Goal: Information Seeking & Learning: Learn about a topic

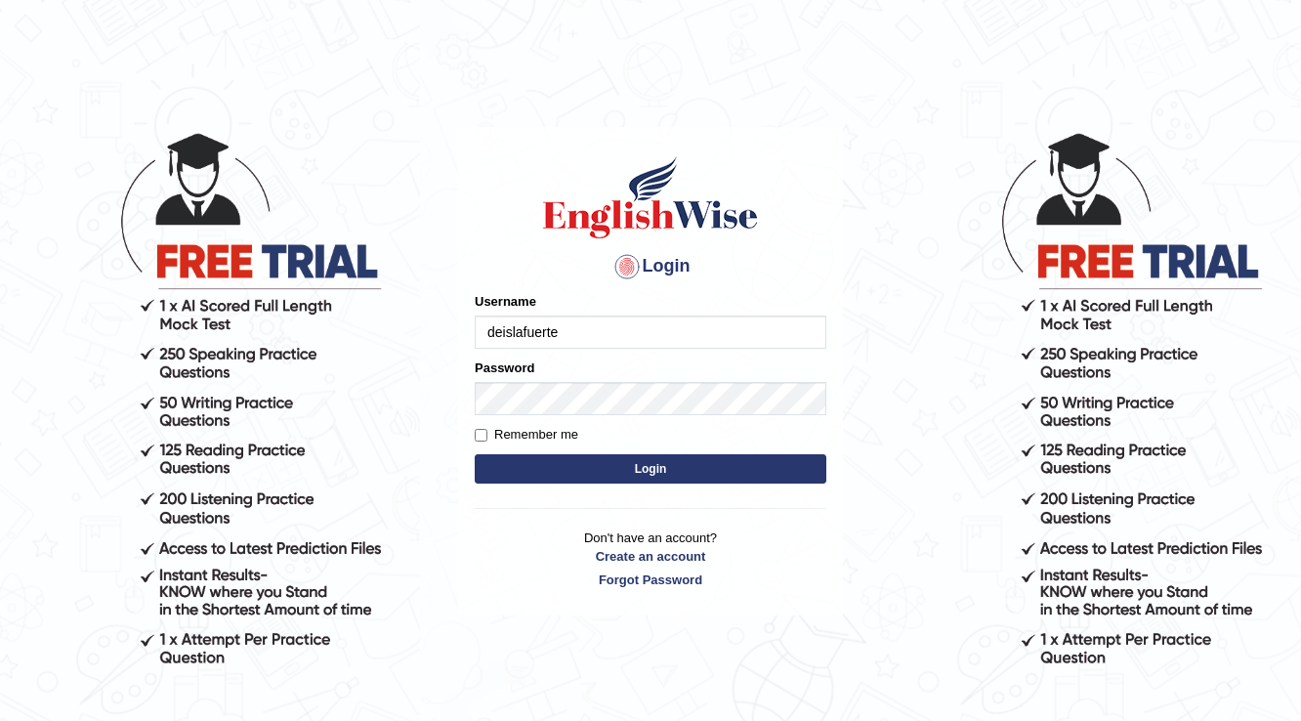
type input "deislafuerte"
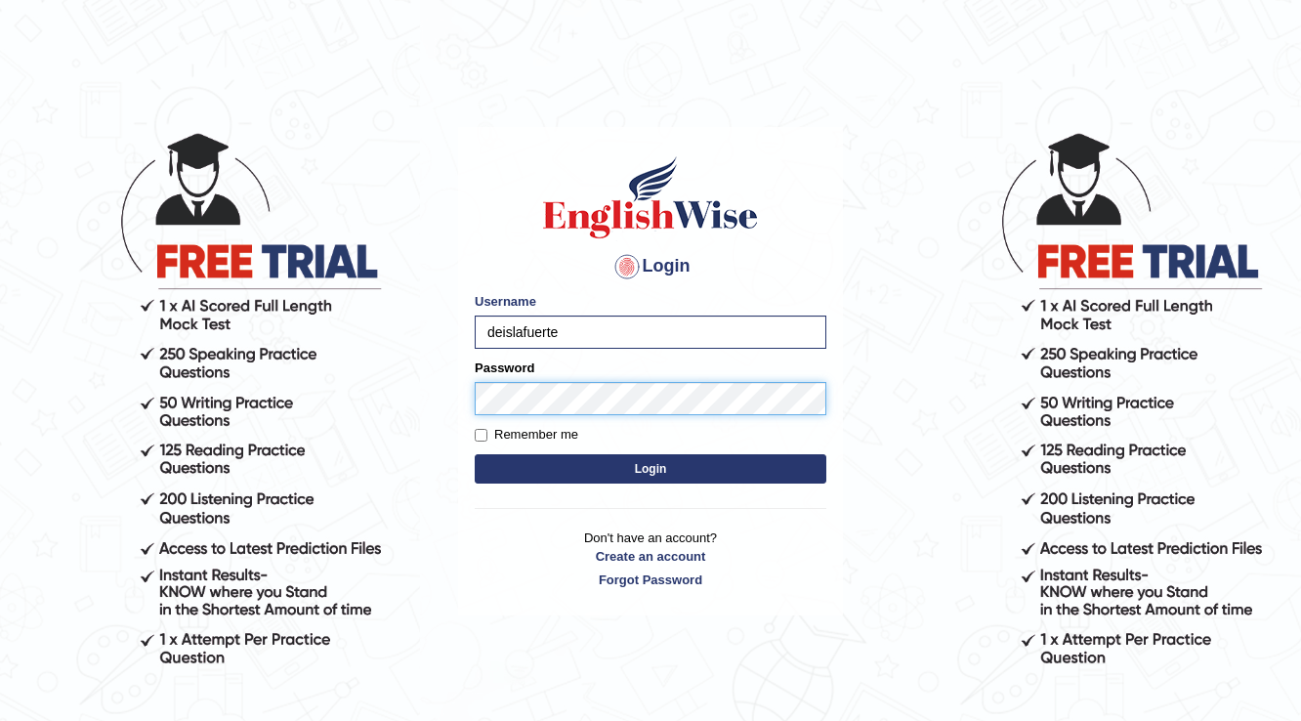
click at [475, 454] on button "Login" at bounding box center [651, 468] width 352 height 29
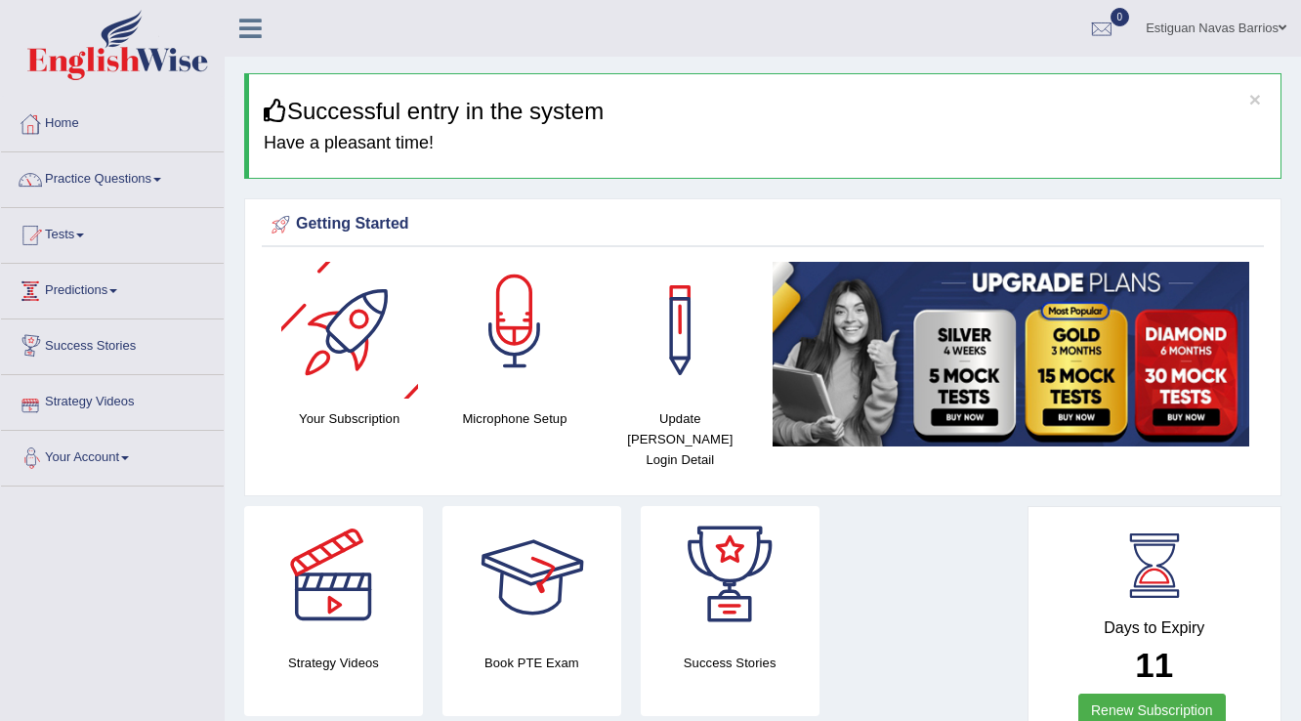
scroll to position [78, 0]
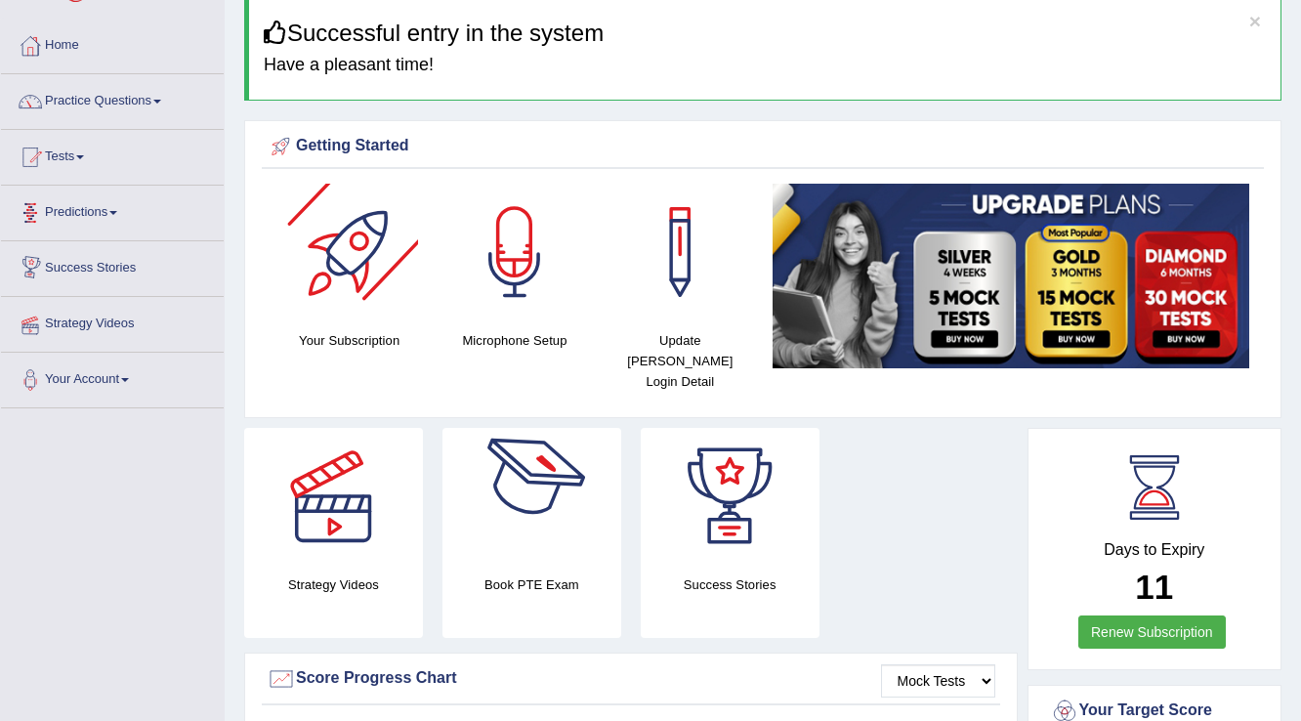
click at [524, 513] on div at bounding box center [531, 496] width 137 height 137
click at [61, 160] on link "Tests" at bounding box center [112, 154] width 223 height 49
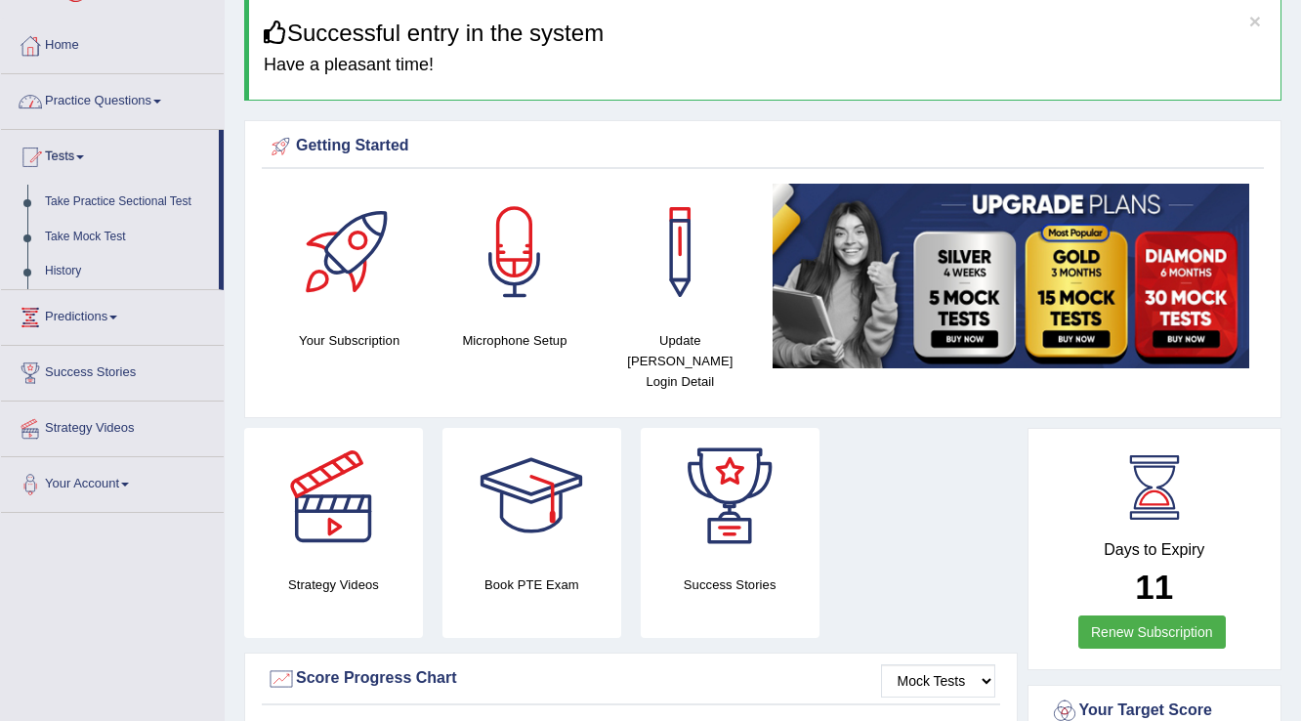
click at [74, 116] on link "Practice Questions" at bounding box center [112, 98] width 223 height 49
click at [86, 103] on link "Practice Questions" at bounding box center [112, 98] width 223 height 49
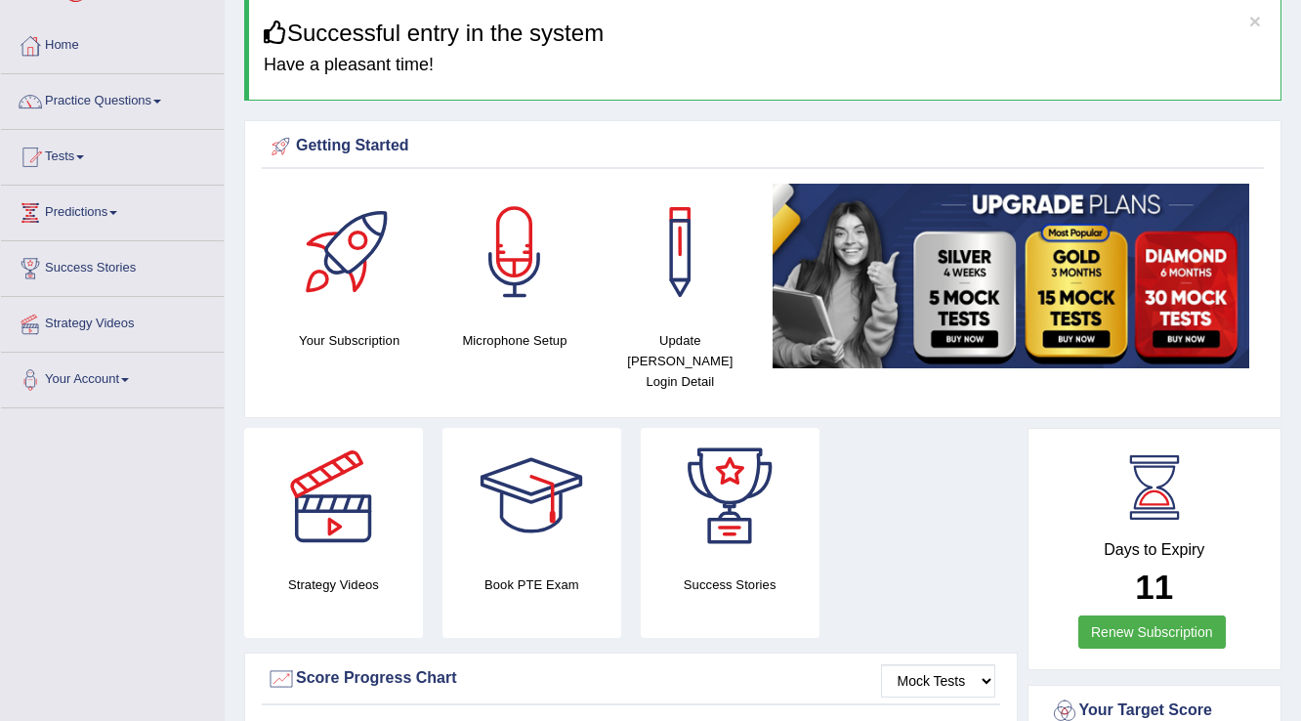
click at [87, 94] on link "Practice Questions" at bounding box center [112, 98] width 223 height 49
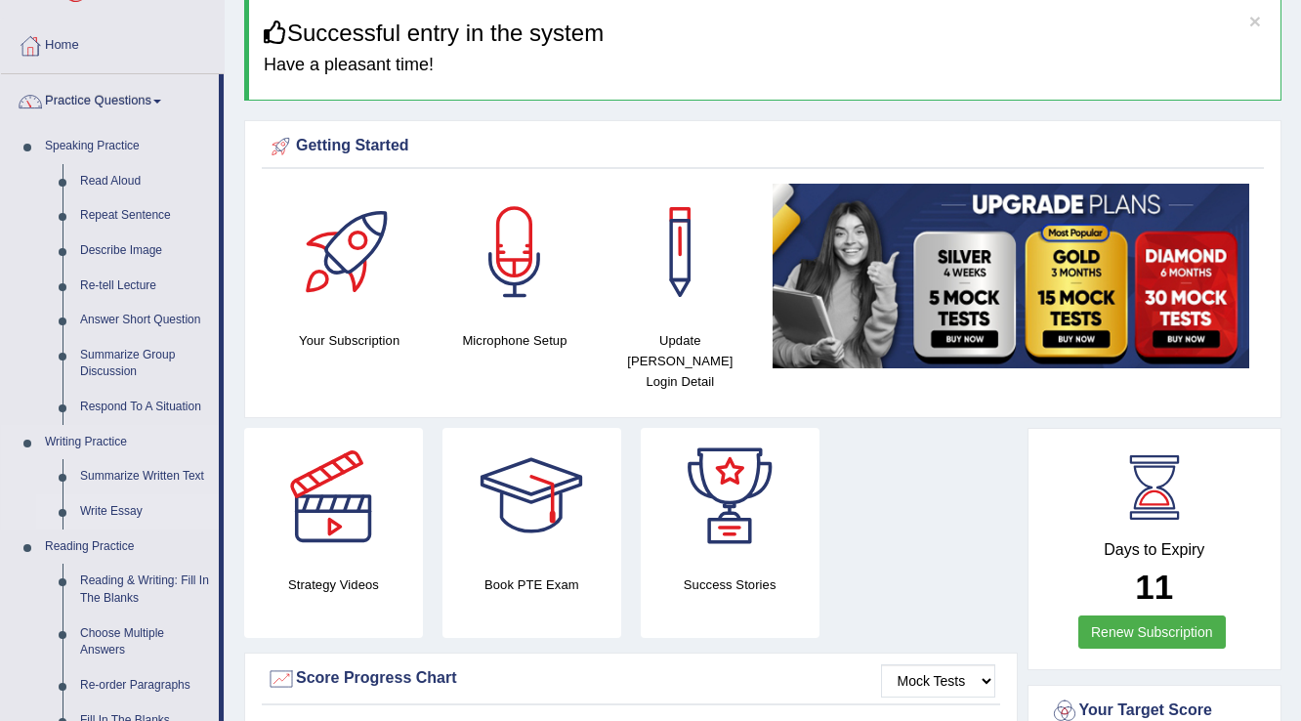
click at [116, 512] on link "Write Essay" at bounding box center [145, 511] width 148 height 35
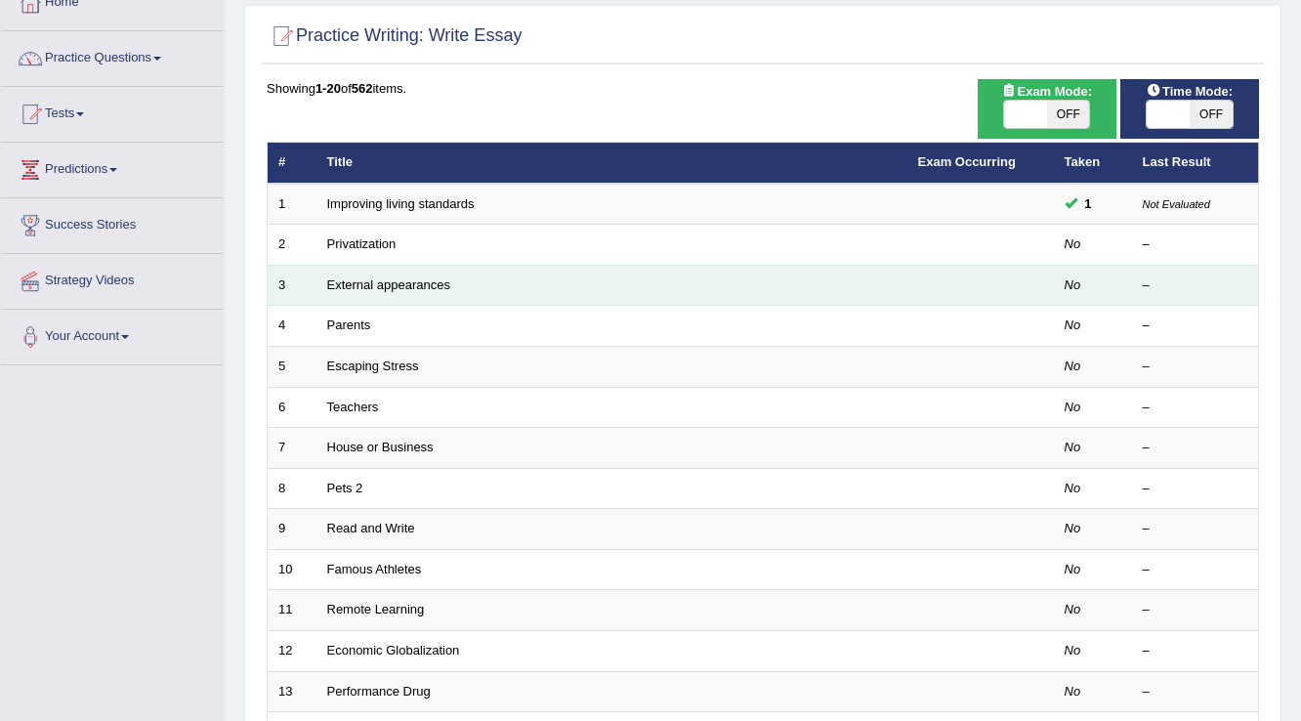
scroll to position [78, 0]
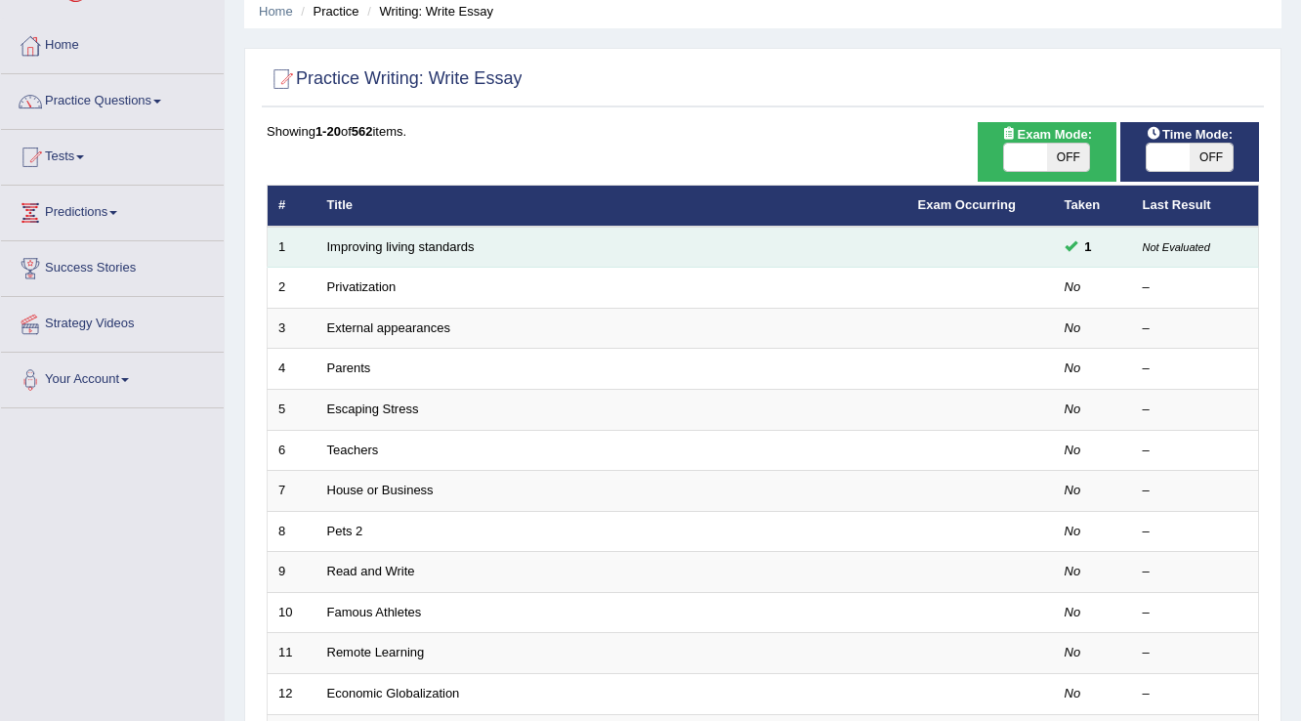
click at [497, 250] on td "Improving living standards" at bounding box center [612, 247] width 591 height 41
click at [1122, 247] on td "1" at bounding box center [1093, 247] width 78 height 41
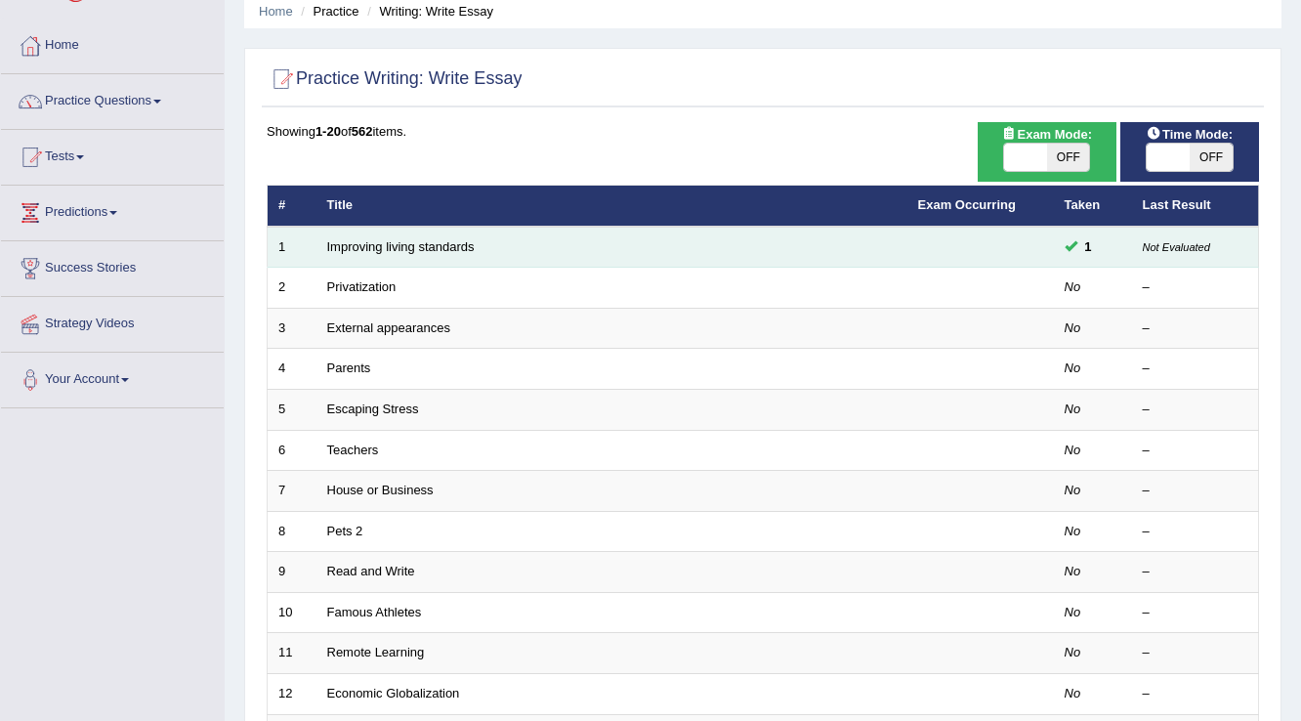
click at [1172, 251] on small "Not Evaluated" at bounding box center [1176, 247] width 67 height 12
click at [348, 244] on link "Improving living standards" at bounding box center [401, 246] width 148 height 15
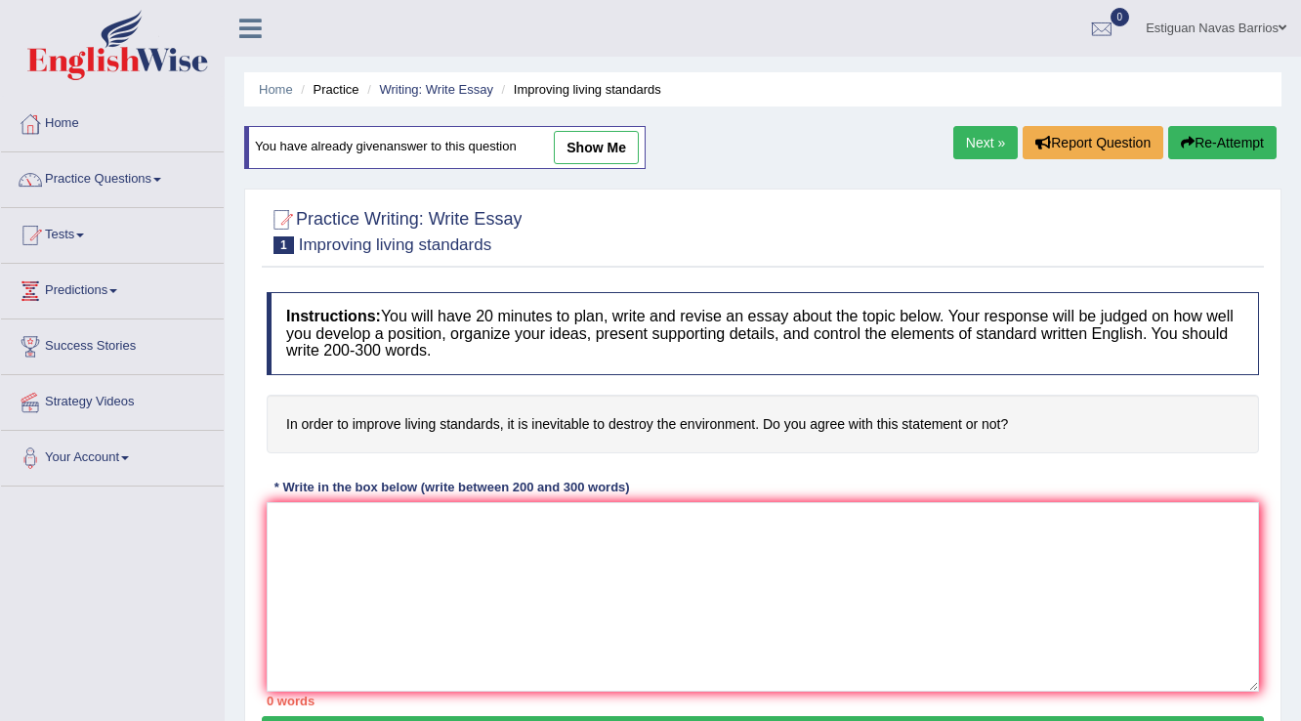
click at [997, 150] on link "Next »" at bounding box center [986, 142] width 64 height 33
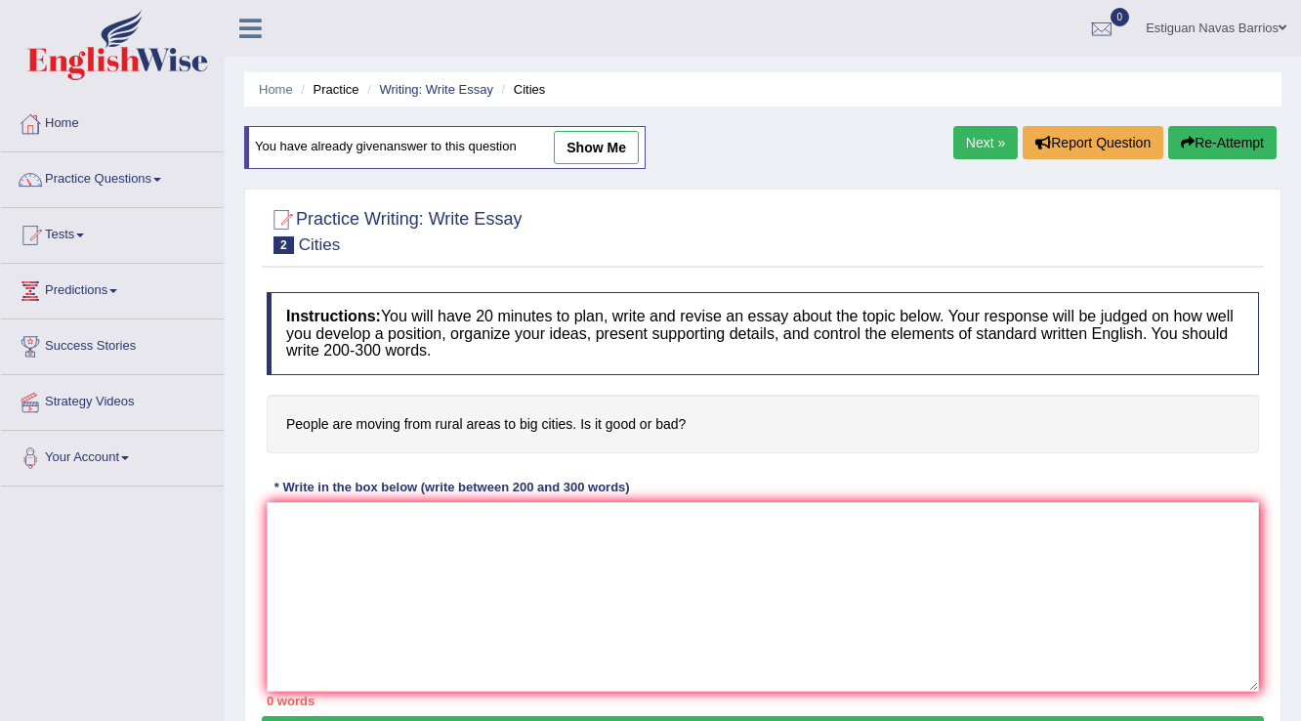
click at [590, 137] on link "show me" at bounding box center [596, 147] width 85 height 33
type textarea "The increasing influence of mobility on our lives has ignited numerous discussi…"
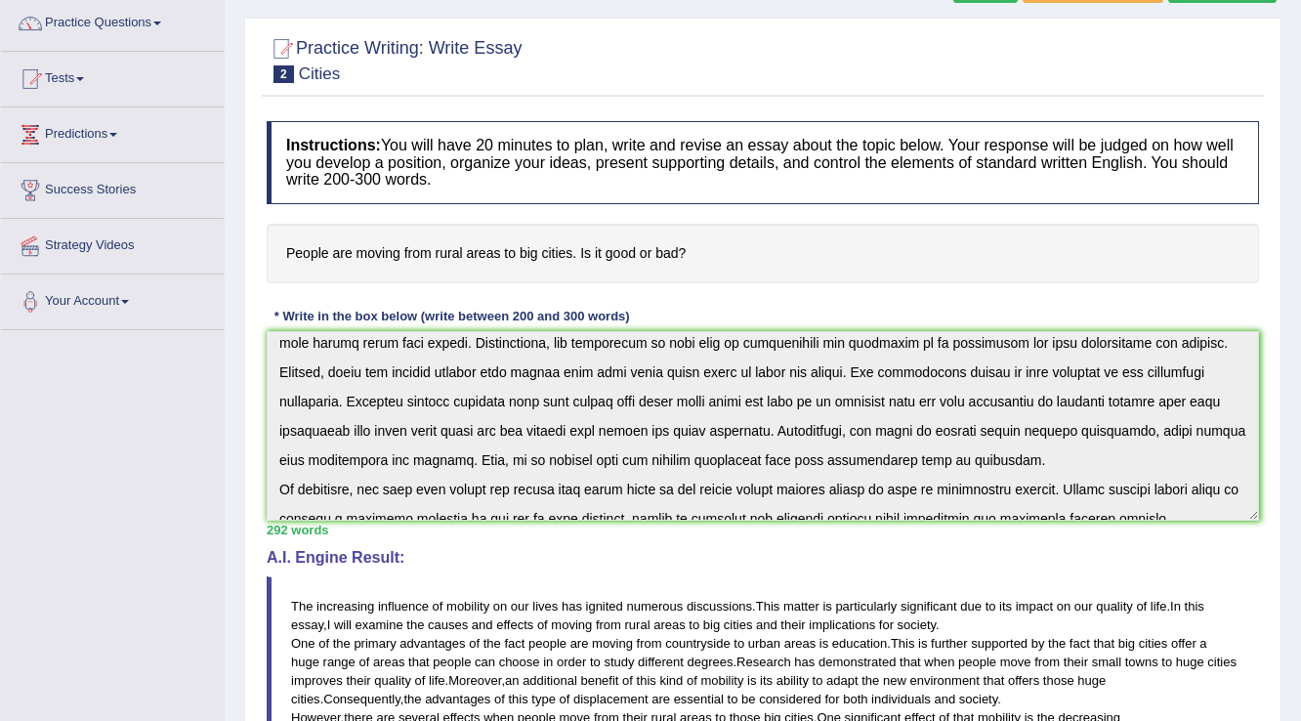
scroll to position [176, 0]
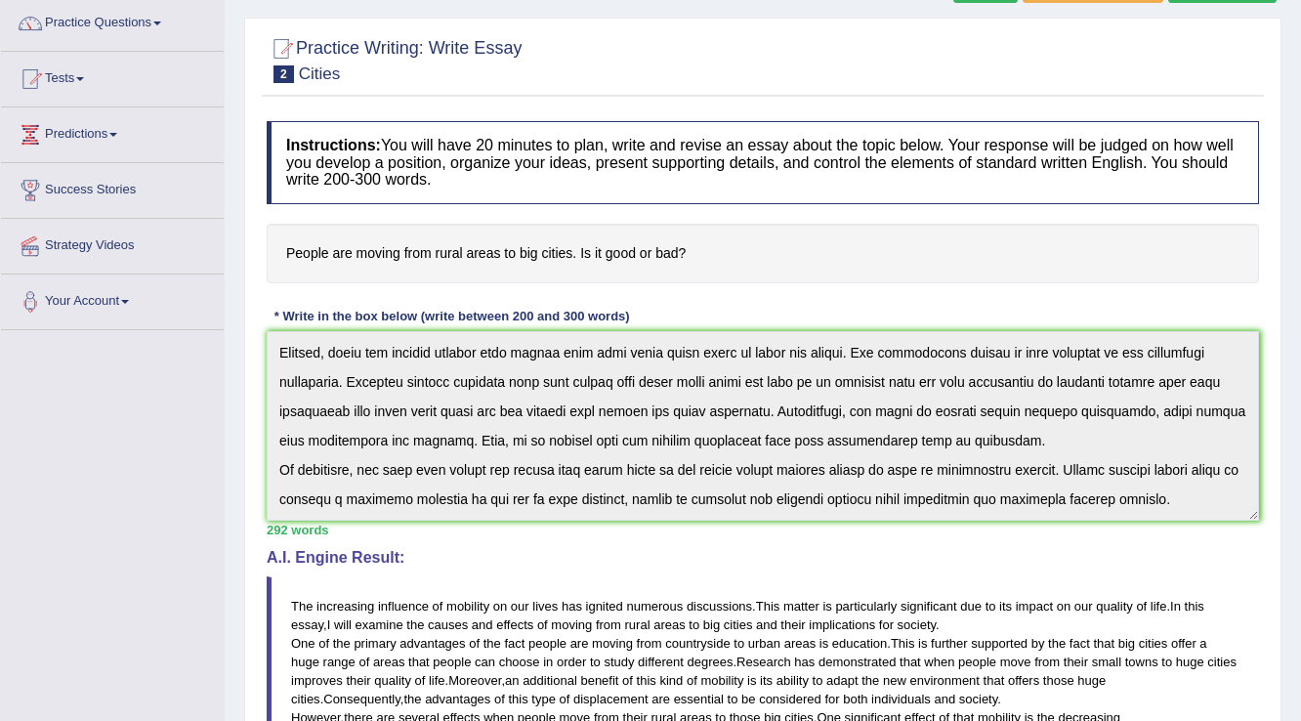
drag, startPoint x: 294, startPoint y: 594, endPoint x: 590, endPoint y: 580, distance: 296.4
click at [437, 675] on blockquote "The increasing influence of mobility on our lives has ignited numerous discussi…" at bounding box center [763, 708] width 993 height 265
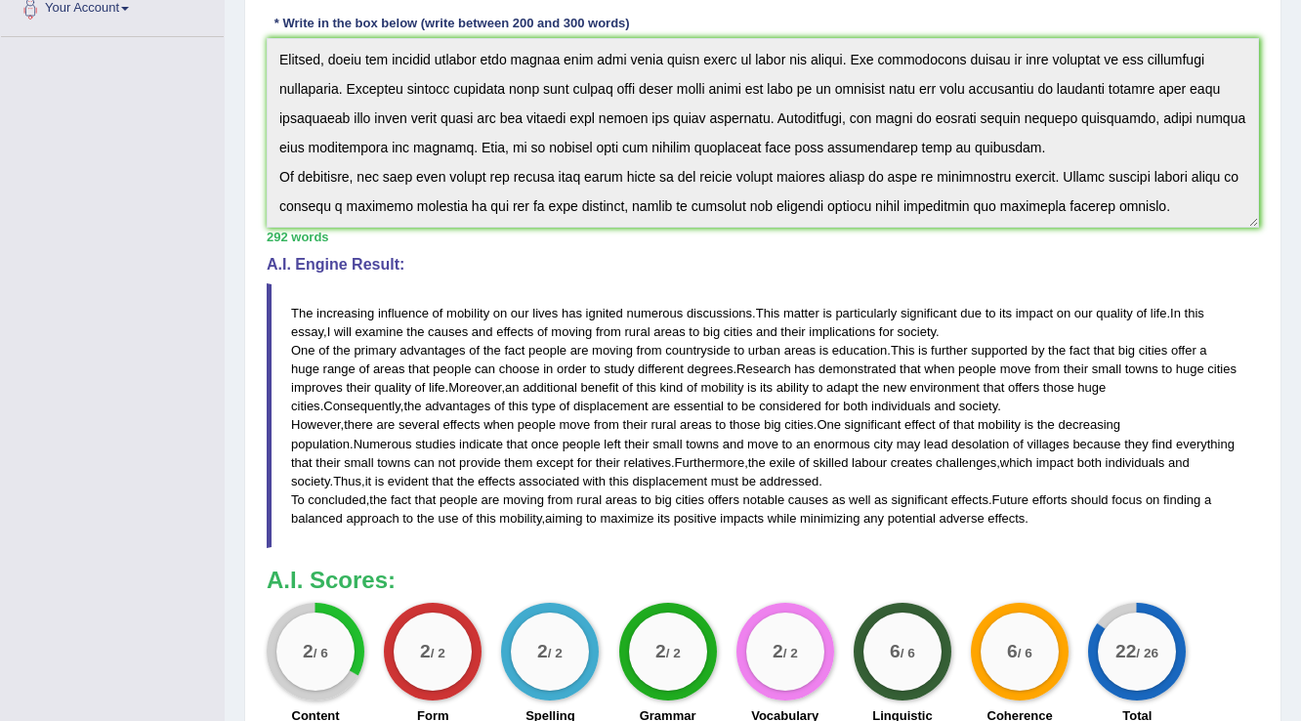
scroll to position [454, 0]
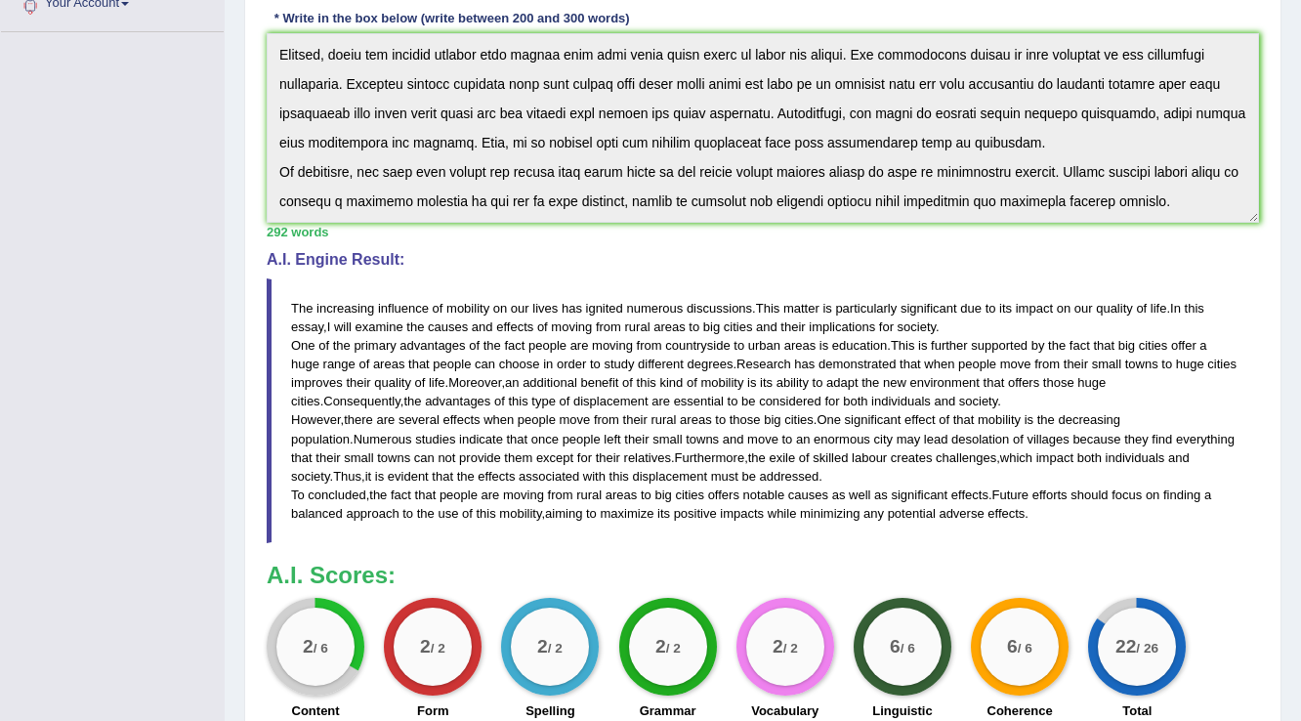
click at [191, 375] on div "Toggle navigation Home Practice Questions Speaking Practice Read Aloud Repeat S…" at bounding box center [650, 251] width 1301 height 1411
drag, startPoint x: 288, startPoint y: 304, endPoint x: 743, endPoint y: 440, distance: 474.2
click at [542, 413] on blockquote "The increasing influence of mobility on our lives has ignited numerous discussi…" at bounding box center [763, 410] width 993 height 265
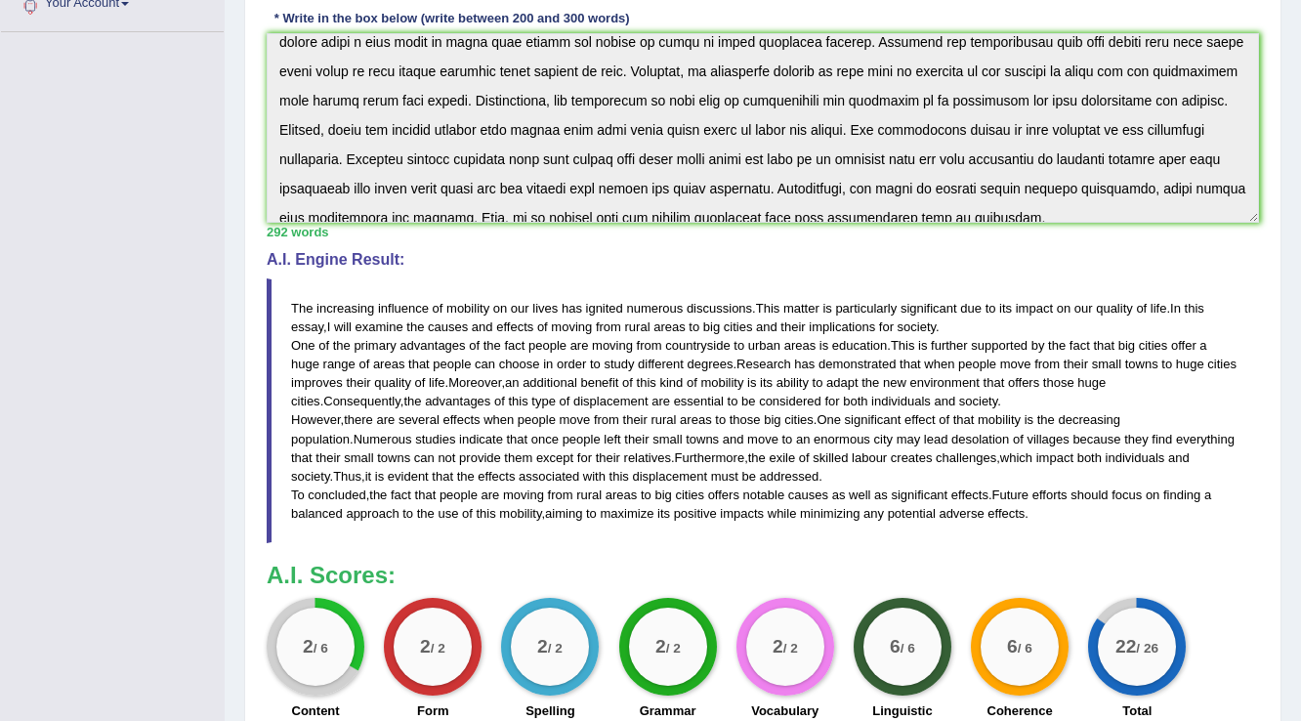
scroll to position [176, 0]
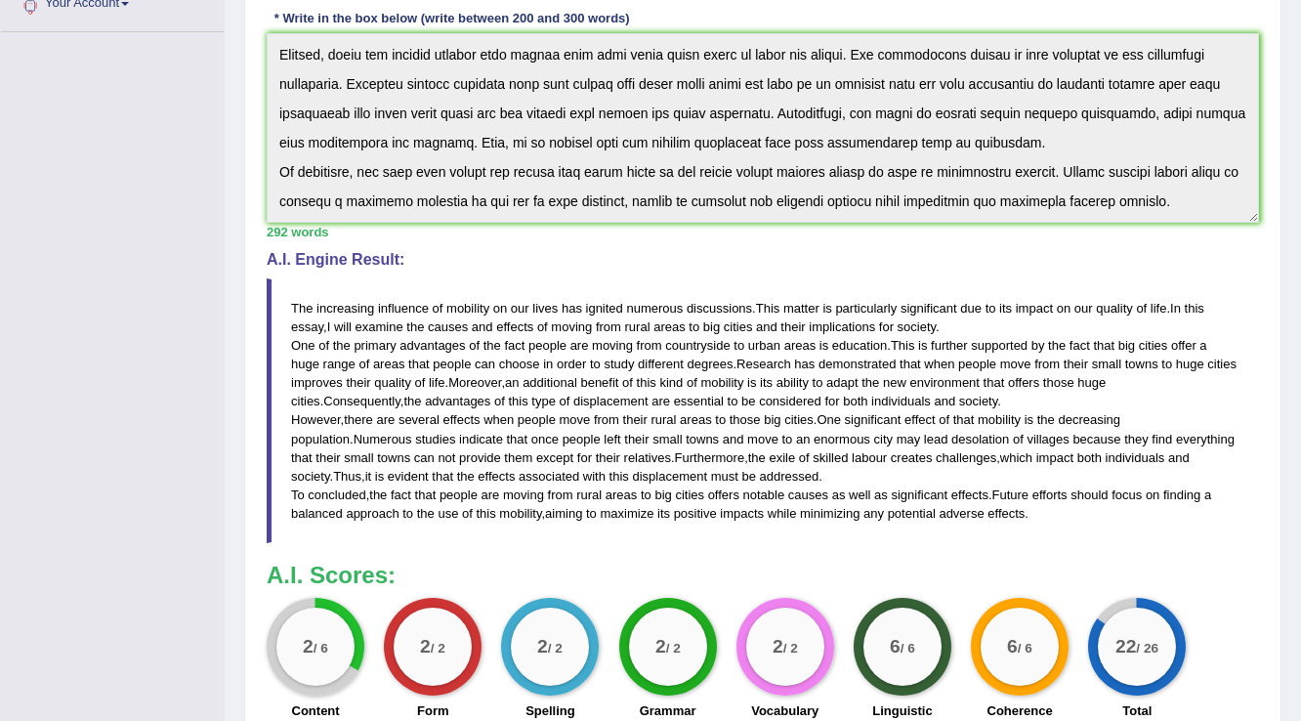
click at [1163, 234] on div "Instructions: You will have 20 minutes to plan, write and revise an essay about…" at bounding box center [763, 271] width 1002 height 916
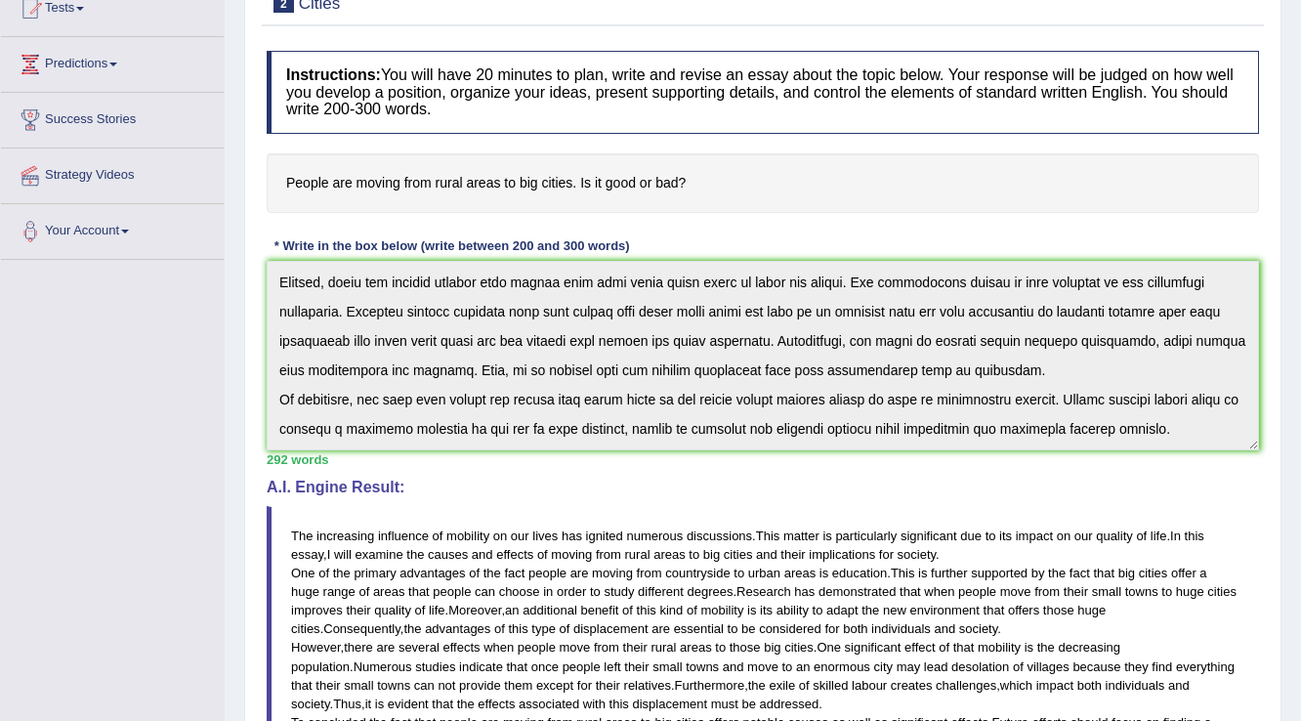
scroll to position [0, 0]
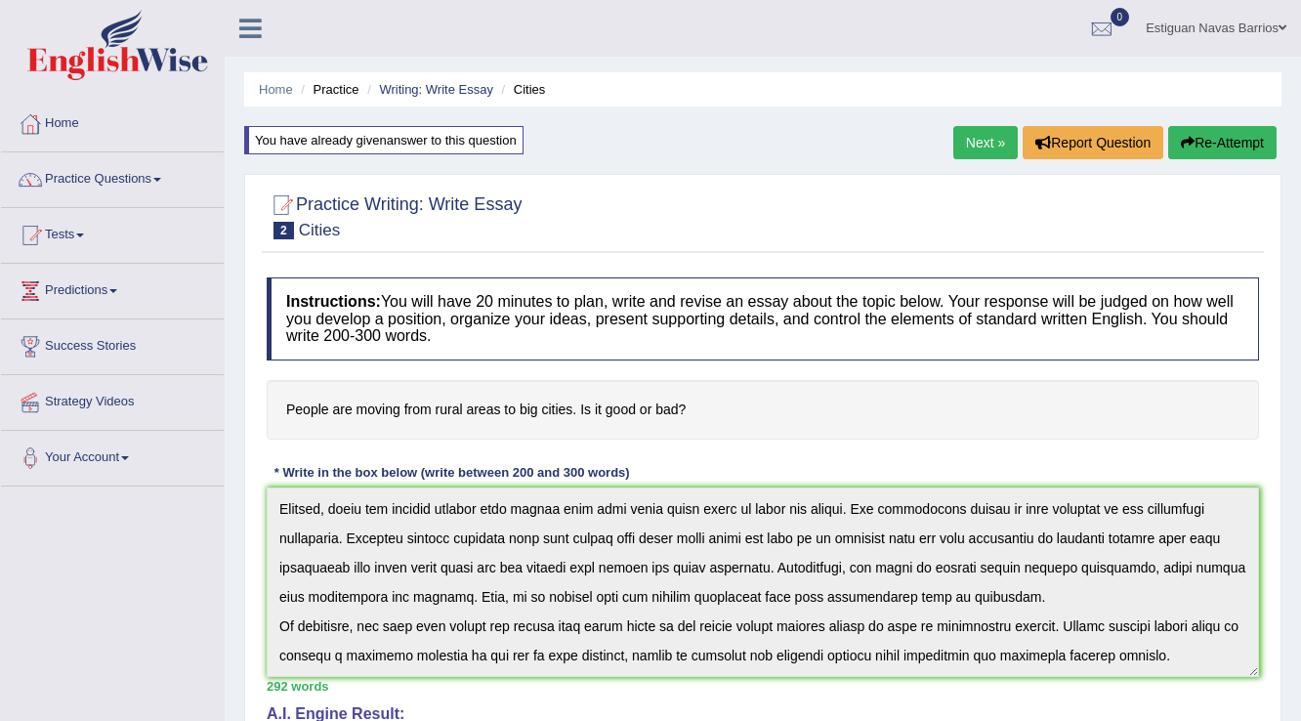
click at [976, 135] on link "Next »" at bounding box center [986, 142] width 64 height 33
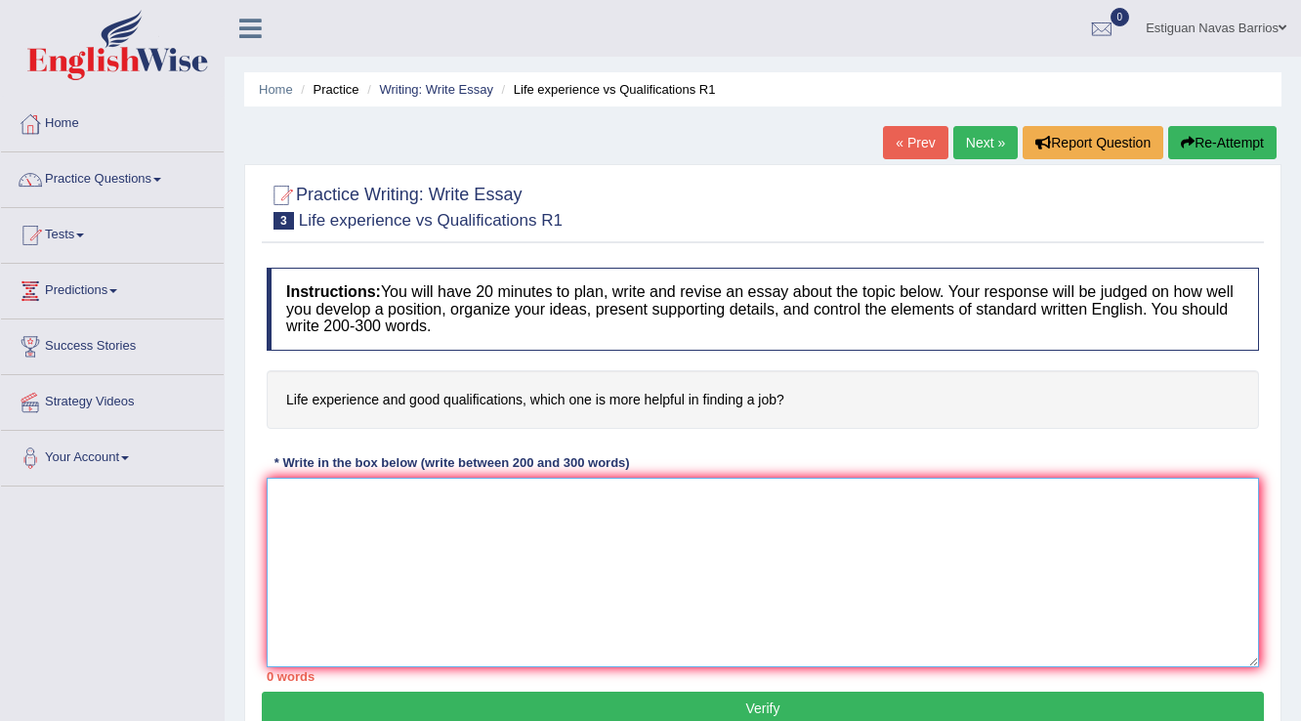
click at [551, 516] on textarea at bounding box center [763, 573] width 993 height 190
type textarea "gjjkbfhbhf. ergg rrft"
click at [319, 511] on textarea "gjjkbfhbhf. ergg rrft" at bounding box center [763, 573] width 993 height 190
click at [319, 503] on textarea "gjjkbfhbhf. ergg rrft" at bounding box center [763, 573] width 993 height 190
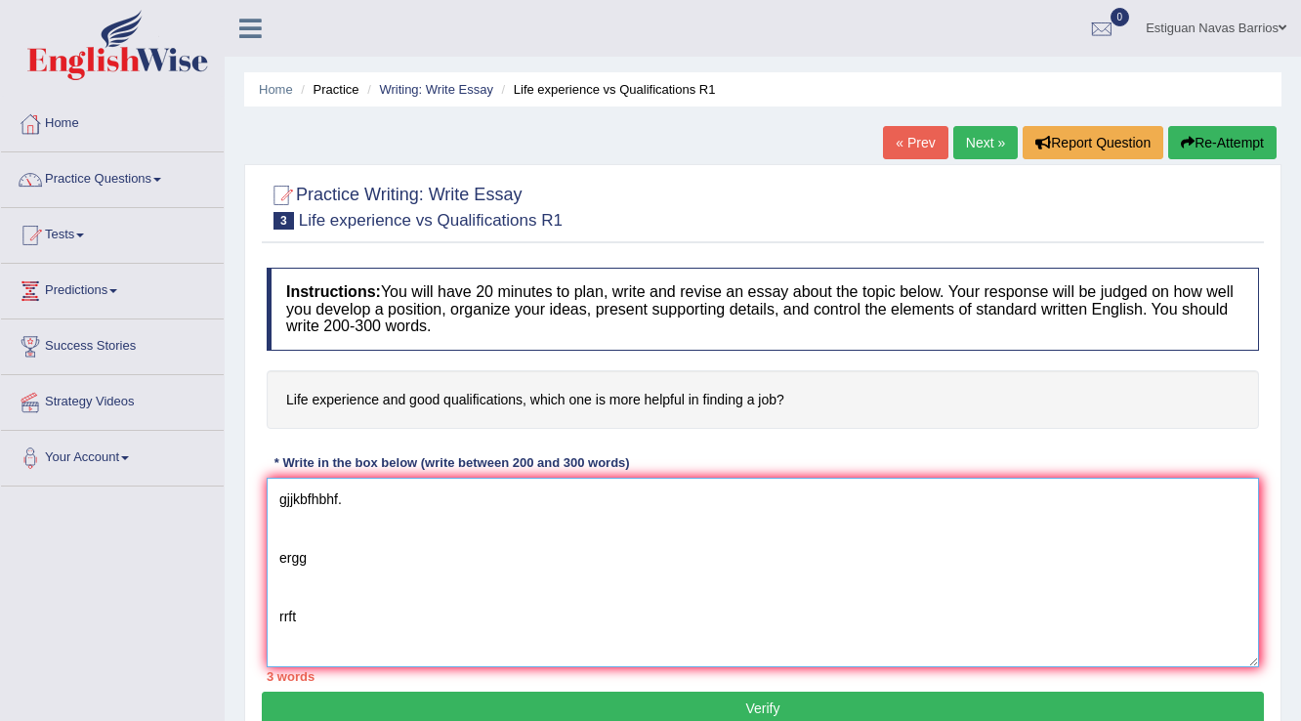
click at [319, 503] on textarea "gjjkbfhbhf. ergg rrft" at bounding box center [763, 573] width 993 height 190
paste textarea "The increasing influence of finding jobs on our lives has ignited numerous disc…"
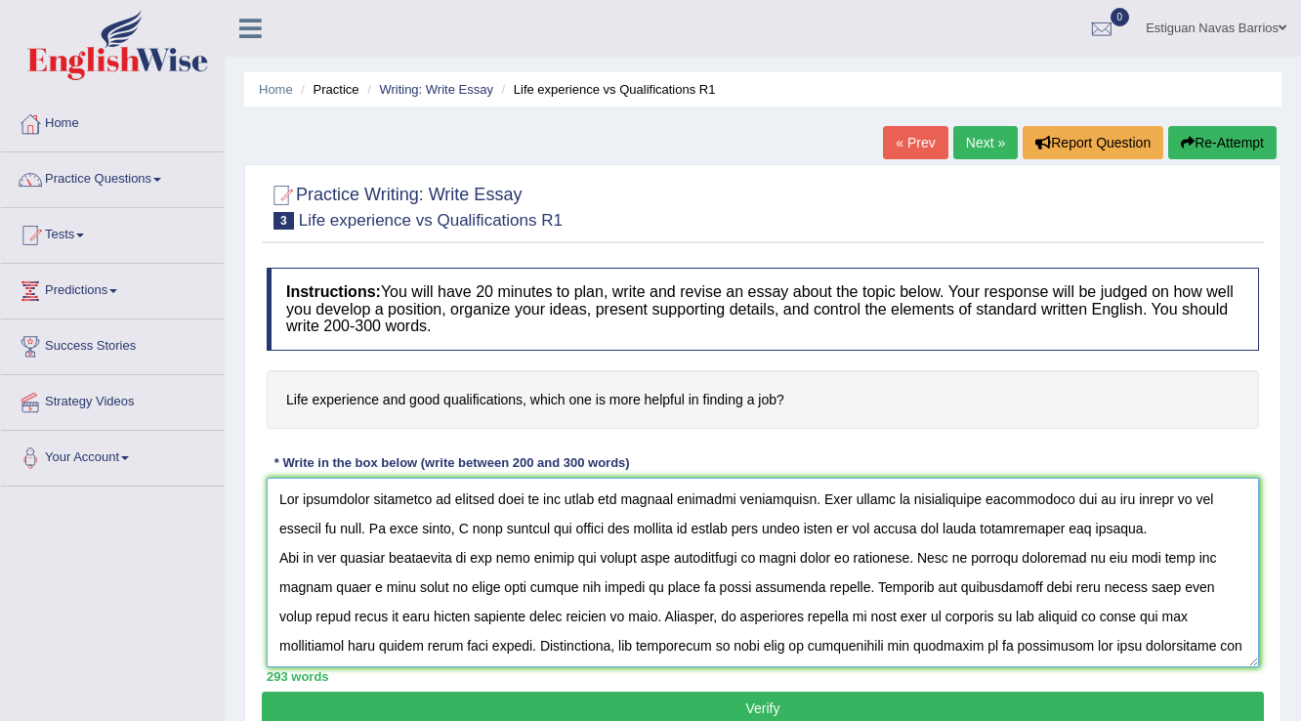
scroll to position [162, 0]
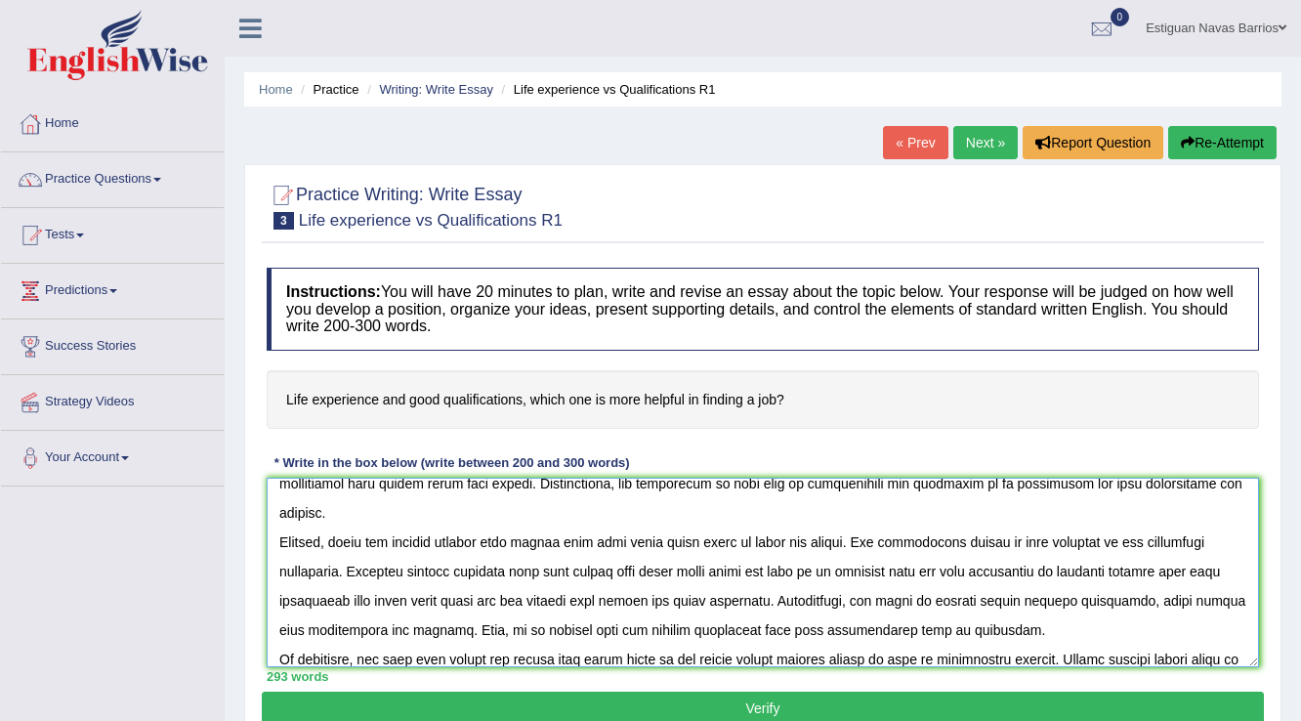
click at [953, 567] on textarea at bounding box center [763, 573] width 993 height 190
click at [856, 508] on textarea at bounding box center [763, 573] width 993 height 190
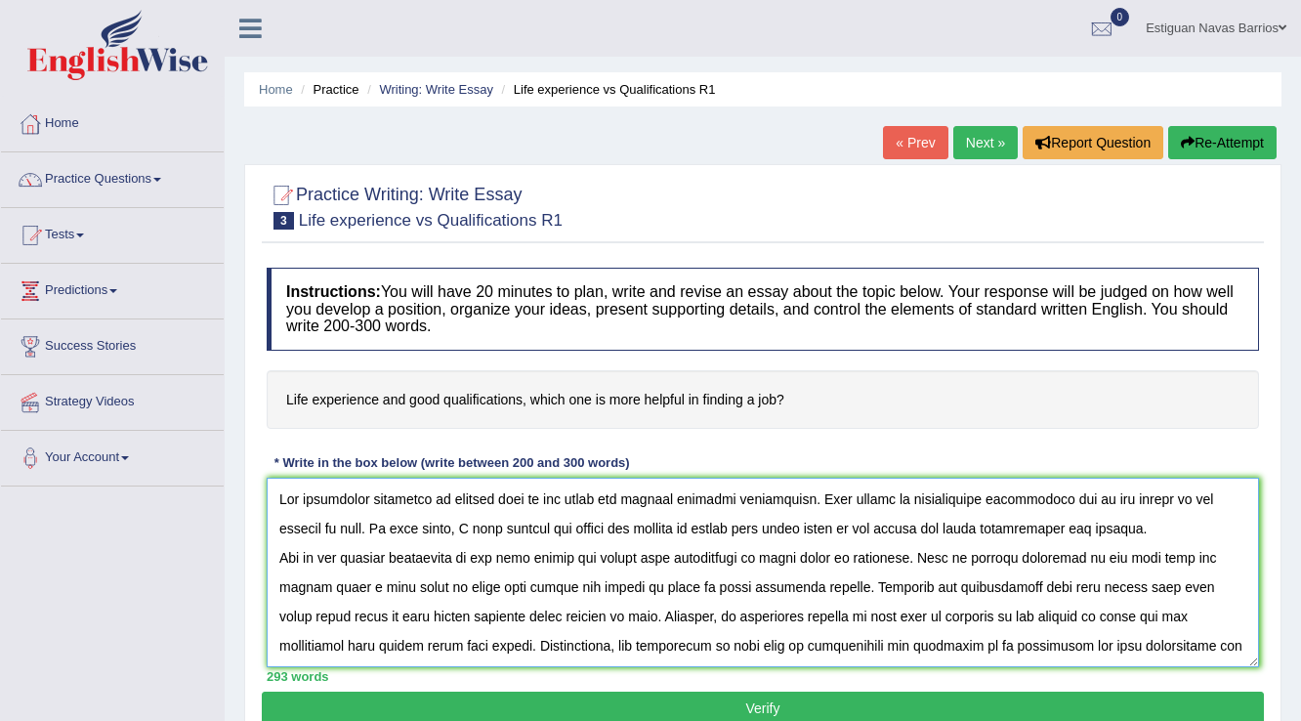
scroll to position [0, 0]
click at [1060, 525] on textarea at bounding box center [763, 573] width 993 height 190
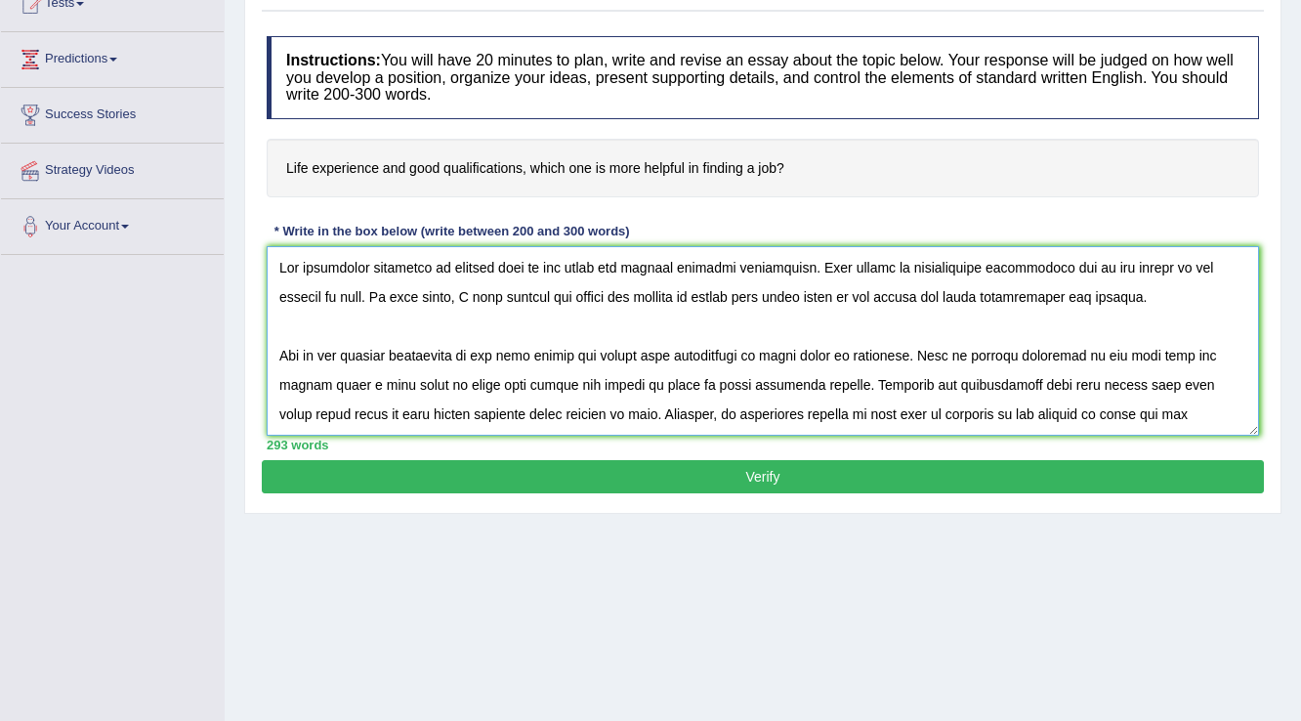
scroll to position [234, 0]
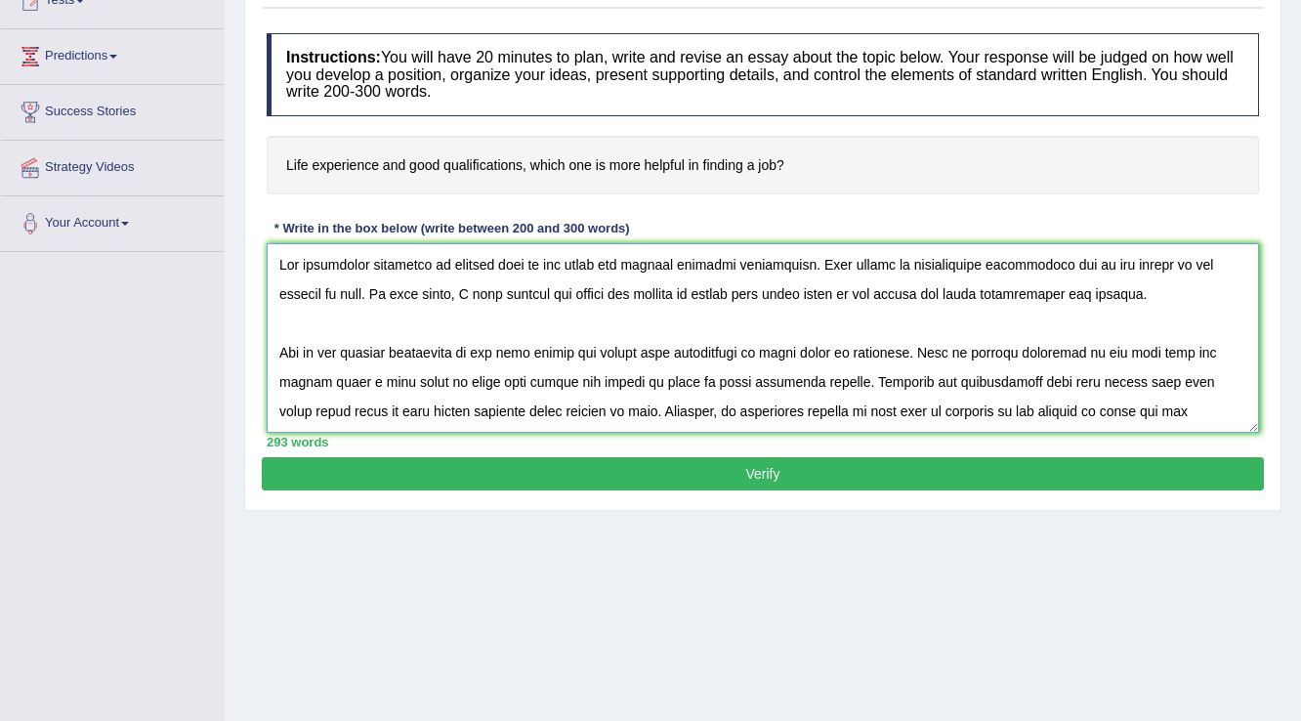
click at [695, 381] on textarea at bounding box center [763, 338] width 993 height 190
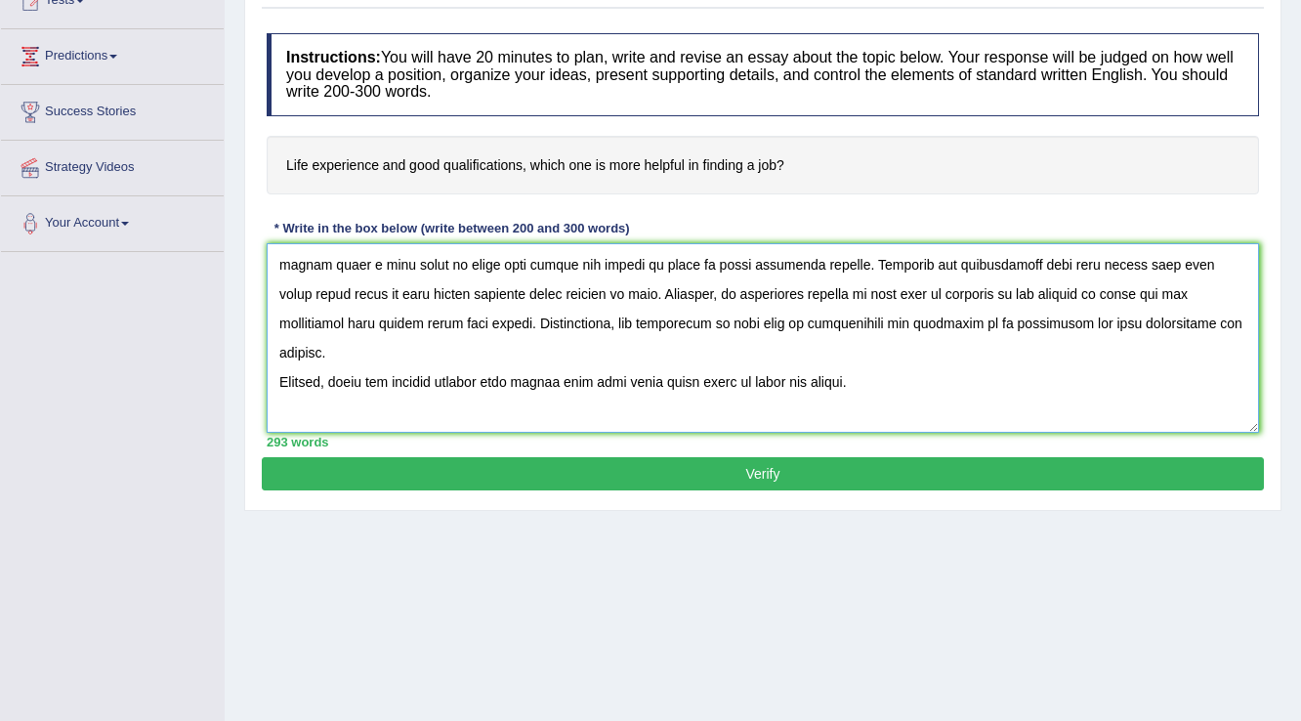
scroll to position [156, 0]
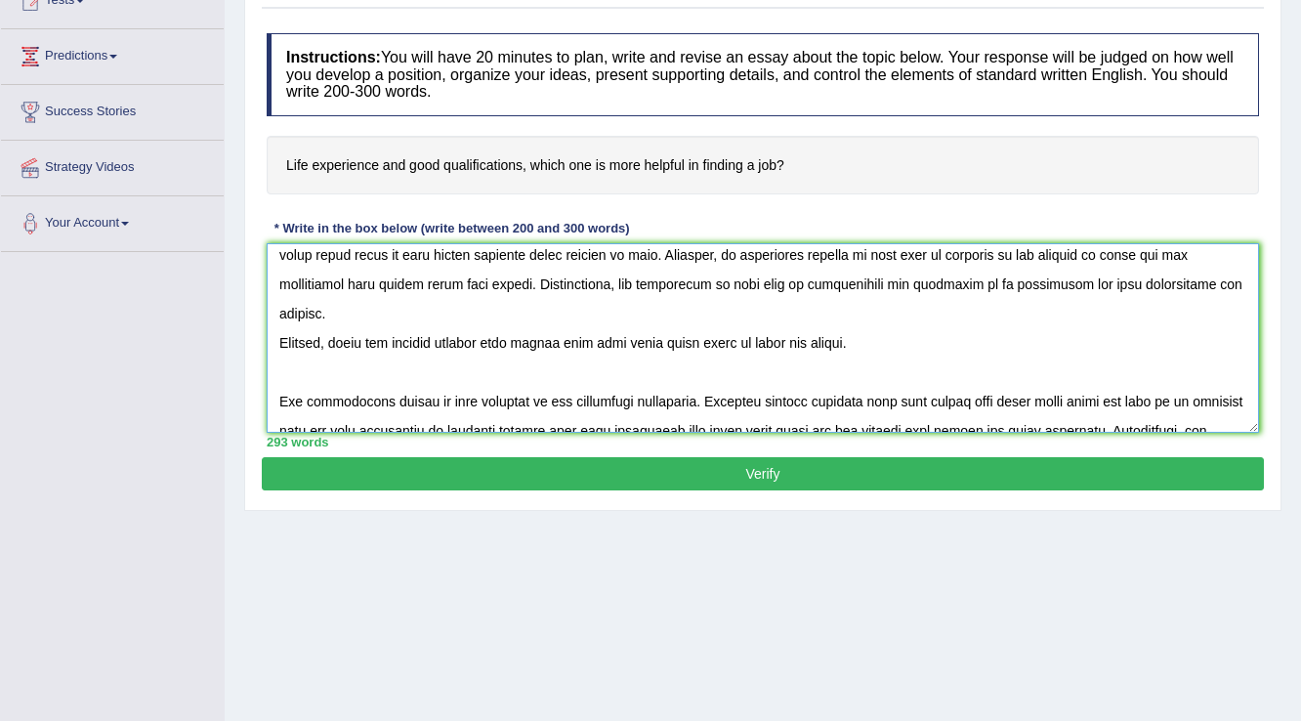
click at [279, 360] on textarea at bounding box center [763, 338] width 993 height 190
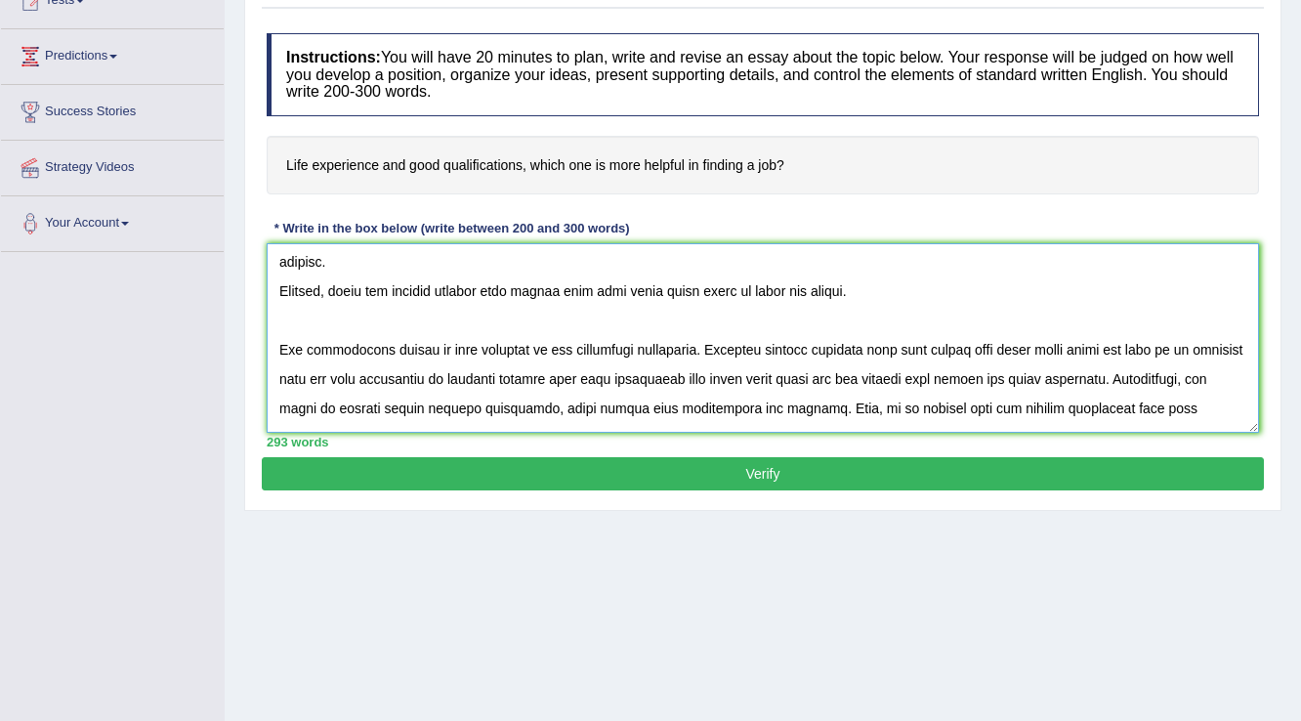
scroll to position [263, 0]
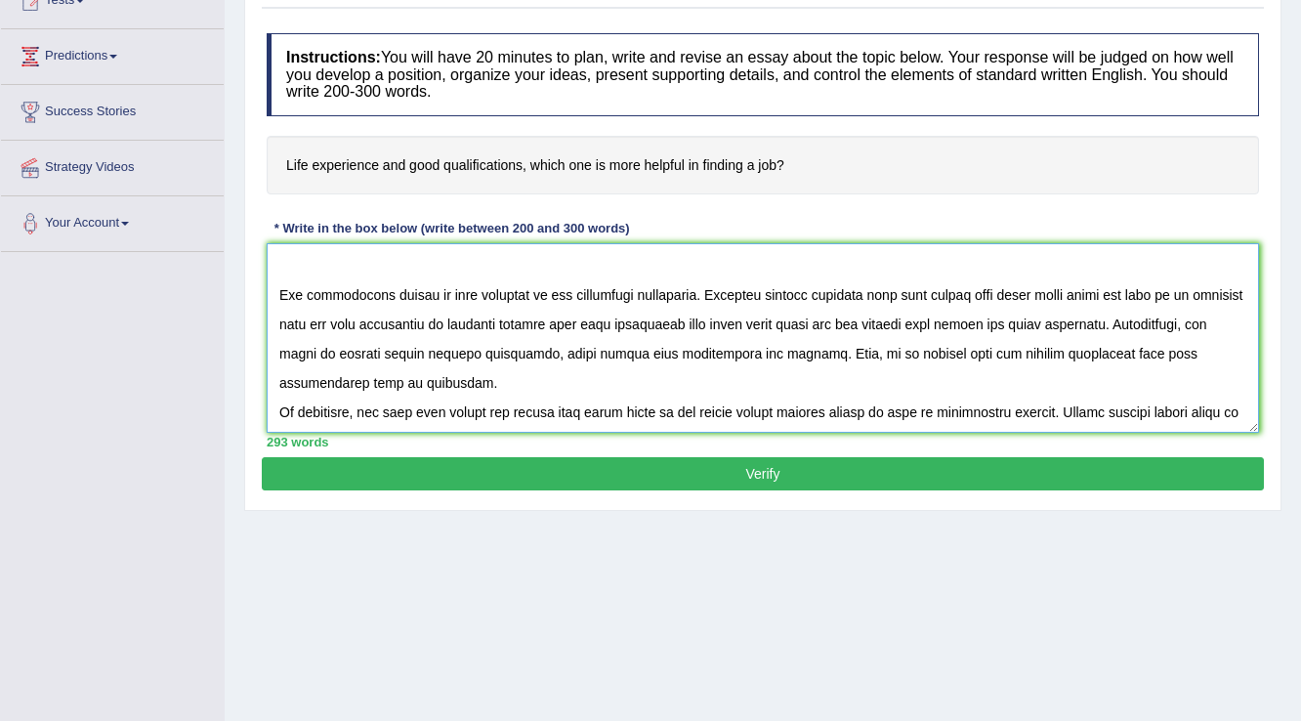
click at [281, 376] on textarea at bounding box center [763, 338] width 993 height 190
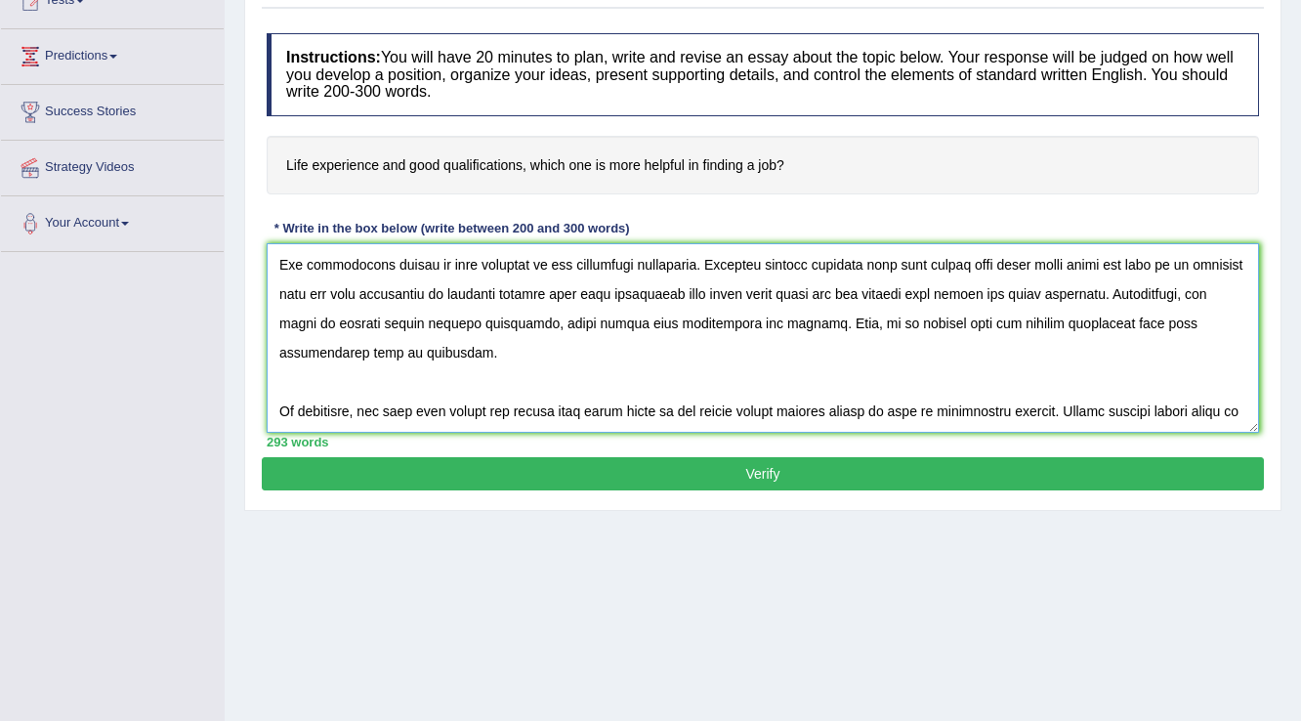
scroll to position [0, 0]
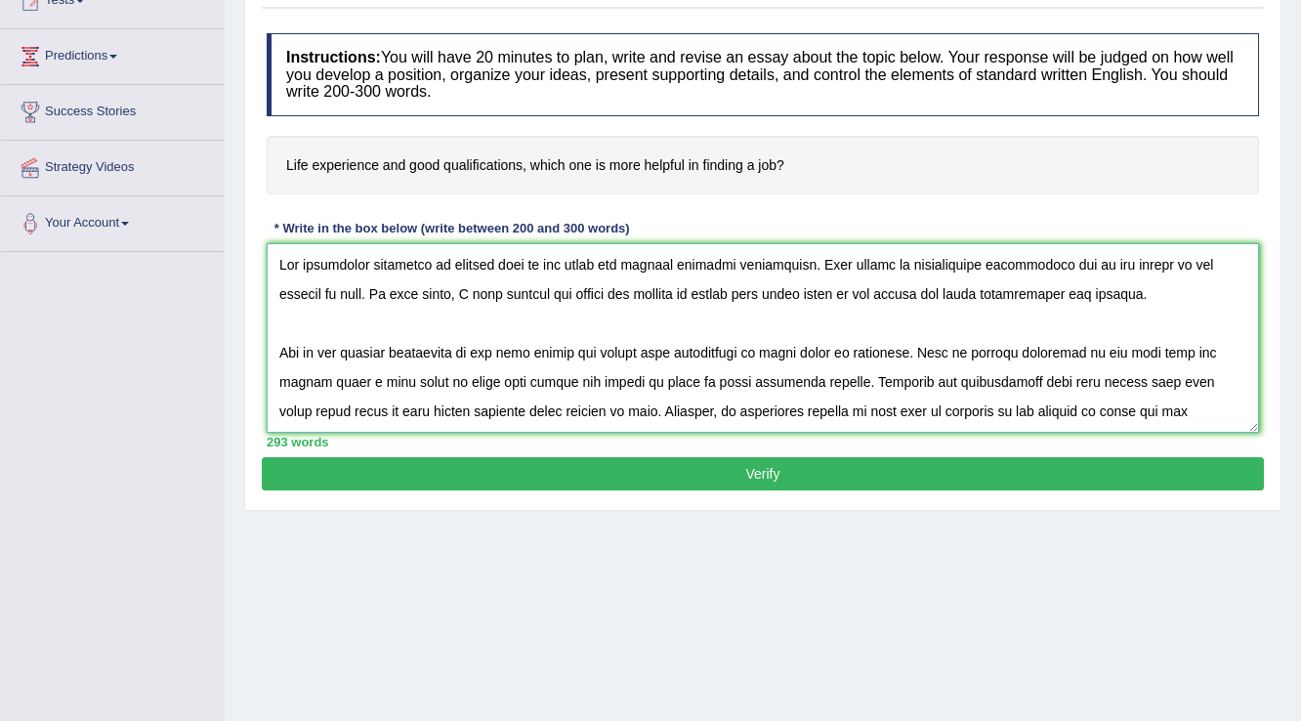
click at [447, 256] on textarea at bounding box center [763, 338] width 993 height 190
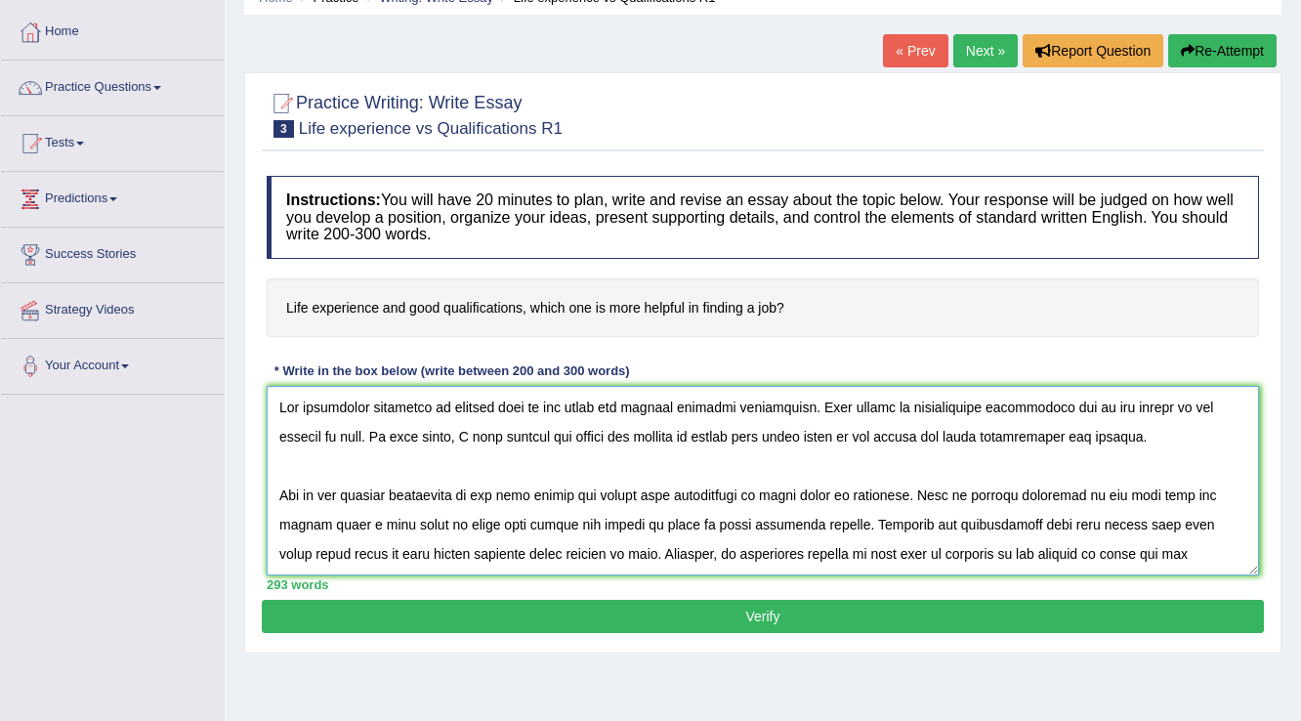
scroll to position [78, 0]
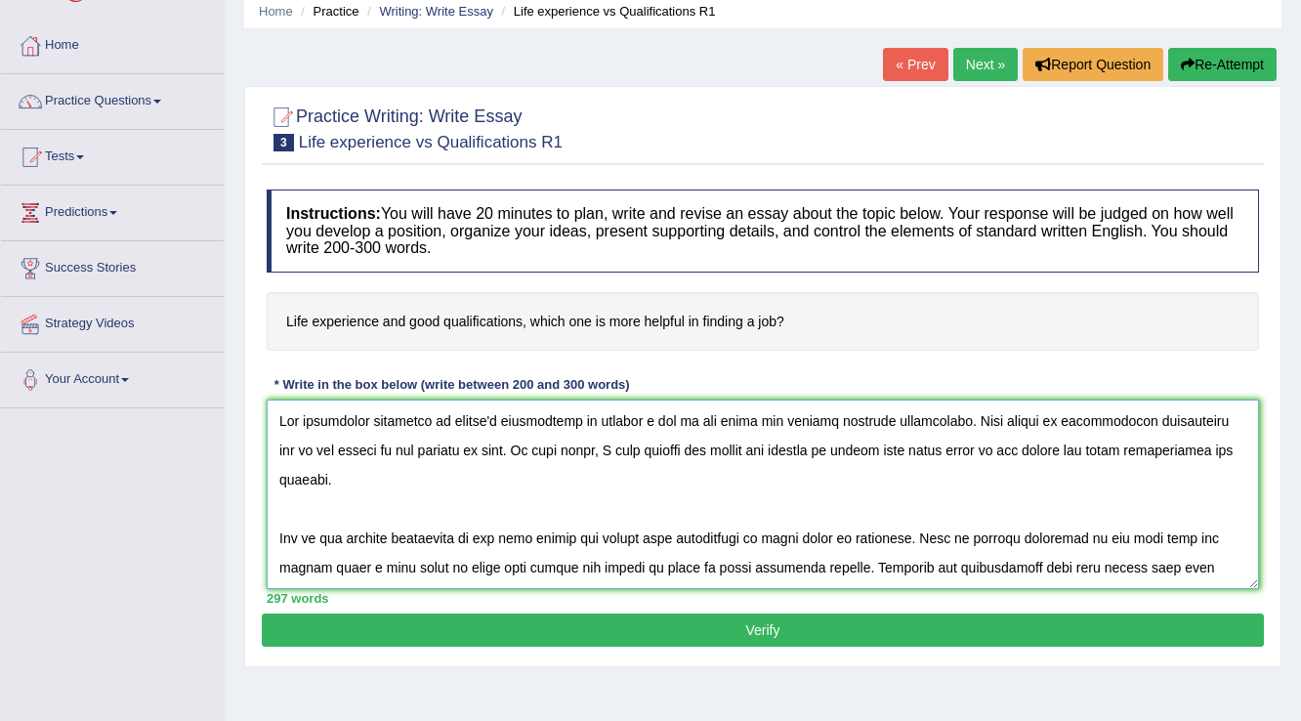
click at [368, 446] on textarea at bounding box center [763, 495] width 993 height 190
click at [573, 417] on textarea at bounding box center [763, 495] width 993 height 190
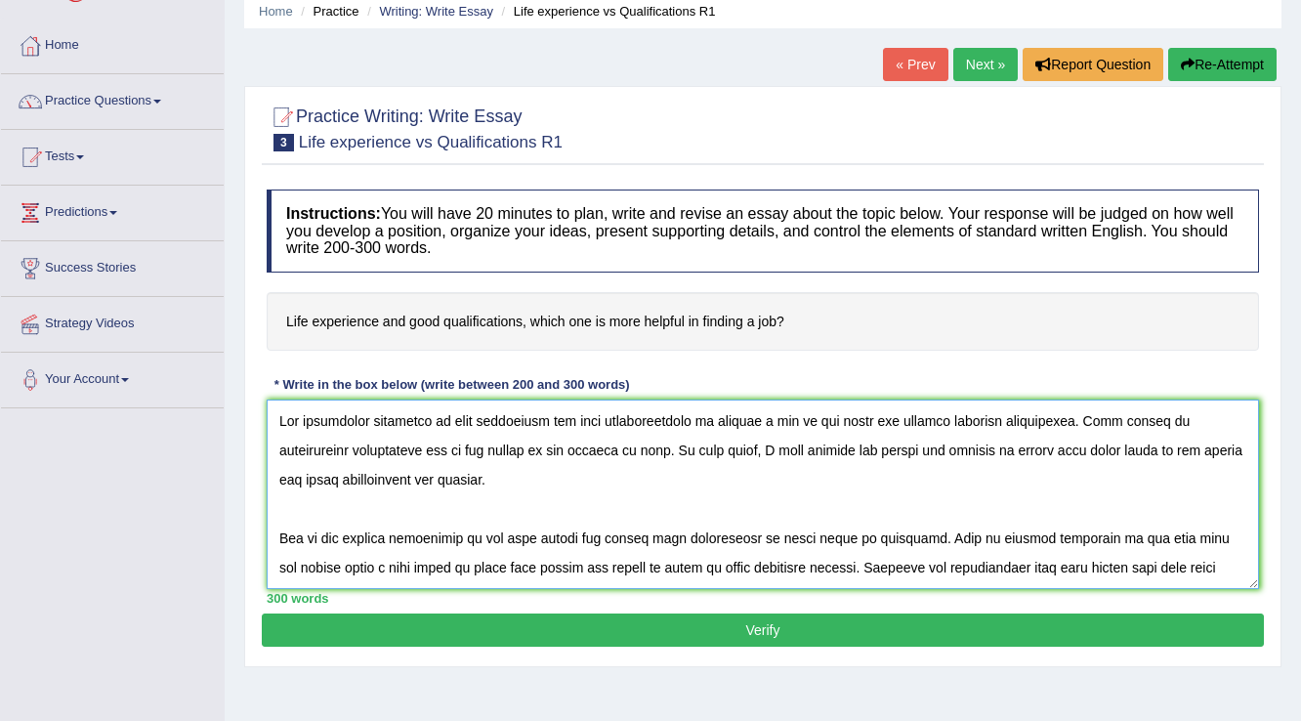
click at [465, 447] on textarea at bounding box center [763, 495] width 993 height 190
drag, startPoint x: 904, startPoint y: 448, endPoint x: 1047, endPoint y: 453, distance: 143.7
click at [1047, 453] on textarea at bounding box center [763, 495] width 993 height 190
click at [634, 465] on textarea at bounding box center [763, 495] width 993 height 190
drag, startPoint x: 771, startPoint y: 447, endPoint x: 890, endPoint y: 442, distance: 119.3
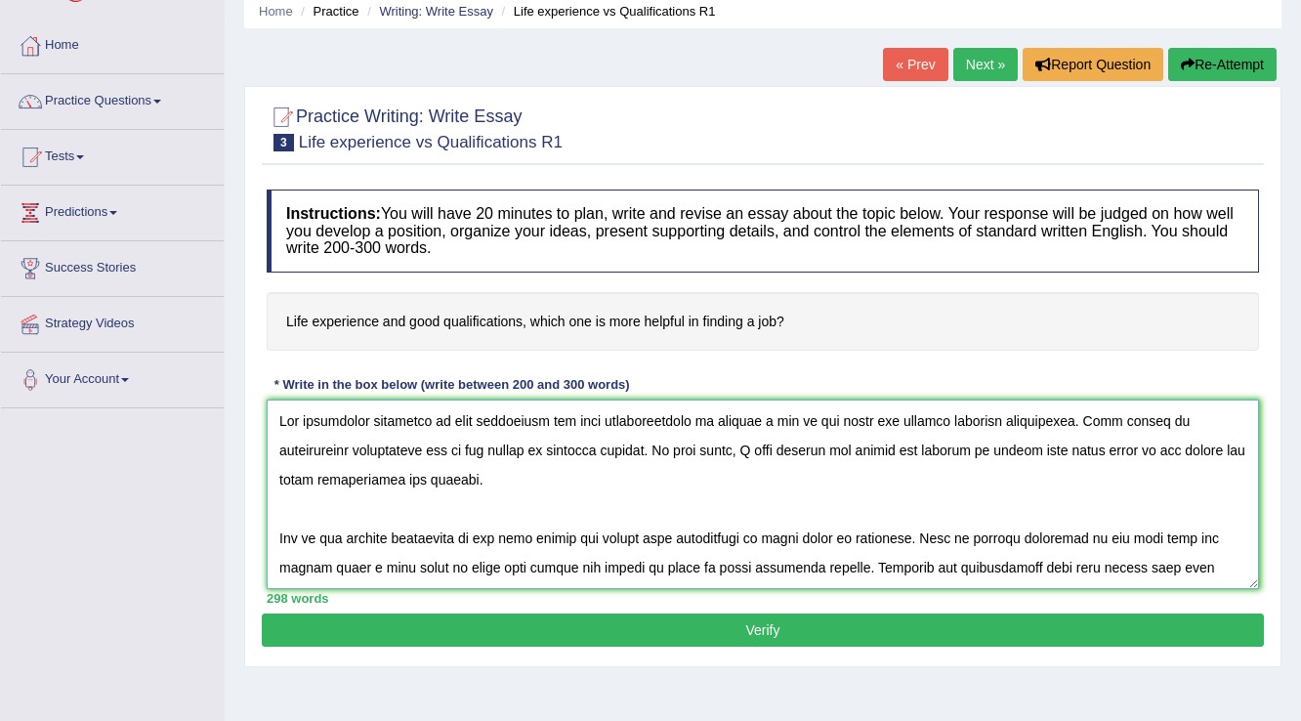
click at [890, 442] on textarea at bounding box center [763, 495] width 993 height 190
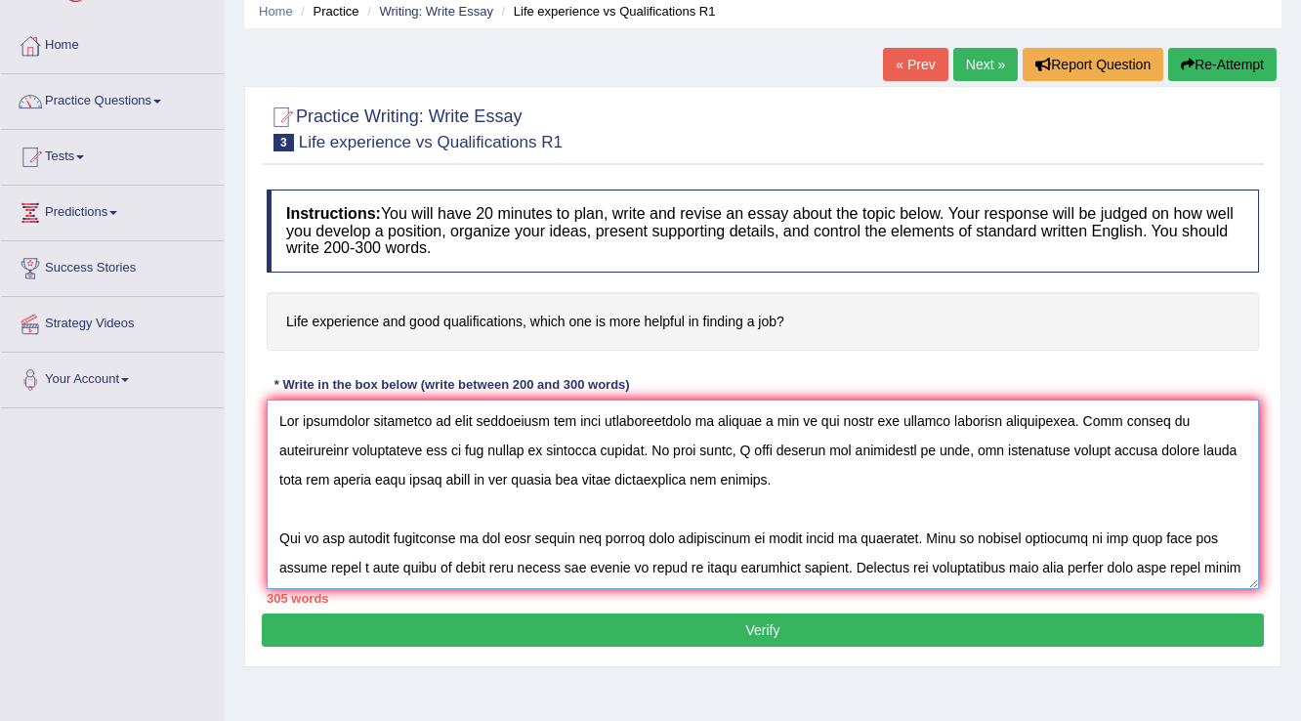
click at [500, 474] on textarea at bounding box center [763, 495] width 993 height 190
click at [989, 447] on textarea at bounding box center [763, 495] width 993 height 190
paste textarea "experience"
click at [489, 474] on textarea at bounding box center [763, 495] width 993 height 190
click at [688, 473] on textarea at bounding box center [763, 495] width 993 height 190
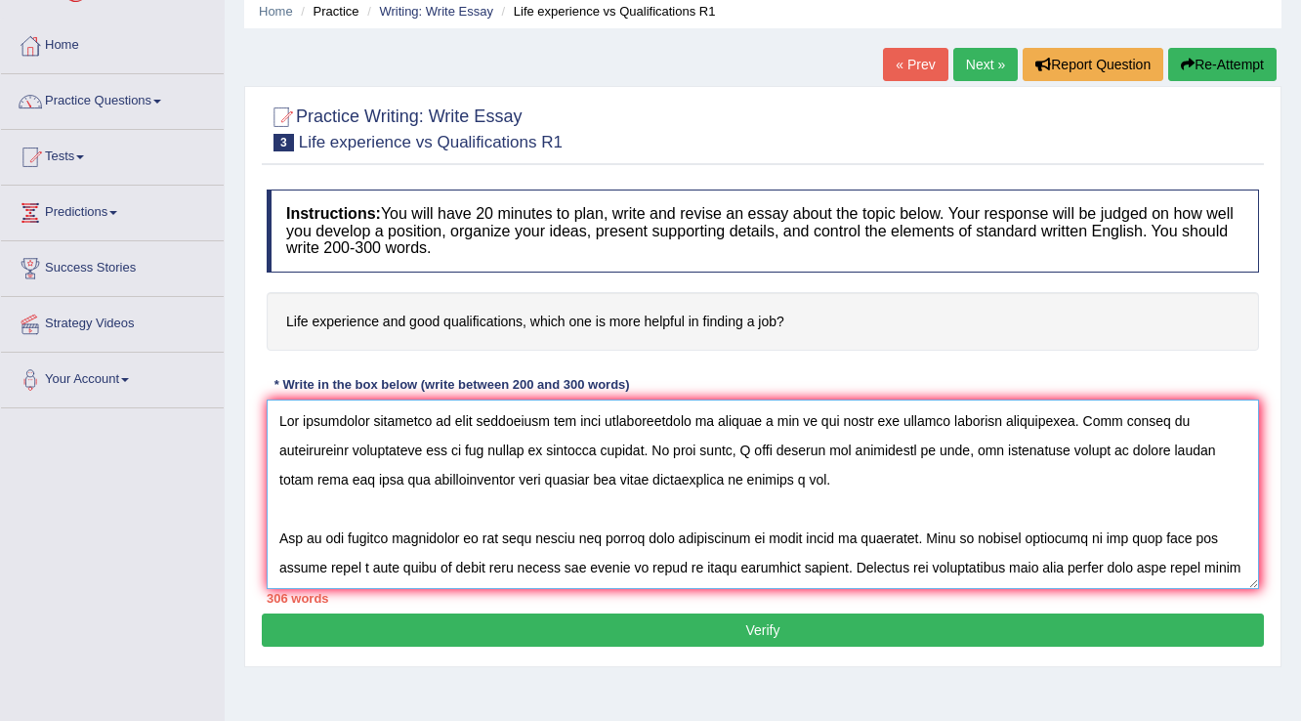
click at [1183, 451] on textarea at bounding box center [763, 495] width 993 height 190
click at [433, 532] on textarea at bounding box center [763, 495] width 993 height 190
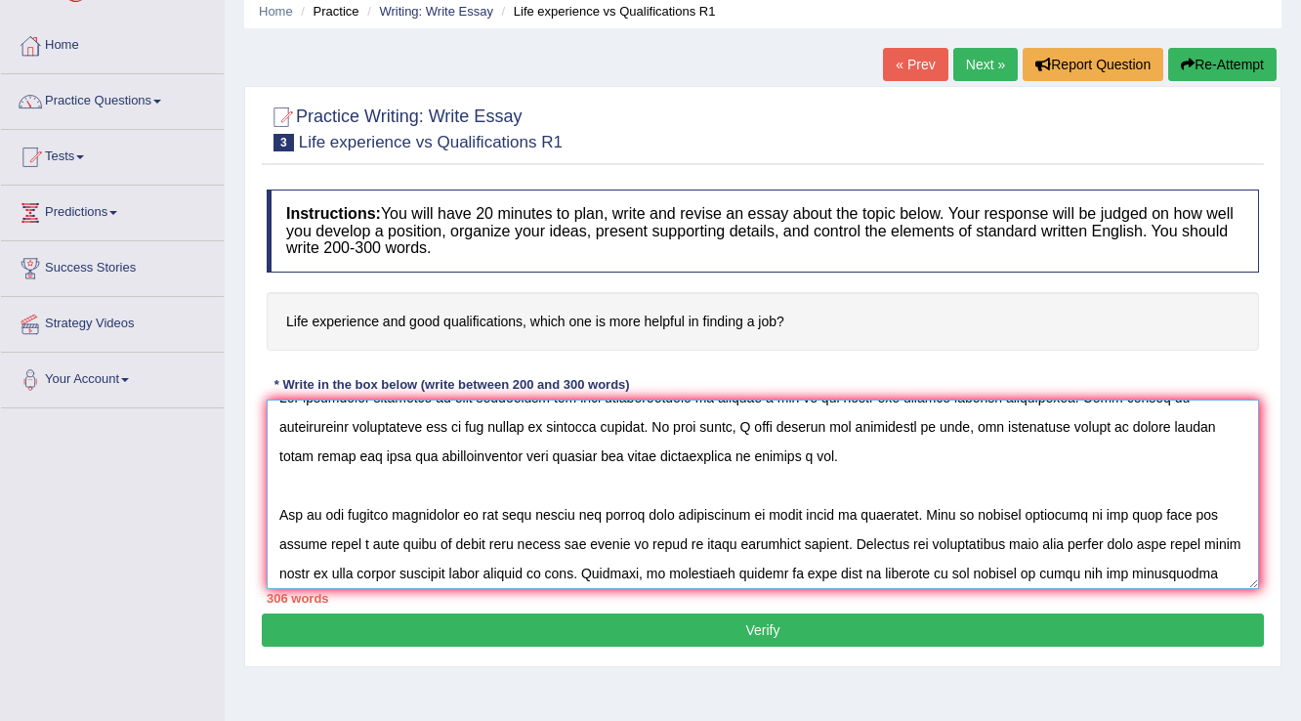
scroll to position [0, 0]
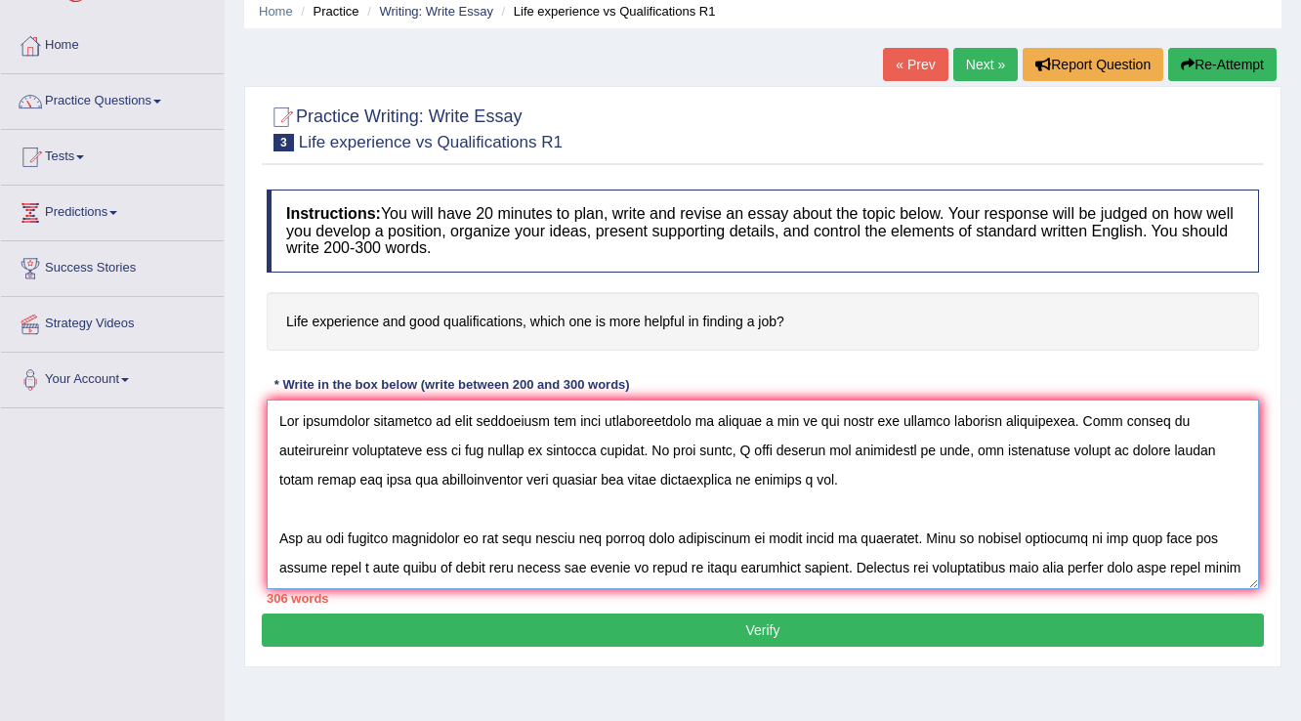
drag, startPoint x: 508, startPoint y: 533, endPoint x: 840, endPoint y: 525, distance: 332.3
click at [840, 525] on textarea at bounding box center [763, 495] width 993 height 190
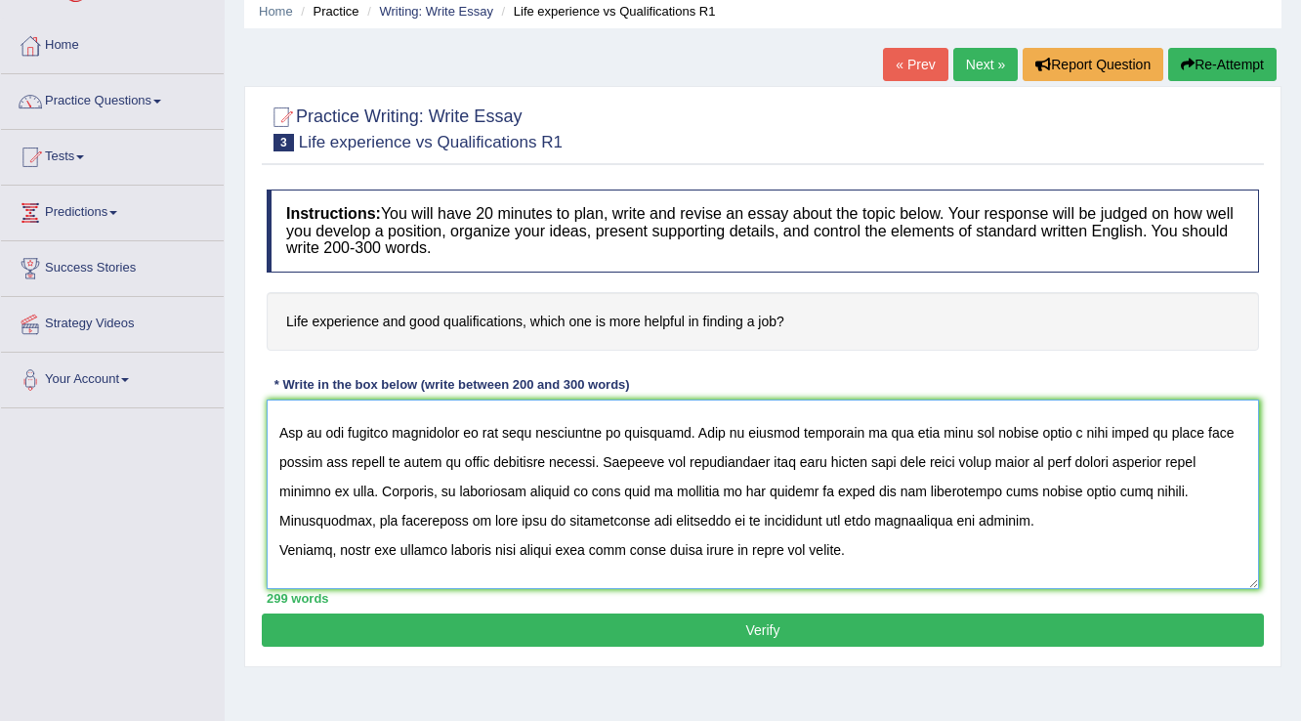
scroll to position [78, 0]
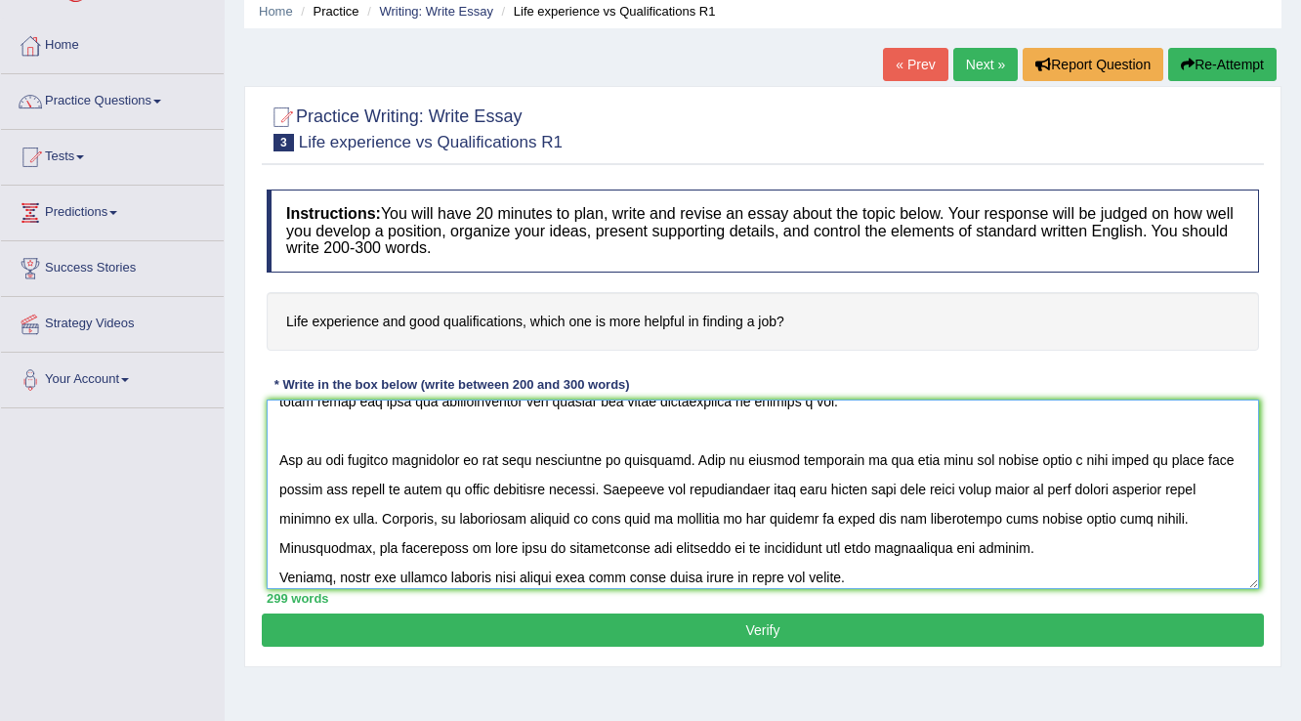
click at [473, 465] on textarea at bounding box center [763, 495] width 993 height 190
drag, startPoint x: 615, startPoint y: 454, endPoint x: 670, endPoint y: 455, distance: 55.7
click at [670, 455] on textarea at bounding box center [763, 495] width 993 height 190
drag, startPoint x: 893, startPoint y: 452, endPoint x: 530, endPoint y: 488, distance: 365.2
click at [530, 488] on textarea at bounding box center [763, 495] width 993 height 190
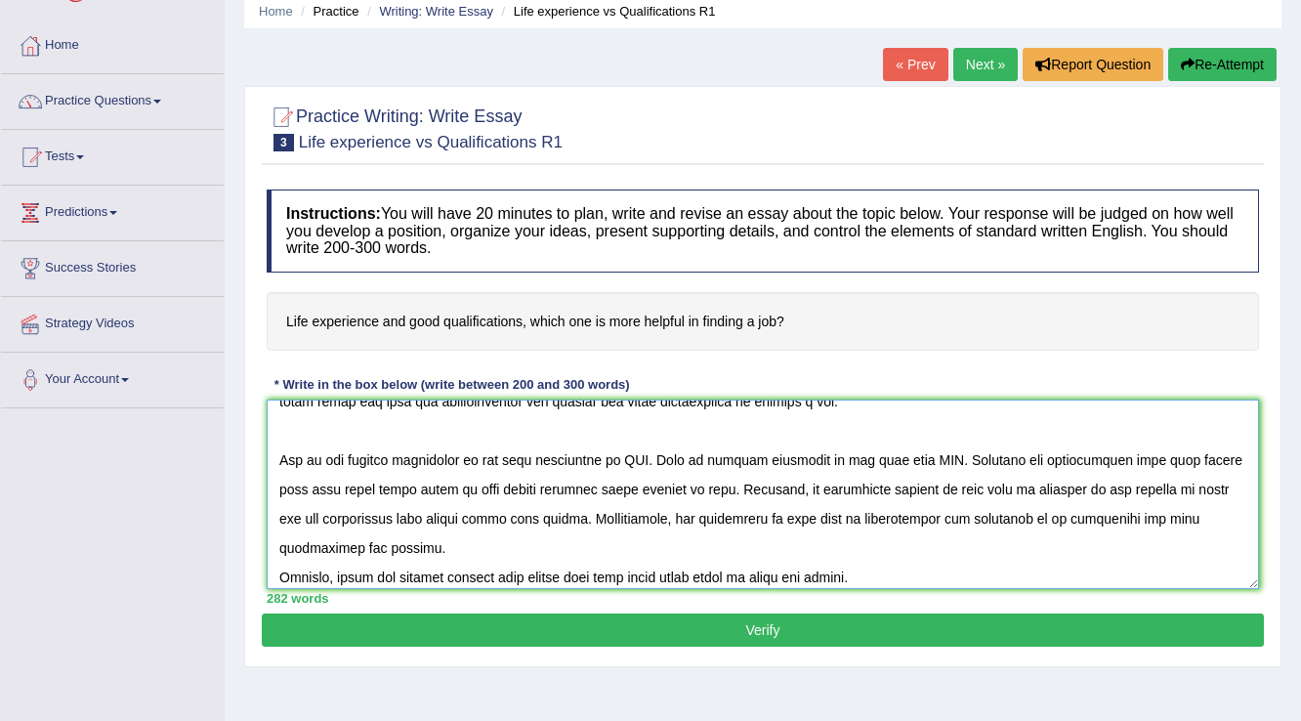
click at [914, 485] on textarea at bounding box center [763, 495] width 993 height 190
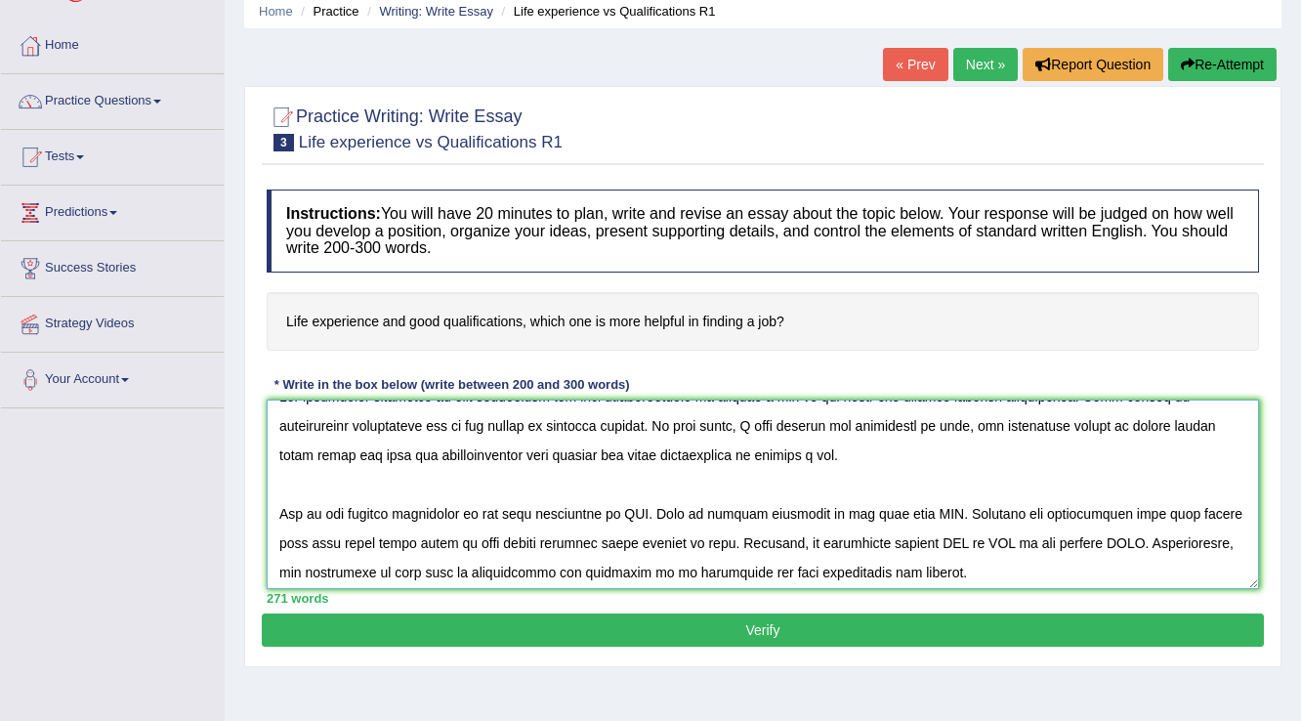
scroll to position [0, 0]
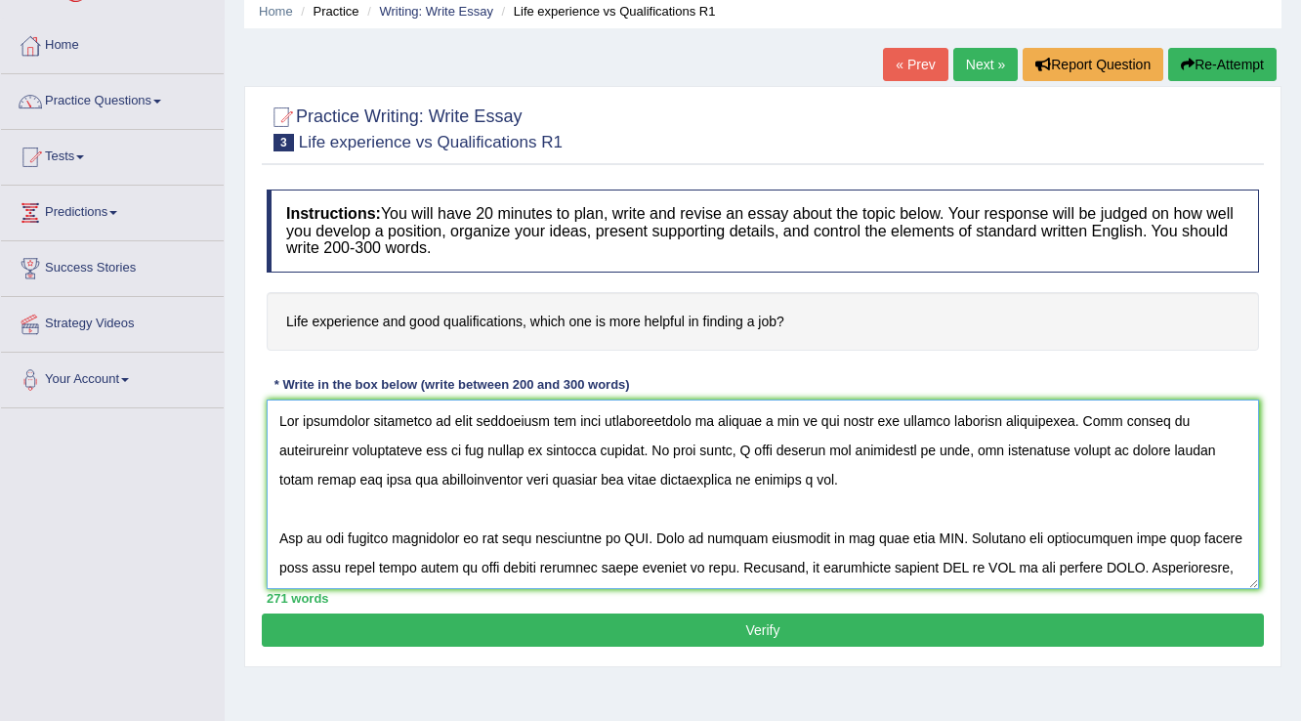
click at [599, 419] on textarea at bounding box center [763, 495] width 993 height 190
drag, startPoint x: 565, startPoint y: 418, endPoint x: 591, endPoint y: 422, distance: 26.7
click at [591, 422] on textarea at bounding box center [763, 495] width 993 height 190
click at [703, 418] on textarea at bounding box center [763, 495] width 993 height 190
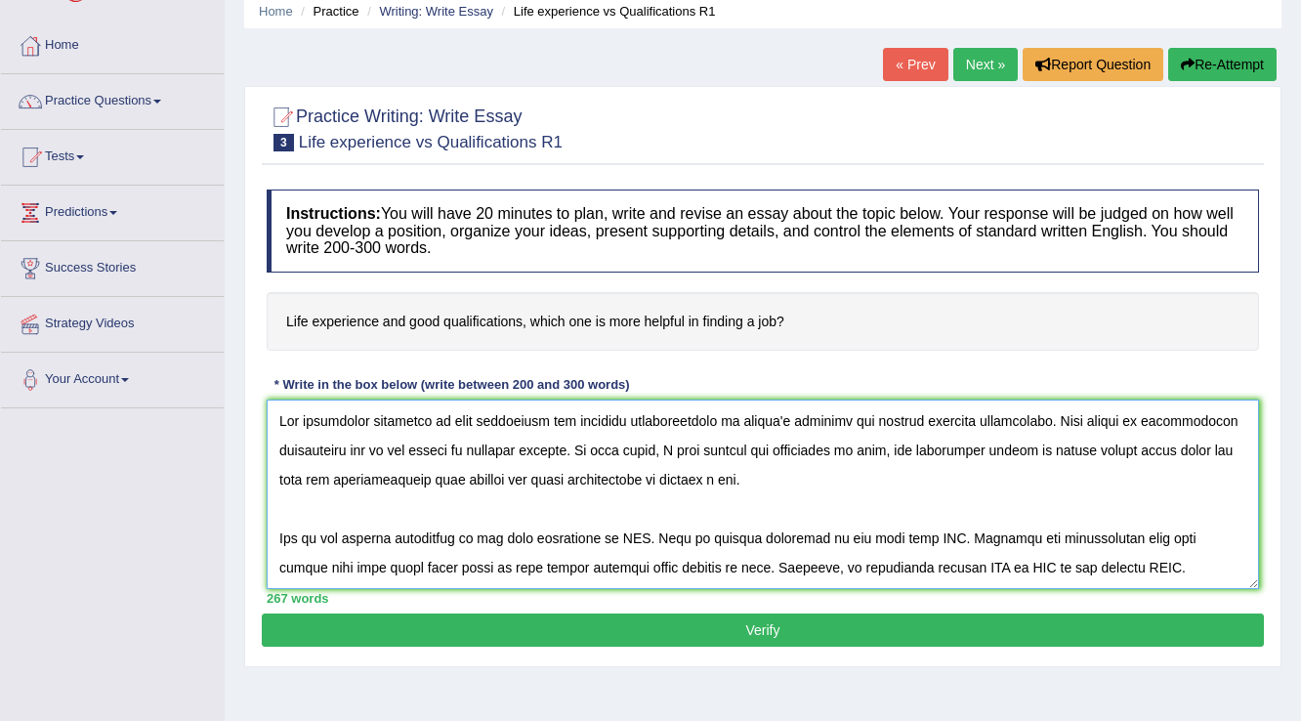
drag, startPoint x: 466, startPoint y: 446, endPoint x: 571, endPoint y: 457, distance: 105.2
click at [571, 457] on textarea at bounding box center [763, 495] width 993 height 190
click at [887, 442] on textarea at bounding box center [763, 495] width 993 height 190
click at [896, 446] on textarea at bounding box center [763, 495] width 993 height 190
paste textarea "advantages"
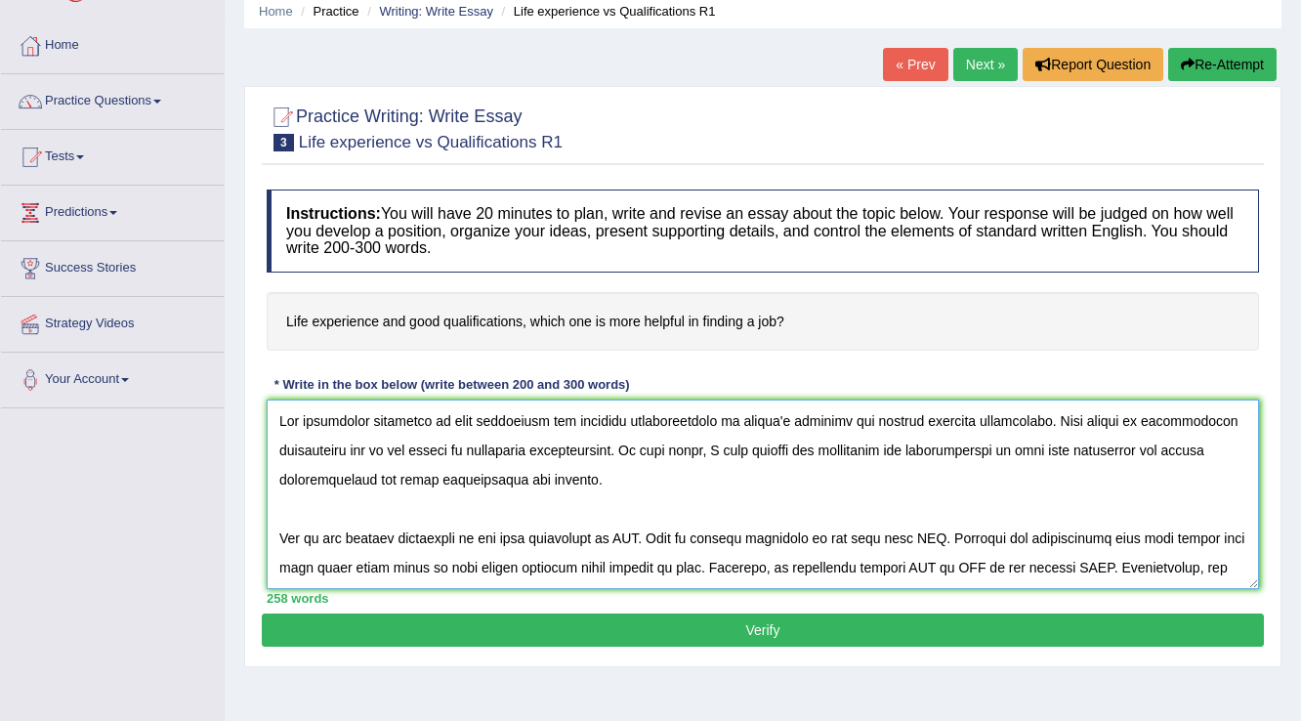
click at [638, 535] on textarea at bounding box center [763, 495] width 993 height 190
click at [1071, 532] on textarea at bounding box center [763, 495] width 993 height 190
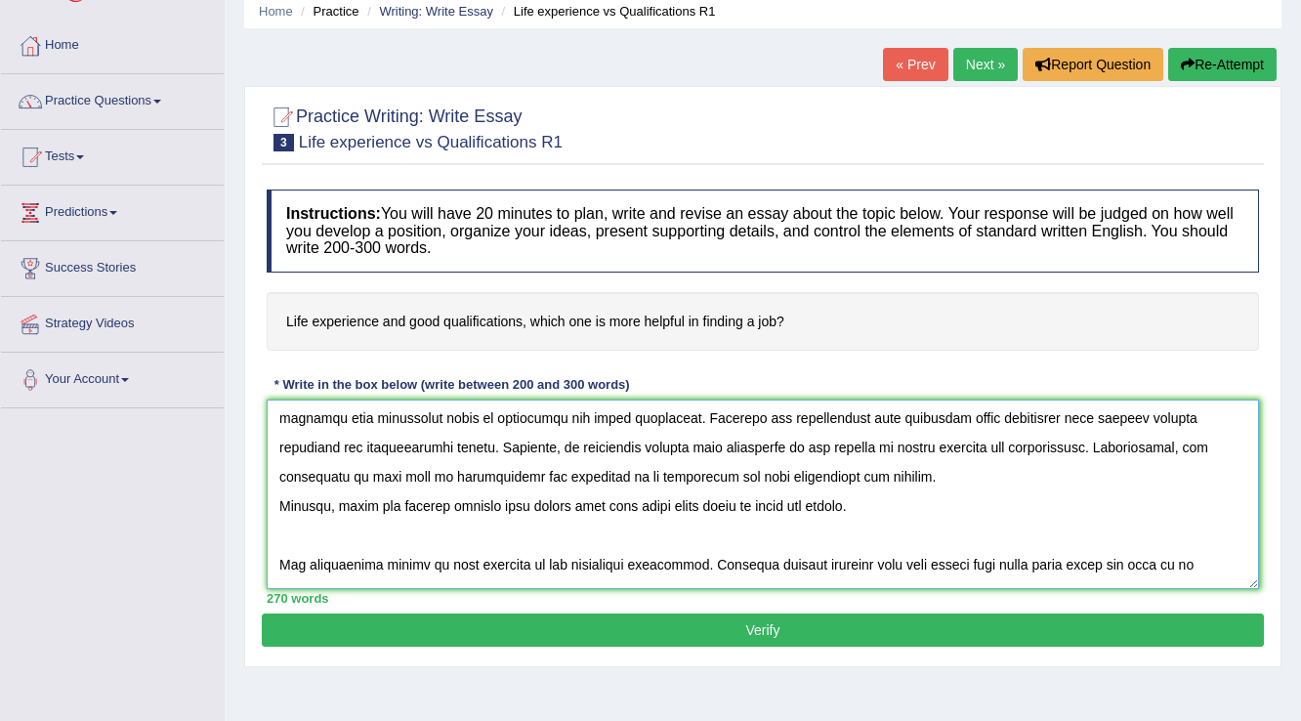
scroll to position [180, 0]
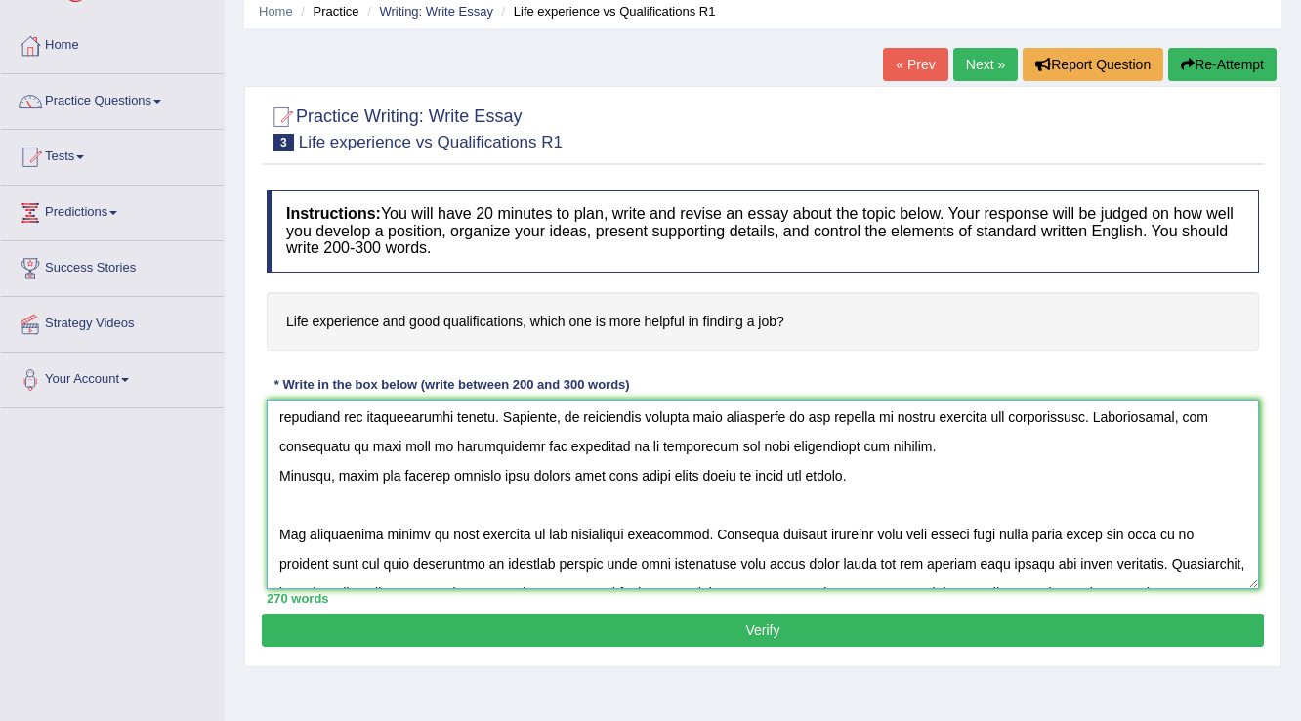
drag, startPoint x: 1179, startPoint y: 547, endPoint x: 379, endPoint y: 443, distance: 807.0
click at [379, 443] on textarea at bounding box center [763, 495] width 993 height 190
click at [330, 471] on textarea at bounding box center [763, 495] width 993 height 190
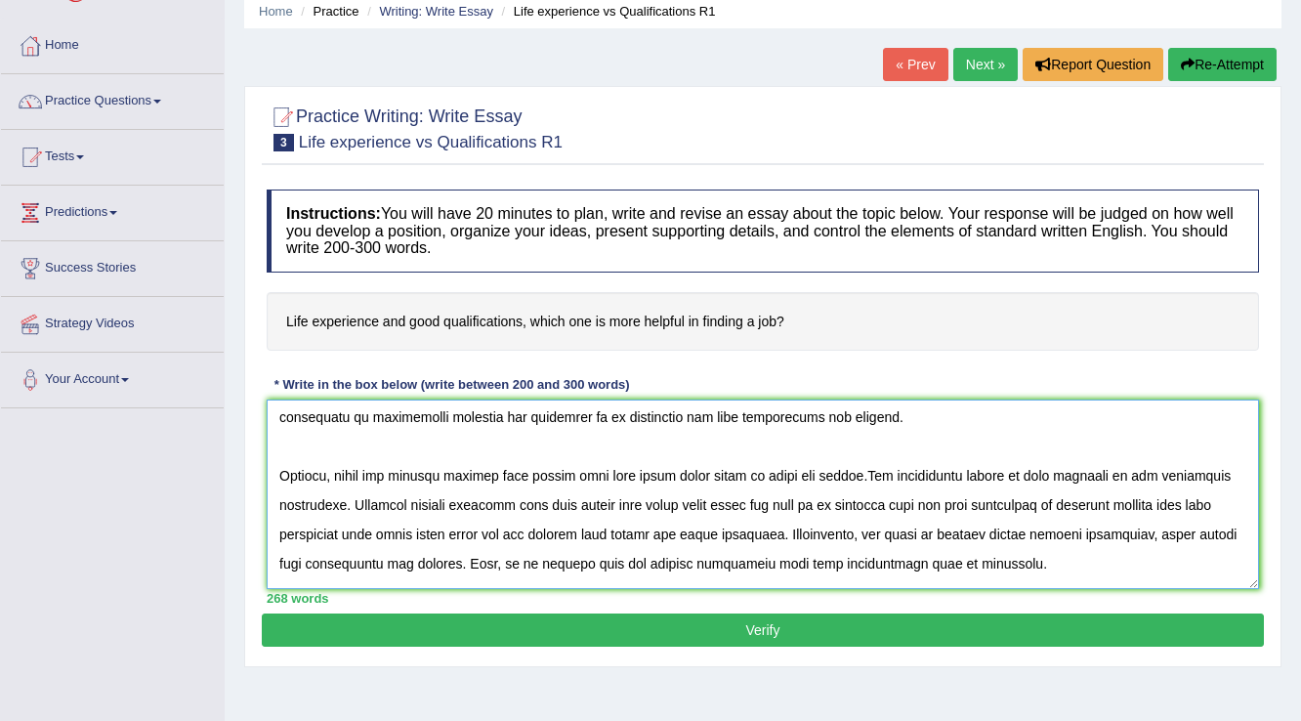
scroll to position [208, 0]
drag, startPoint x: 340, startPoint y: 470, endPoint x: 840, endPoint y: 474, distance: 500.3
click at [840, 474] on textarea at bounding box center [763, 495] width 993 height 190
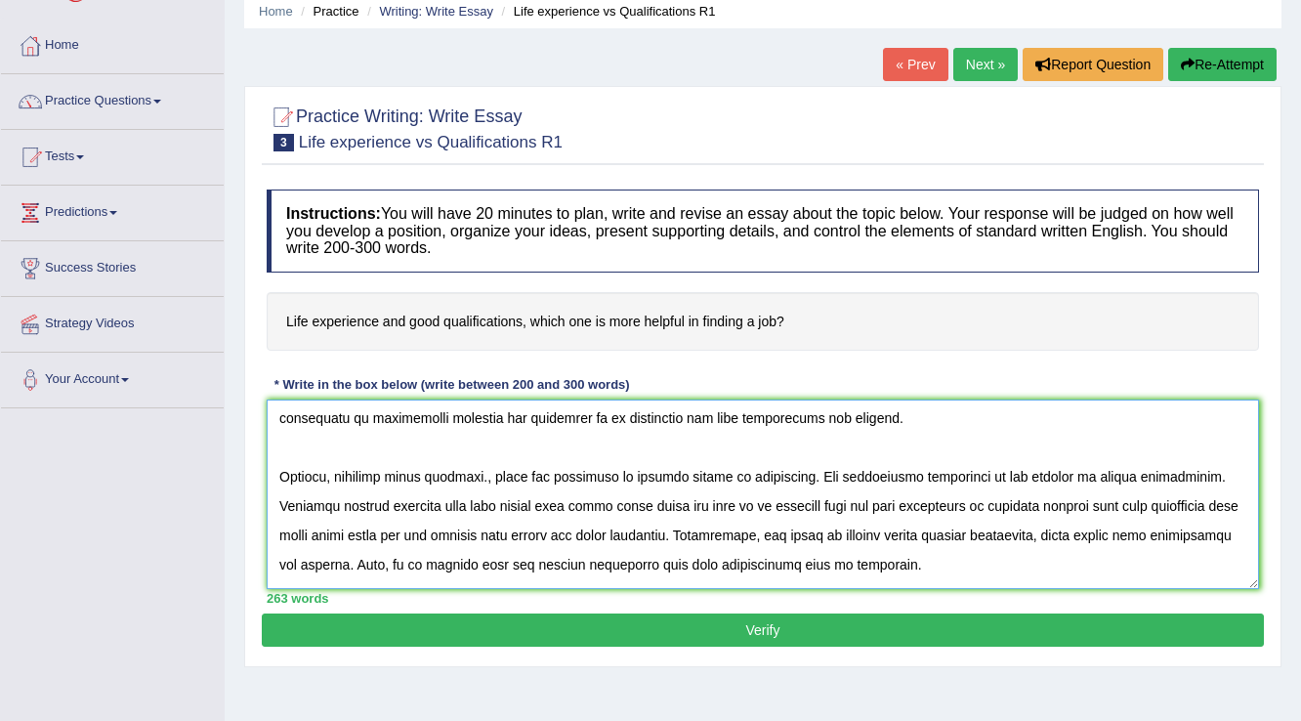
click at [480, 475] on textarea at bounding box center [763, 495] width 993 height 190
click at [430, 474] on textarea at bounding box center [763, 495] width 993 height 190
click at [462, 501] on textarea at bounding box center [763, 495] width 993 height 190
drag, startPoint x: 403, startPoint y: 500, endPoint x: 796, endPoint y: 508, distance: 393.8
click at [796, 508] on textarea at bounding box center [763, 495] width 993 height 190
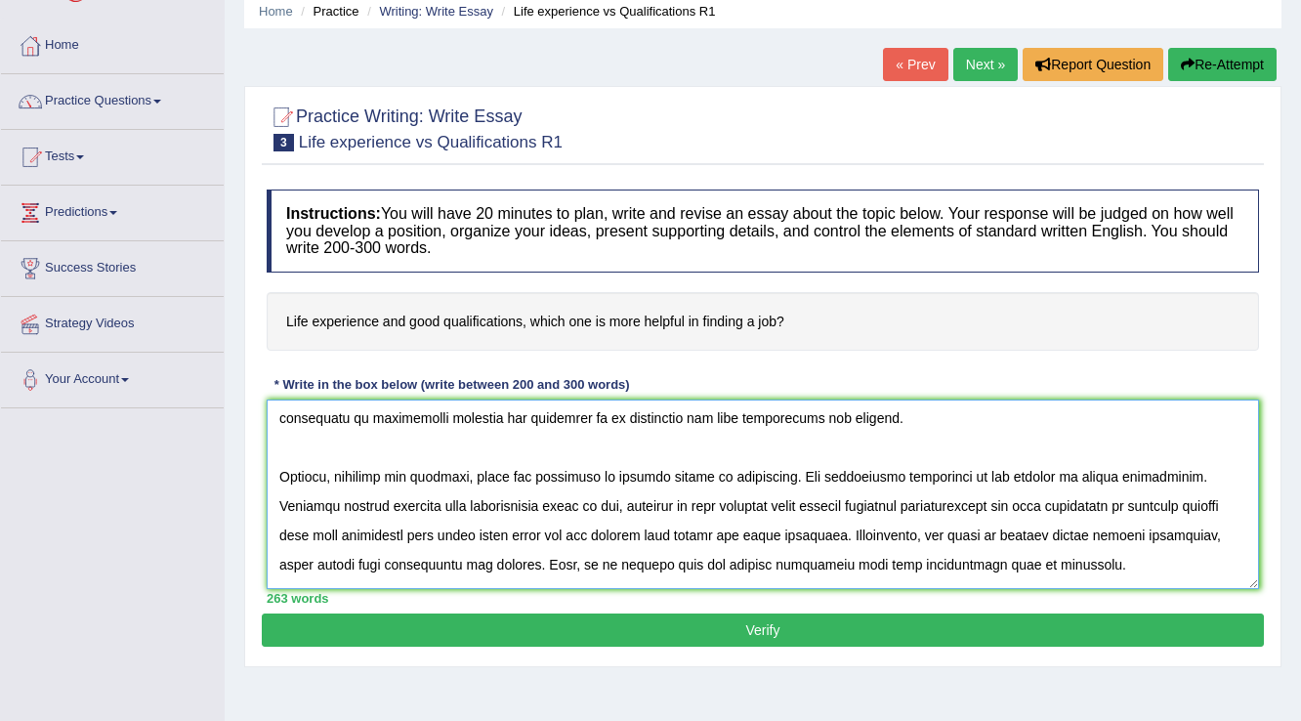
click at [993, 502] on textarea at bounding box center [763, 495] width 993 height 190
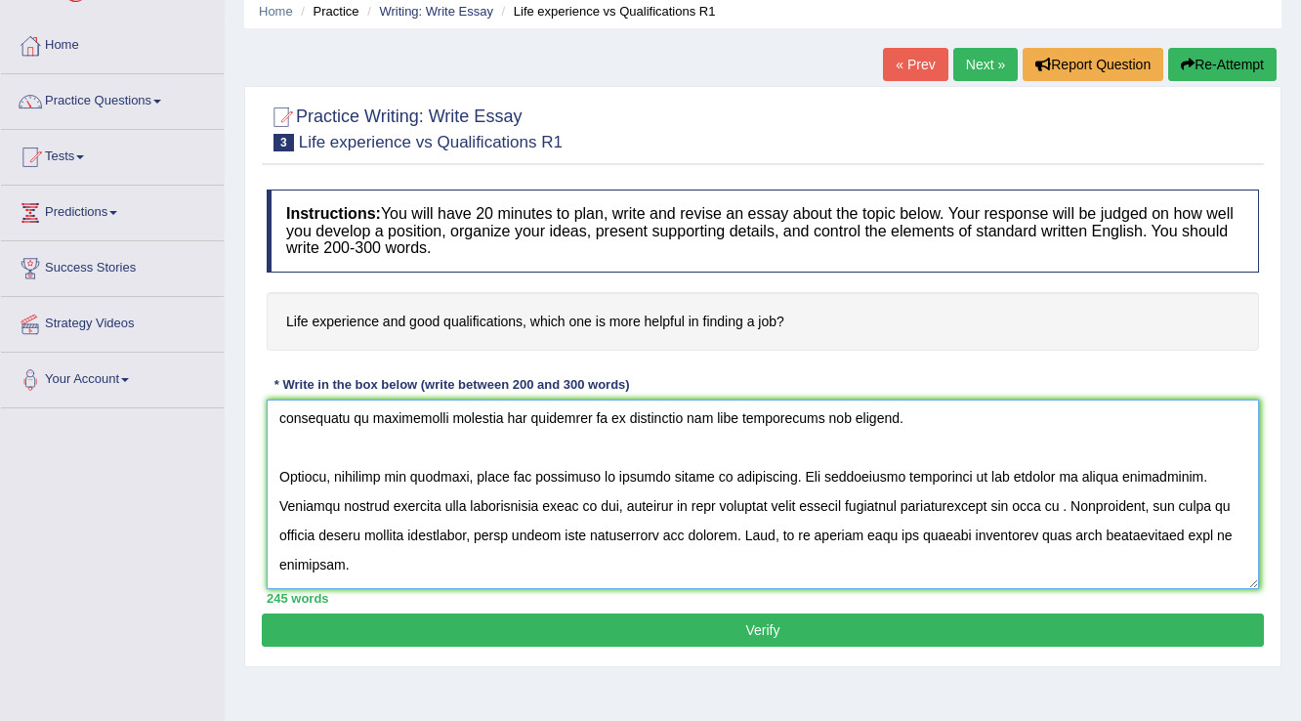
click at [700, 500] on textarea at bounding box center [763, 495] width 993 height 190
click at [997, 502] on textarea at bounding box center [763, 495] width 993 height 190
click at [985, 502] on textarea at bounding box center [763, 495] width 993 height 190
click at [1190, 495] on textarea at bounding box center [763, 495] width 993 height 190
click at [389, 531] on textarea at bounding box center [763, 495] width 993 height 190
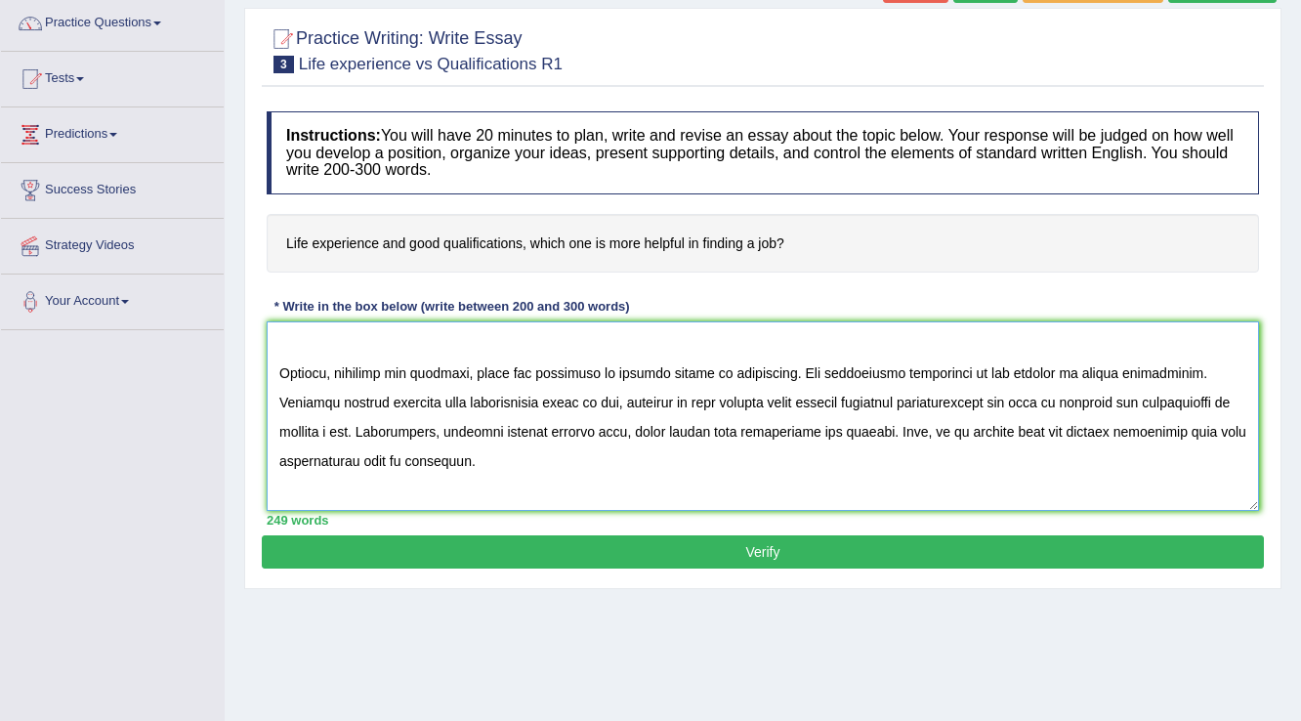
scroll to position [234, 0]
drag, startPoint x: 928, startPoint y: 400, endPoint x: 1044, endPoint y: 416, distance: 117.4
click at [1044, 416] on textarea at bounding box center [763, 416] width 993 height 190
click at [911, 451] on textarea at bounding box center [763, 416] width 993 height 190
click at [1000, 396] on textarea at bounding box center [763, 416] width 993 height 190
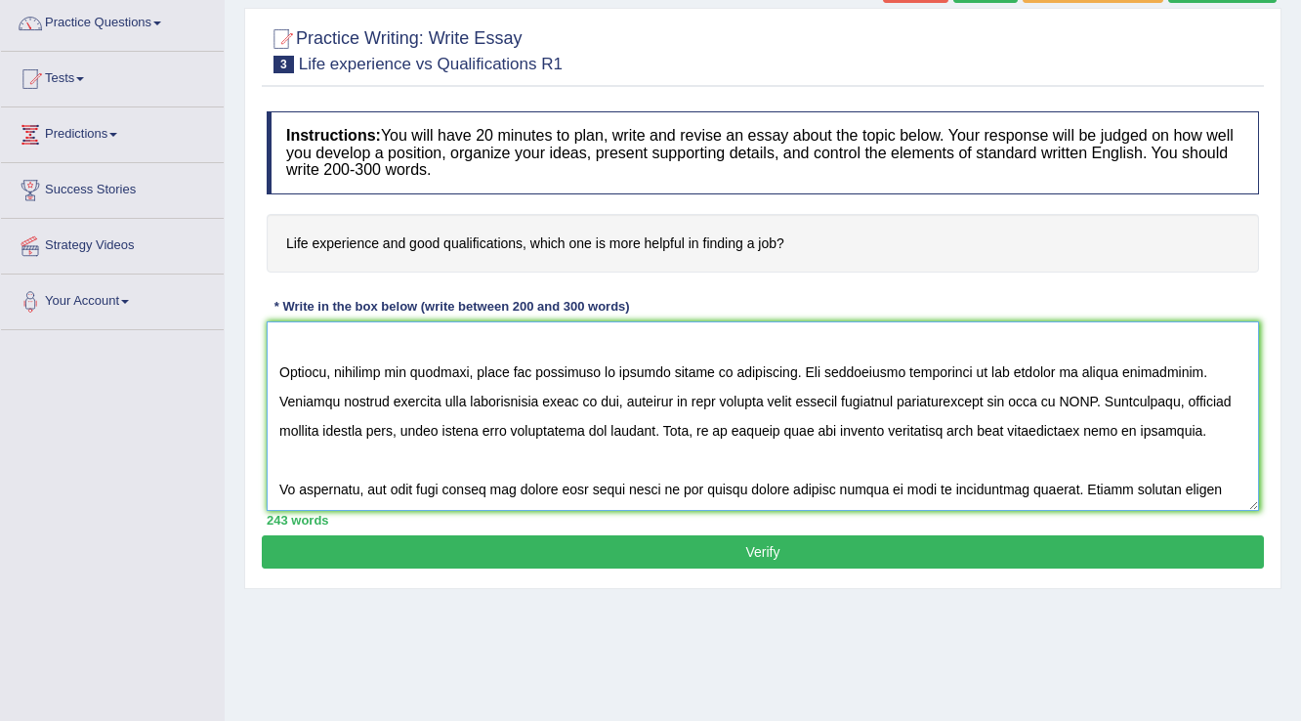
click at [396, 427] on textarea at bounding box center [763, 416] width 993 height 190
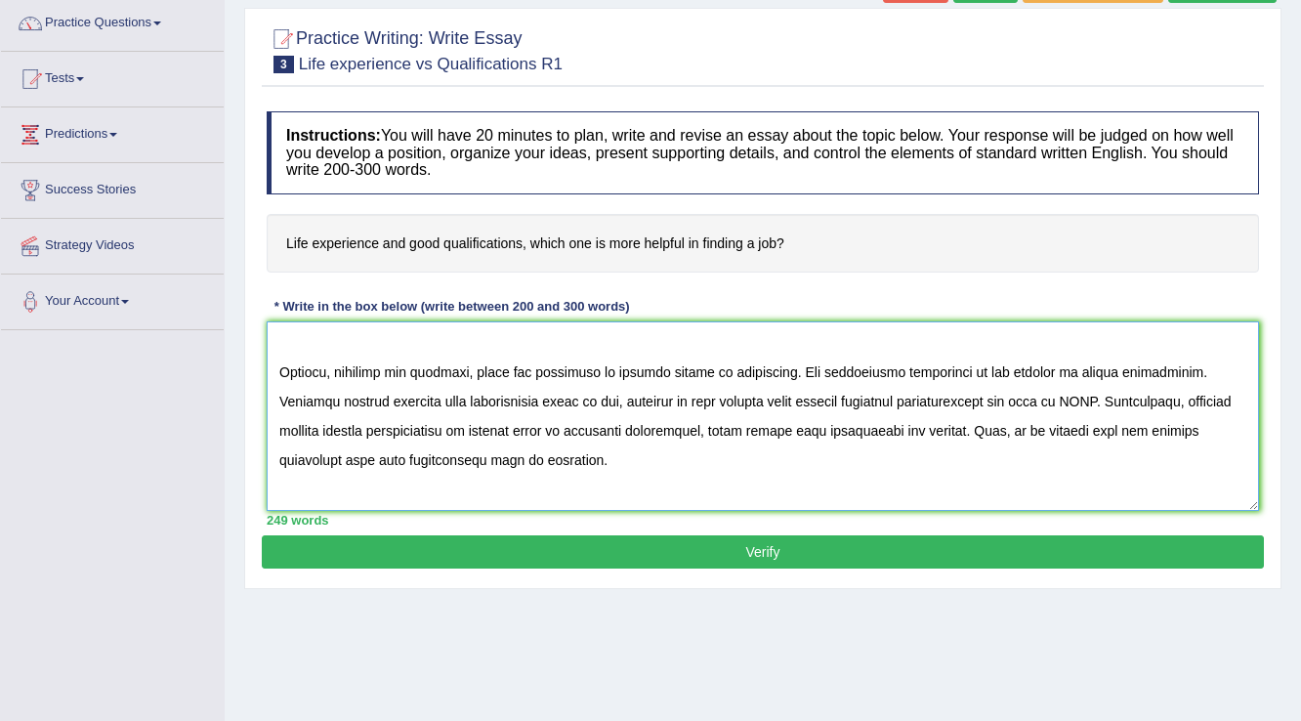
drag, startPoint x: 1115, startPoint y: 427, endPoint x: 598, endPoint y: 455, distance: 517.6
click at [598, 455] on textarea at bounding box center [763, 416] width 993 height 190
drag, startPoint x: 1116, startPoint y: 426, endPoint x: 358, endPoint y: 450, distance: 758.6
click at [358, 450] on textarea at bounding box center [763, 416] width 993 height 190
click at [362, 458] on textarea at bounding box center [763, 416] width 993 height 190
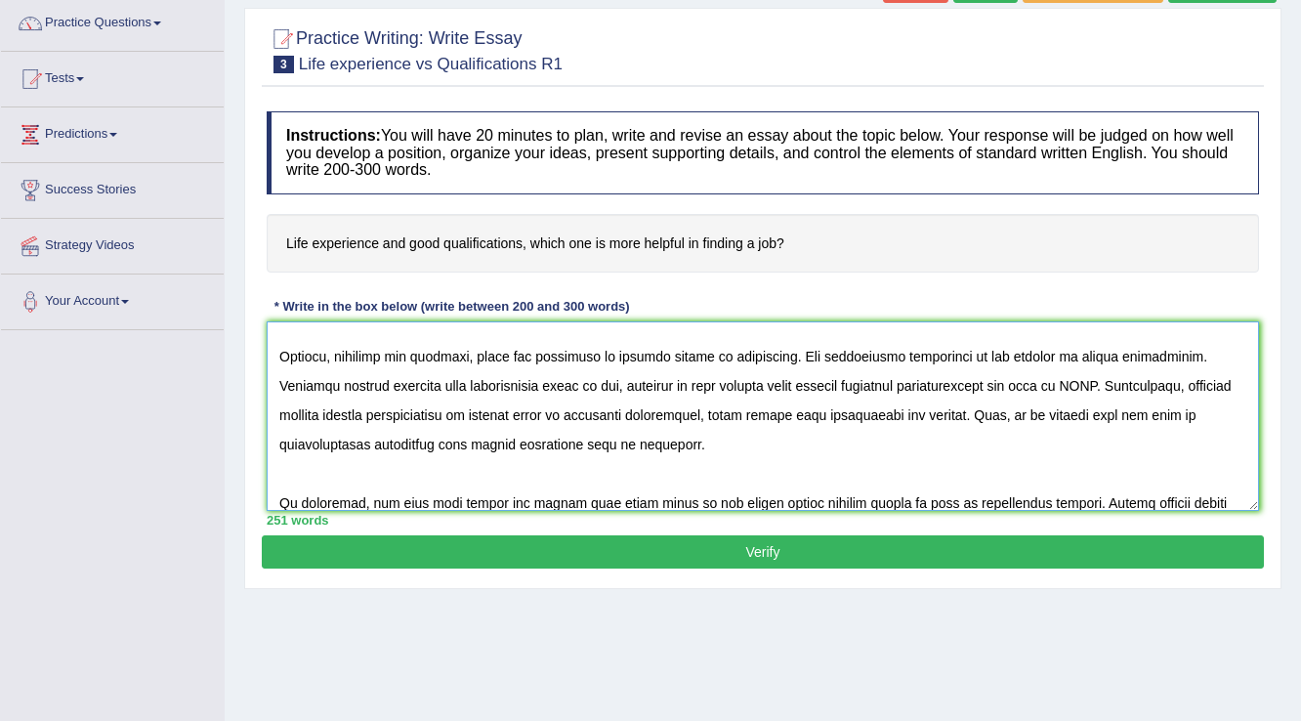
scroll to position [279, 0]
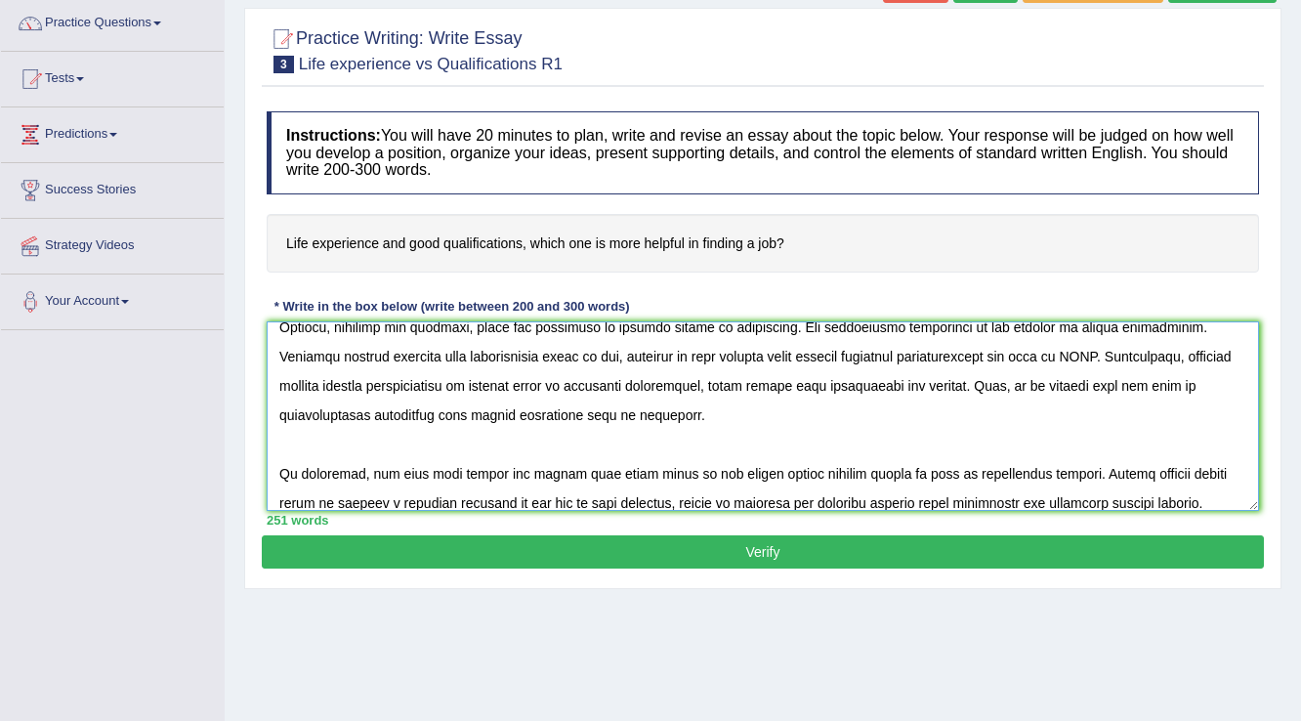
drag, startPoint x: 366, startPoint y: 466, endPoint x: 733, endPoint y: 475, distance: 366.5
click at [733, 475] on textarea at bounding box center [763, 416] width 993 height 190
click at [1142, 470] on textarea at bounding box center [763, 416] width 993 height 190
click at [1222, 469] on textarea at bounding box center [763, 416] width 993 height 190
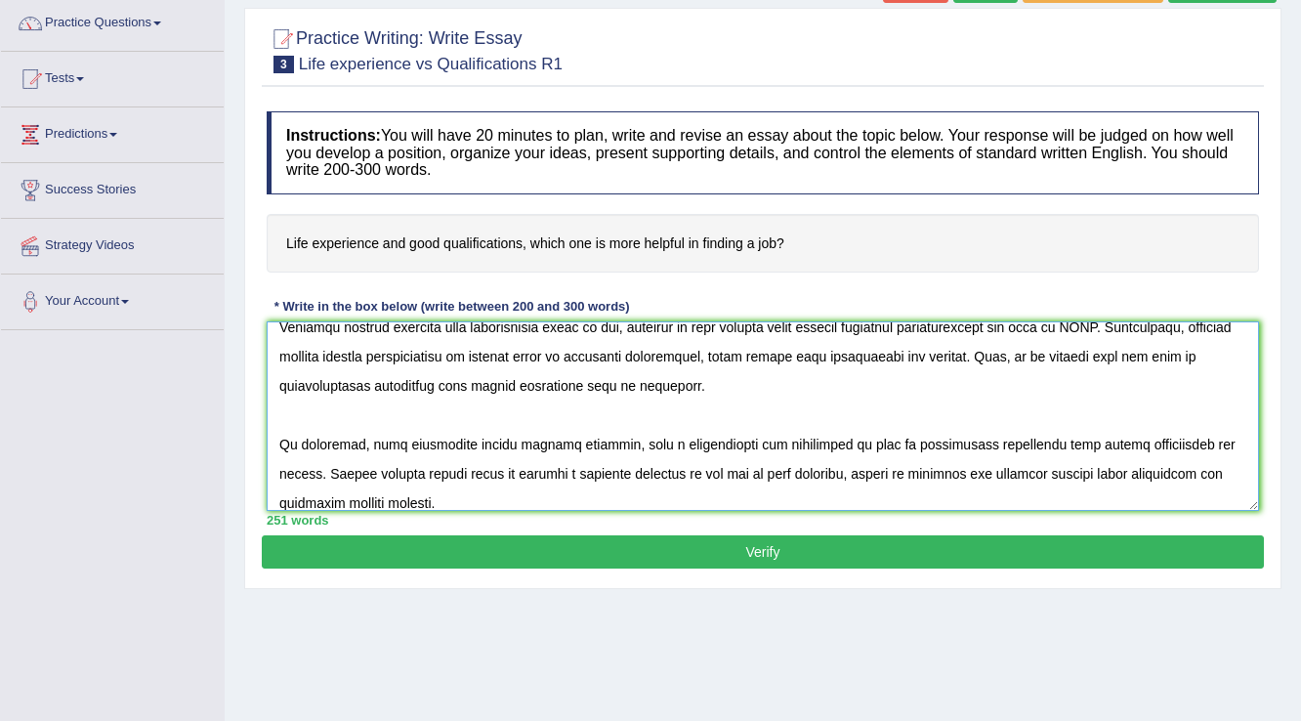
scroll to position [321, 0]
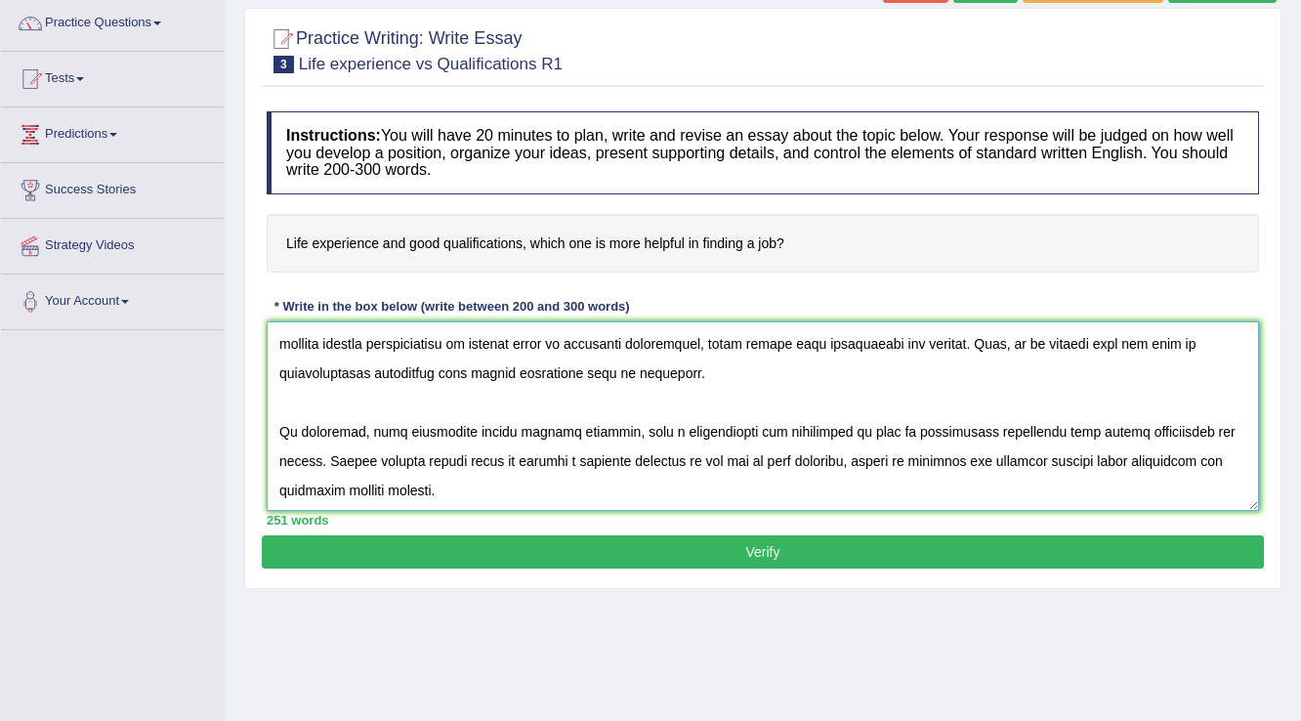
drag, startPoint x: 716, startPoint y: 455, endPoint x: 787, endPoint y: 459, distance: 70.5
click at [787, 459] on textarea at bounding box center [763, 416] width 993 height 190
click at [802, 495] on textarea at bounding box center [763, 416] width 993 height 190
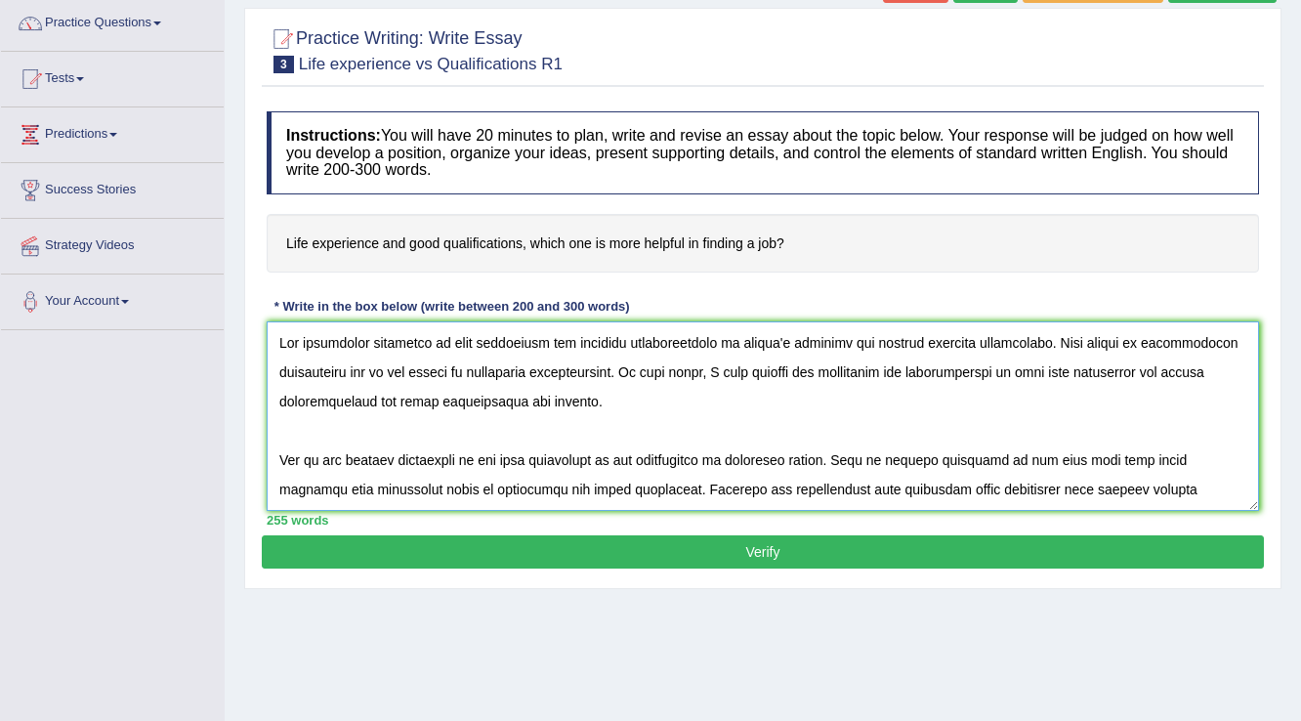
click at [813, 345] on textarea at bounding box center [763, 416] width 993 height 190
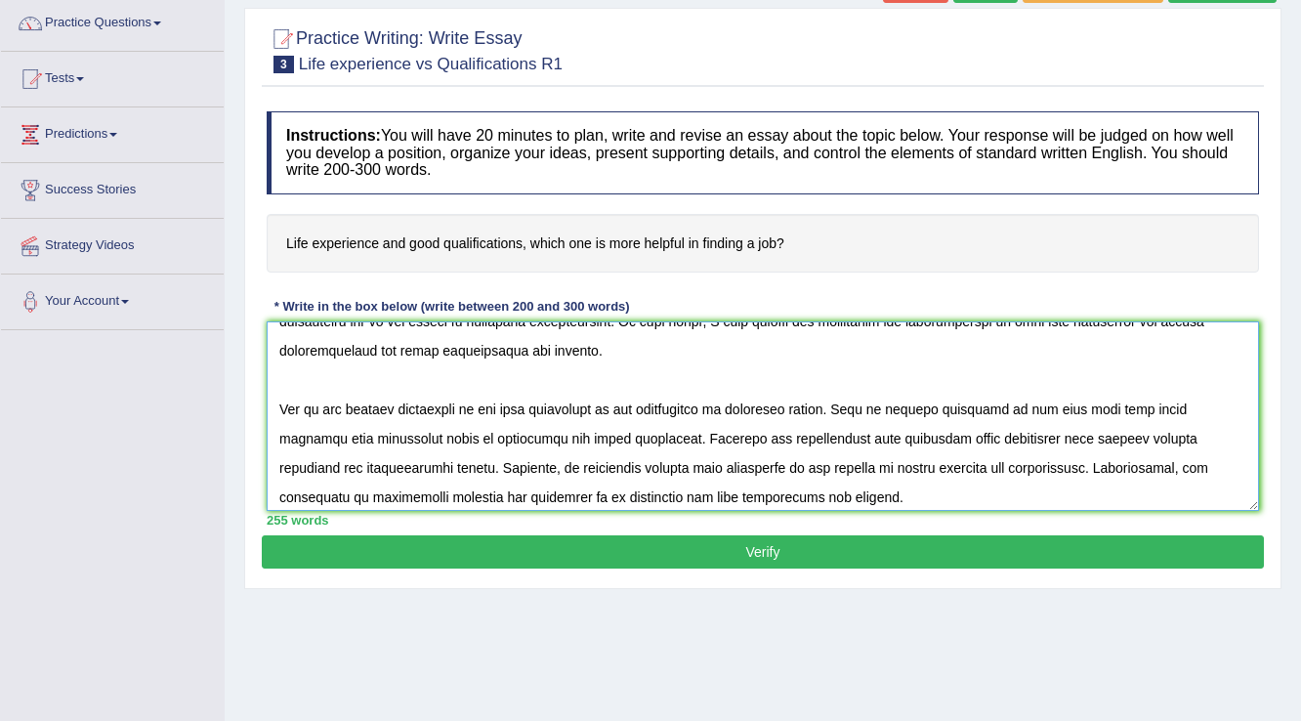
scroll to position [78, 0]
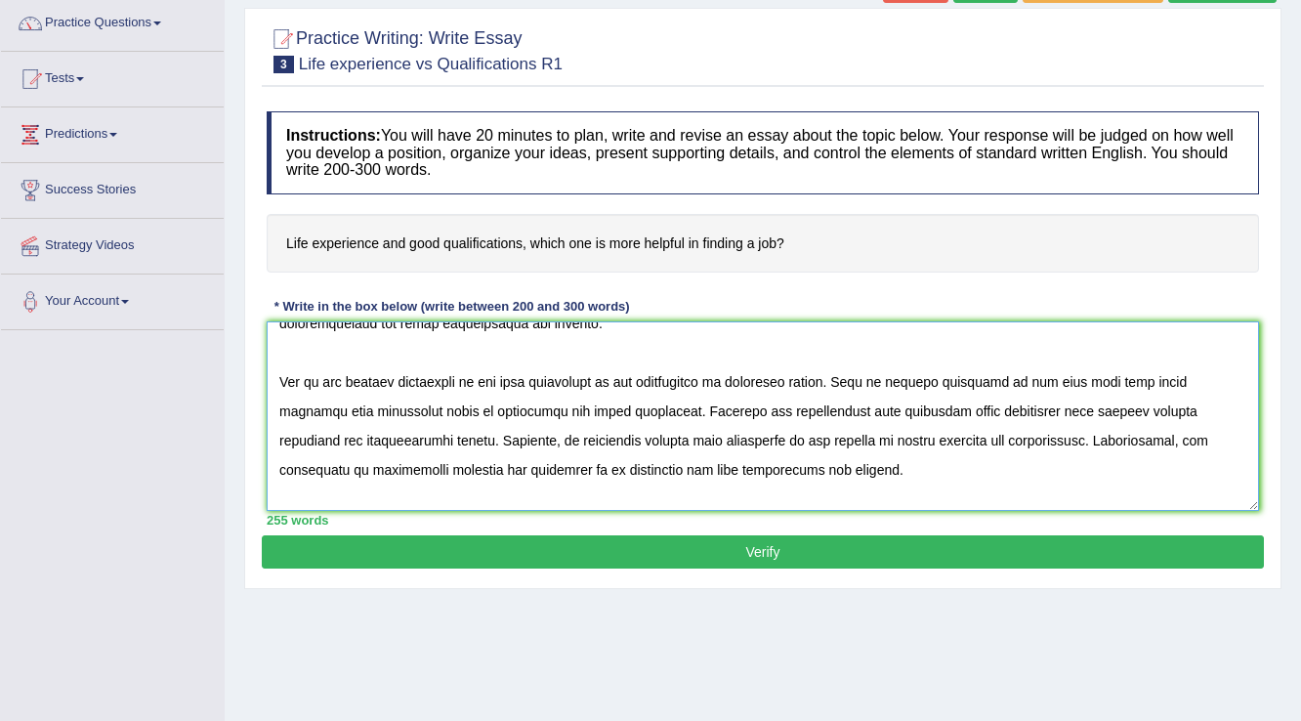
click at [335, 463] on textarea at bounding box center [763, 416] width 993 height 190
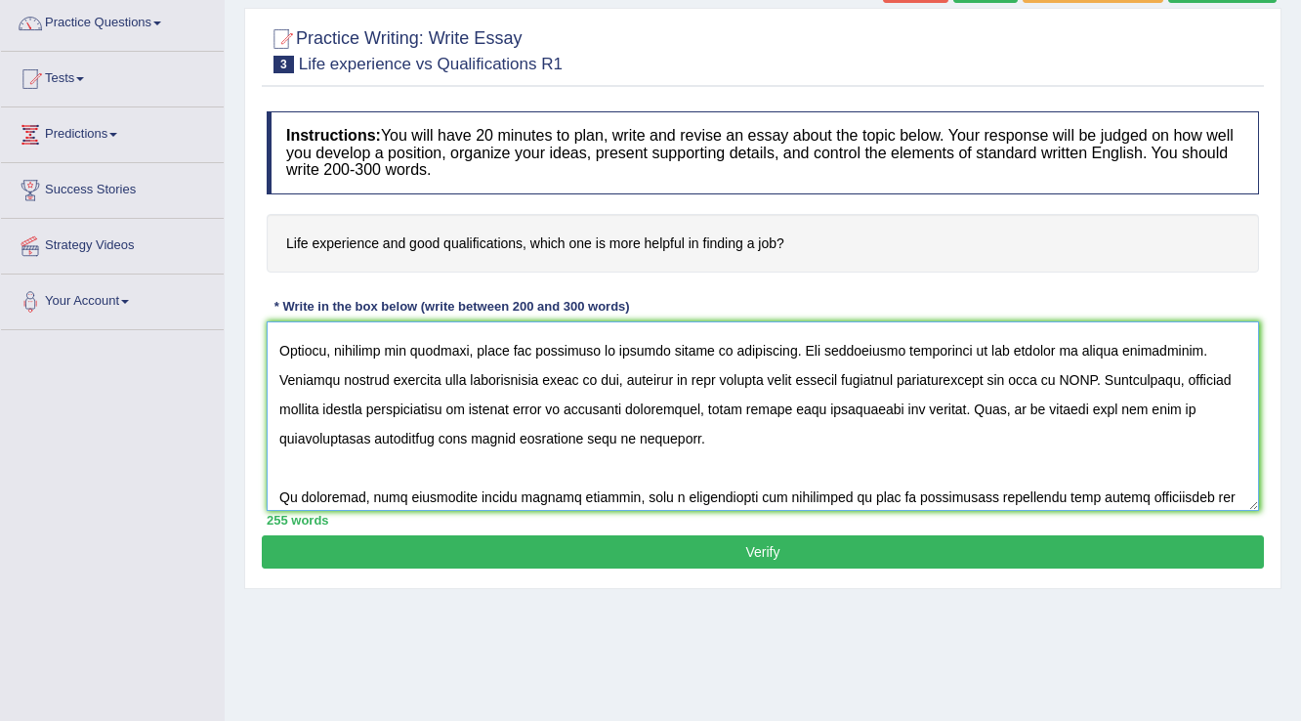
scroll to position [234, 0]
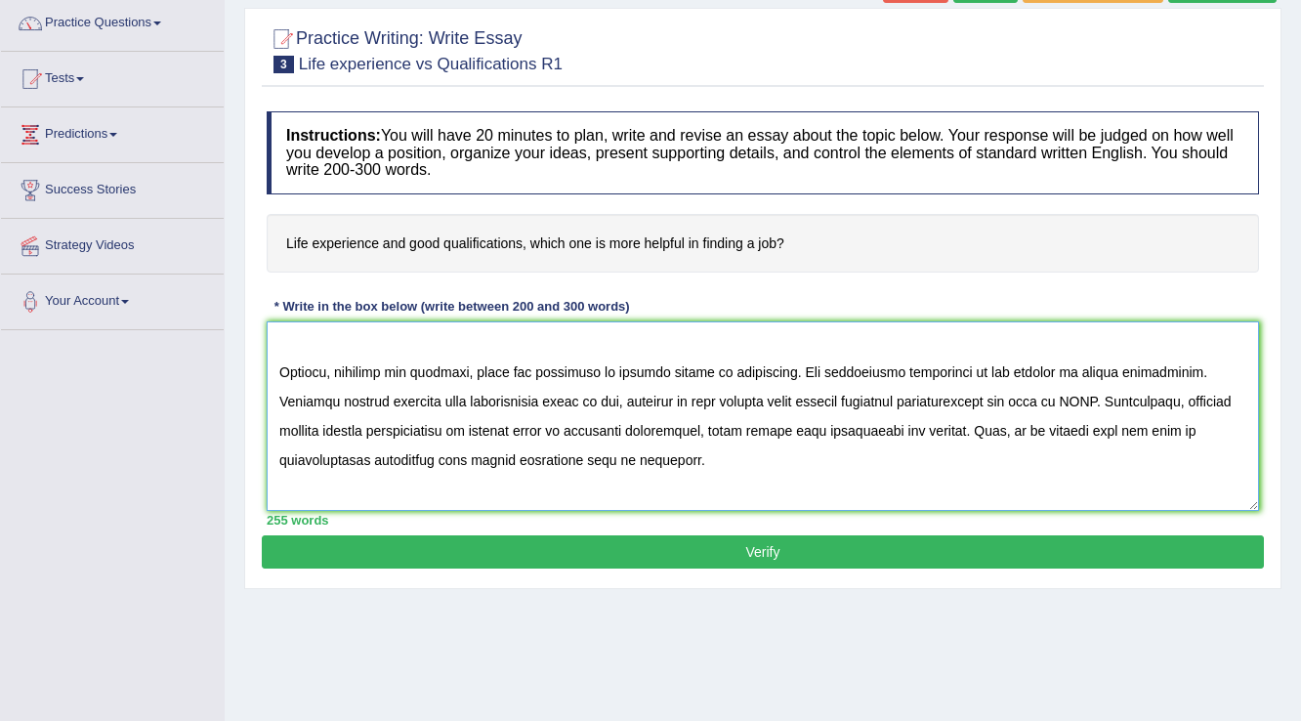
click at [1036, 396] on textarea at bounding box center [763, 416] width 993 height 190
click at [528, 428] on textarea at bounding box center [763, 416] width 993 height 190
click at [811, 455] on textarea at bounding box center [763, 416] width 993 height 190
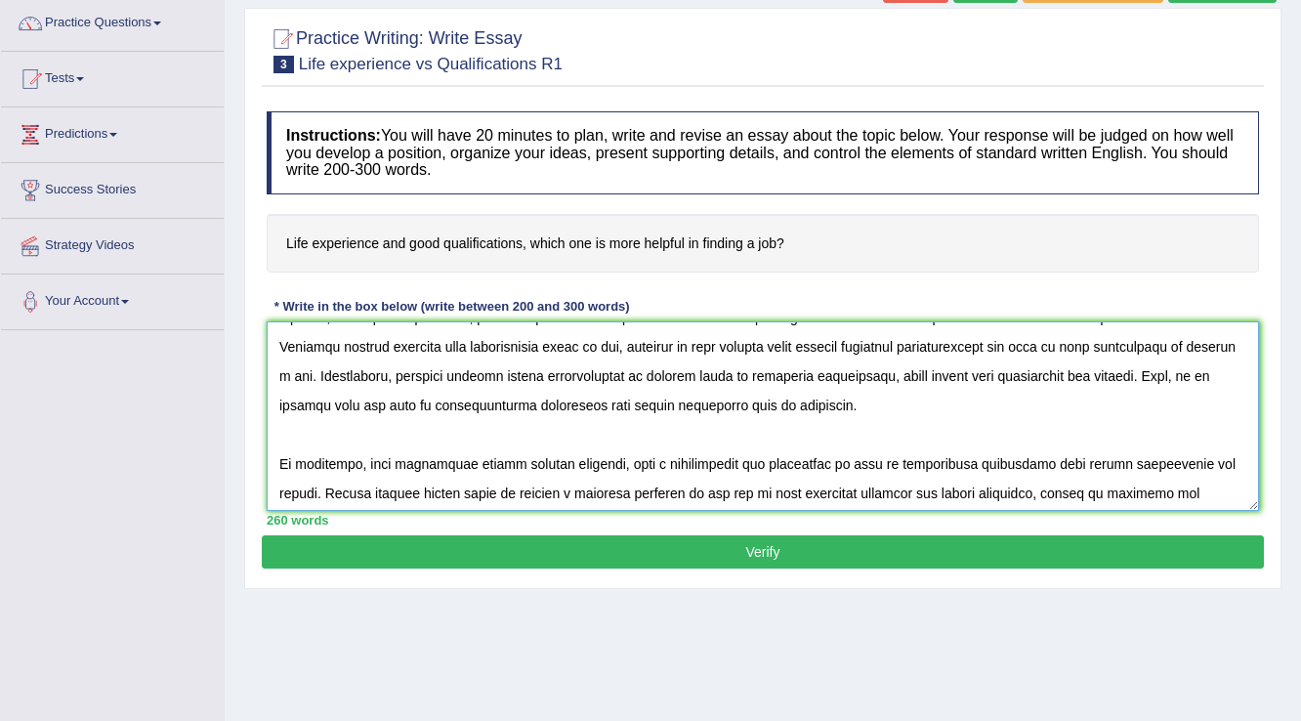
scroll to position [313, 0]
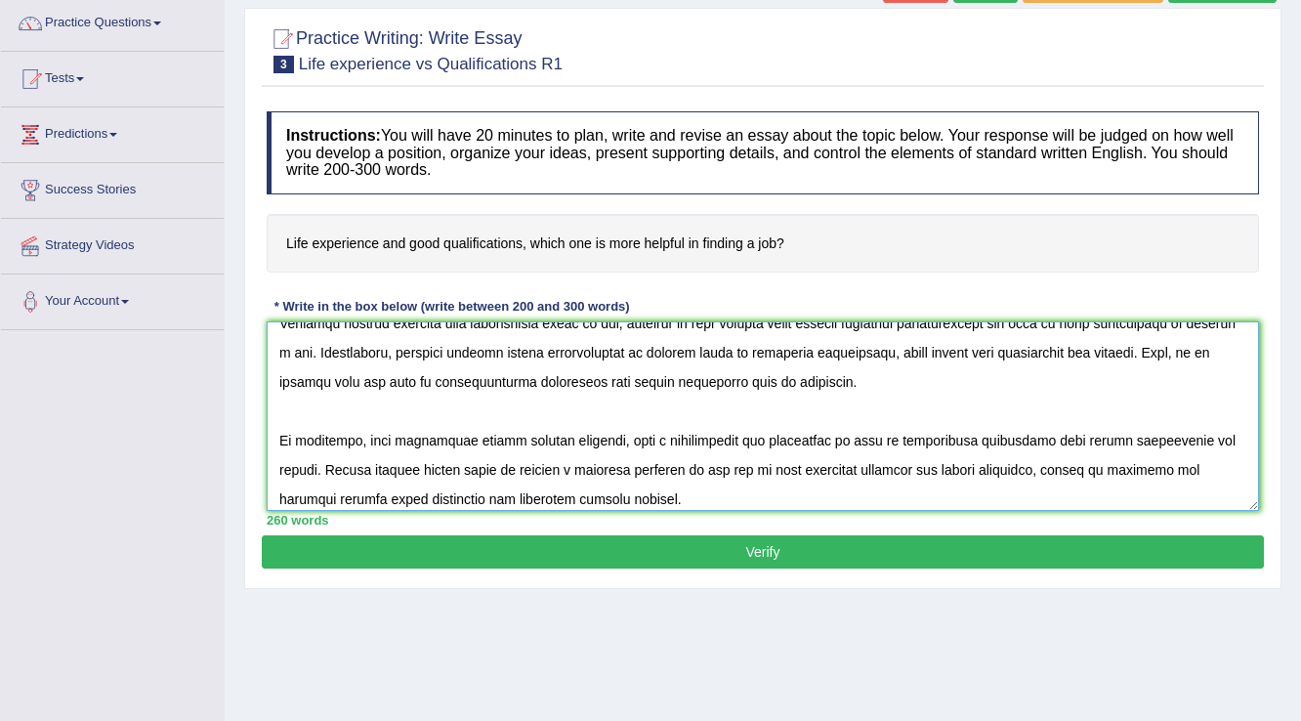
click at [468, 442] on textarea at bounding box center [763, 416] width 993 height 190
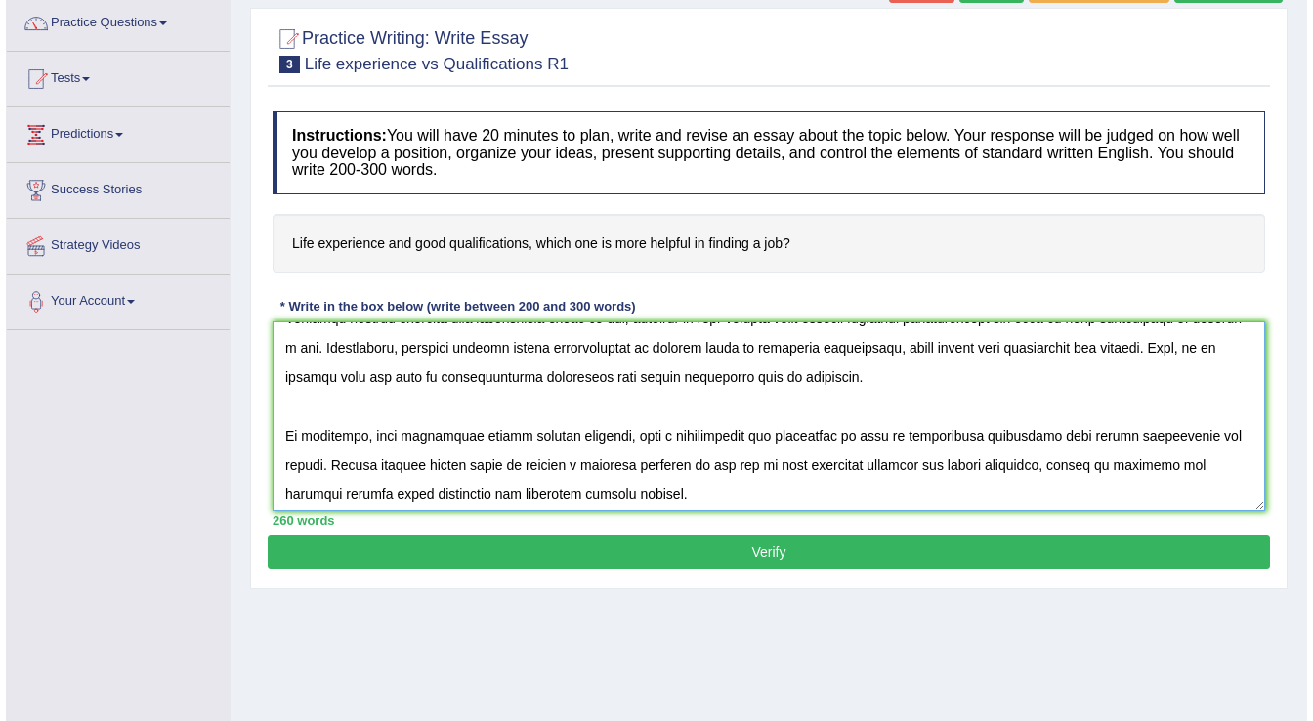
scroll to position [321, 0]
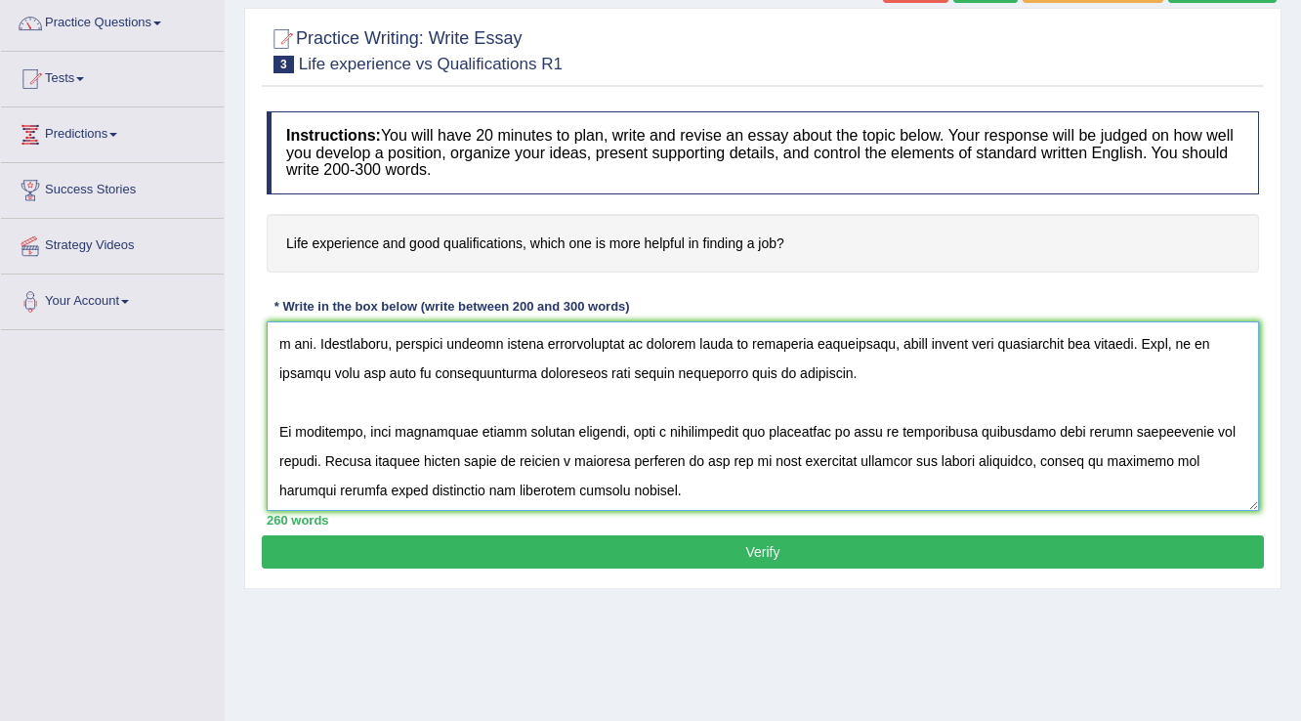
type textarea "The increasing influence of life experience and academic qualifications on peop…"
click at [723, 552] on button "Verify" at bounding box center [763, 551] width 1002 height 33
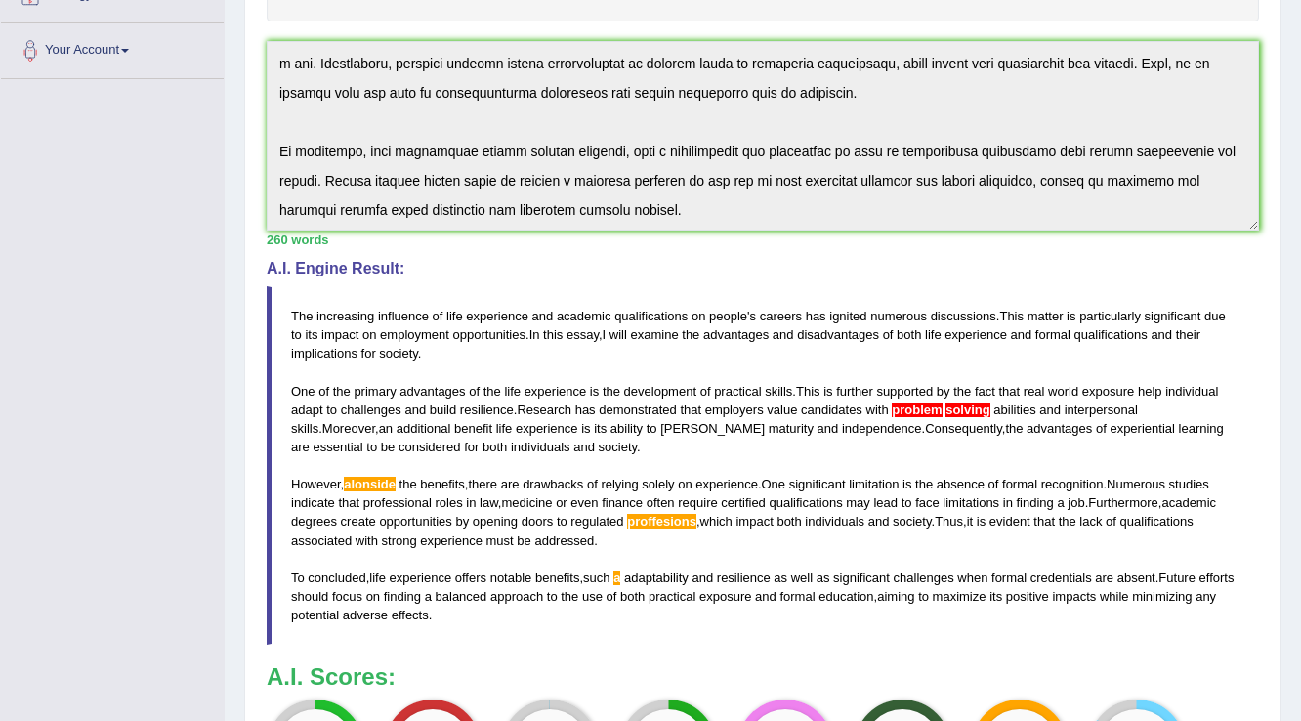
scroll to position [404, 0]
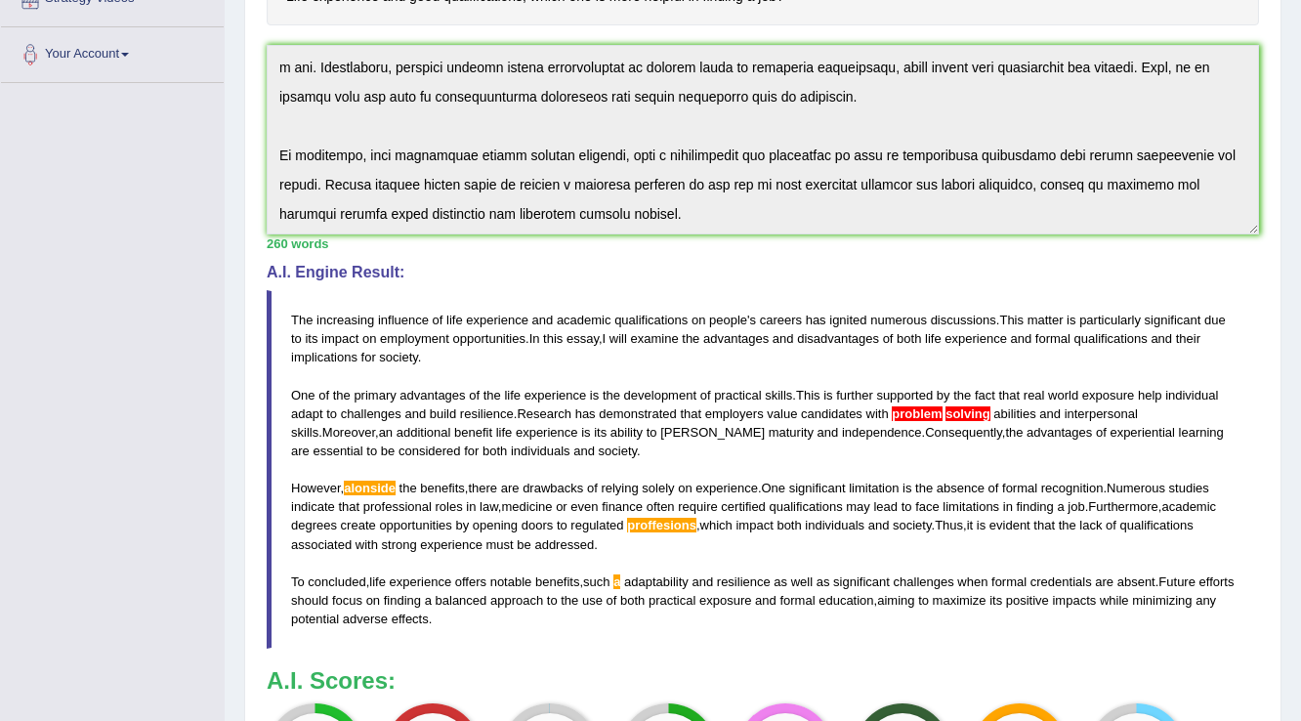
click at [906, 409] on span "problem" at bounding box center [917, 413] width 50 height 15
click at [956, 406] on span "solving" at bounding box center [968, 413] width 45 height 15
click at [939, 410] on span "problem" at bounding box center [917, 413] width 50 height 15
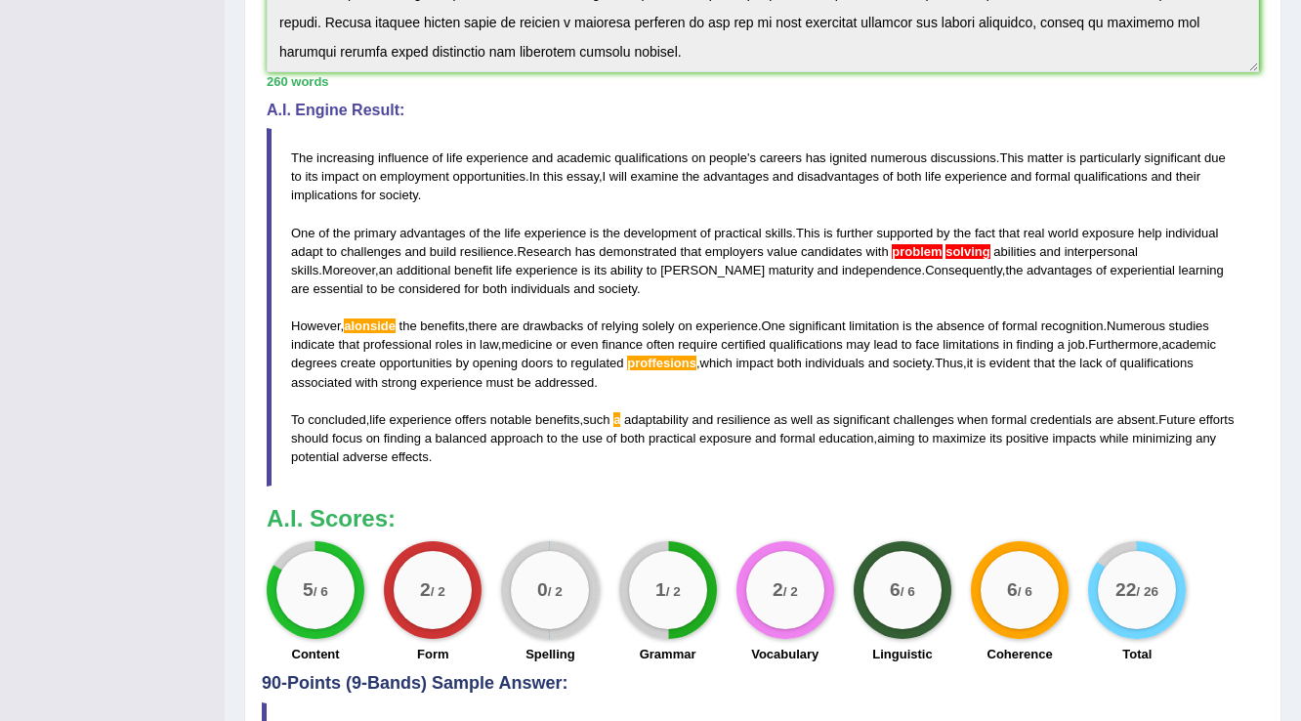
scroll to position [560, 0]
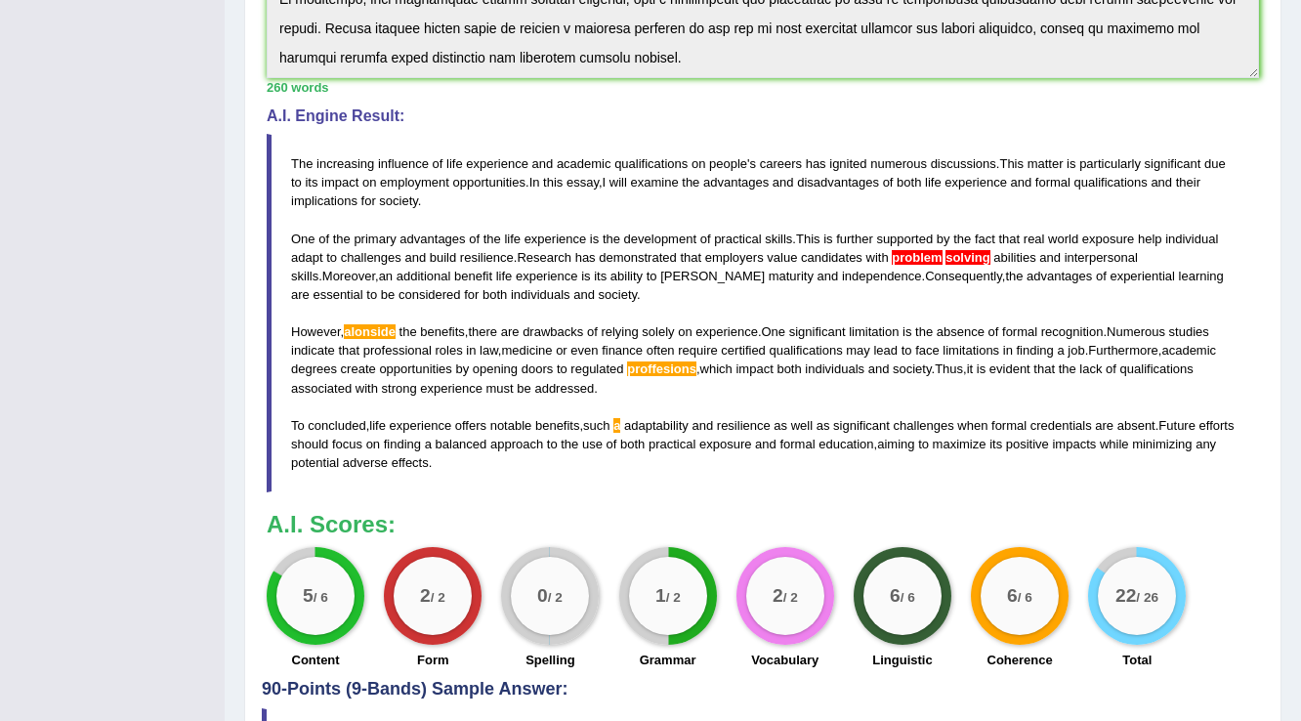
drag, startPoint x: 457, startPoint y: 463, endPoint x: 328, endPoint y: 272, distance: 230.9
click at [332, 276] on blockquote "The increasing influence of life experience and academic qualifications on peop…" at bounding box center [763, 313] width 993 height 359
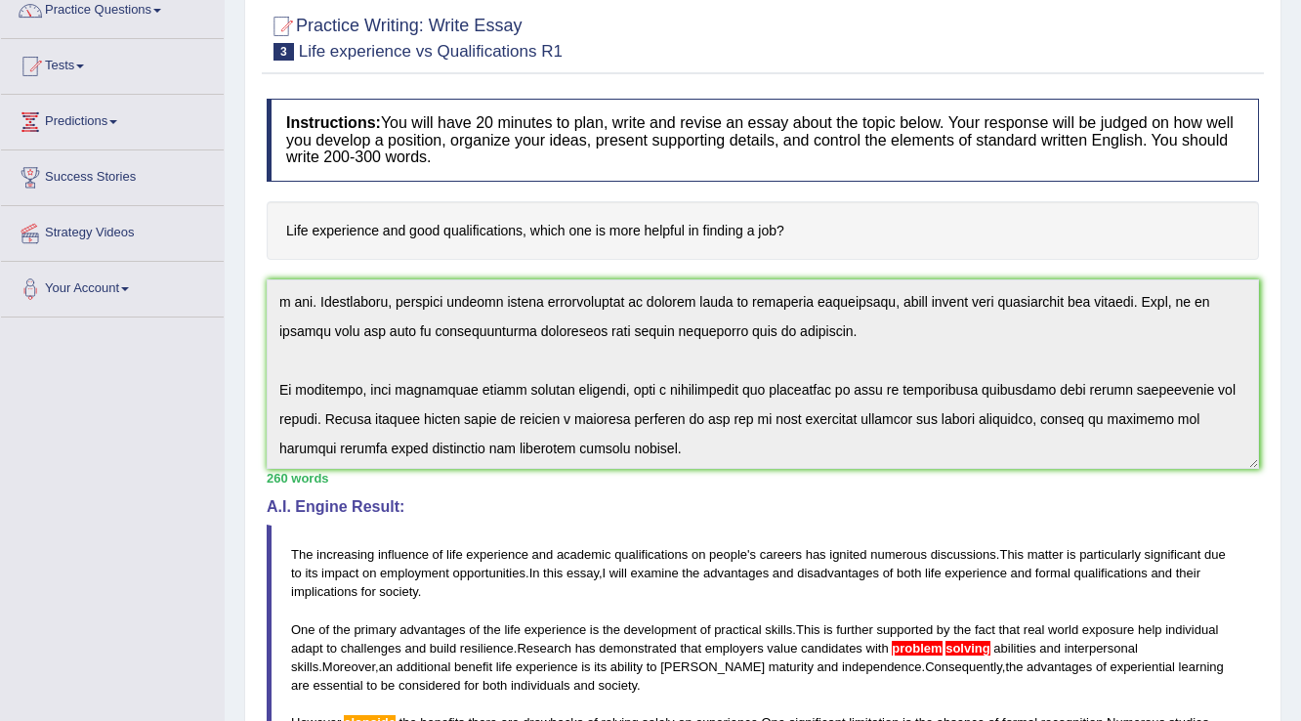
scroll to position [322, 0]
click at [744, 537] on div "Instructions: You will have 20 minutes to plan, write and revise an essay about…" at bounding box center [763, 580] width 1002 height 982
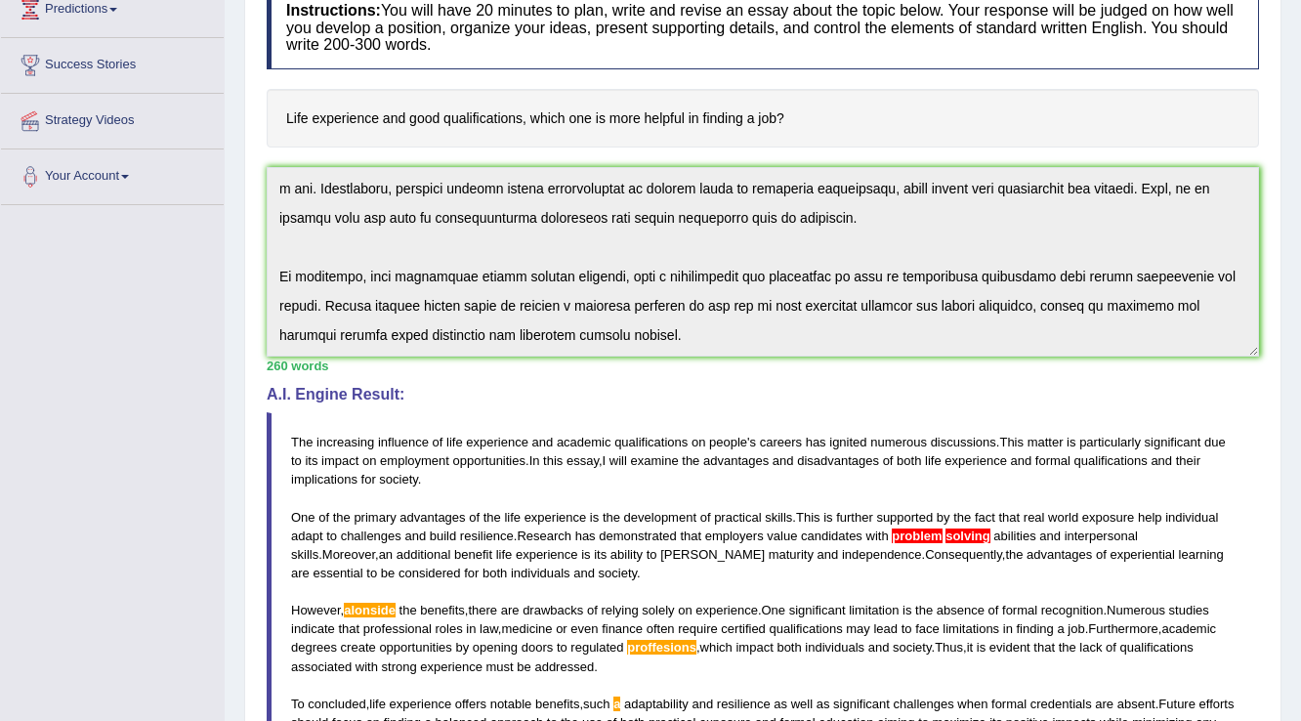
scroll to position [0, 0]
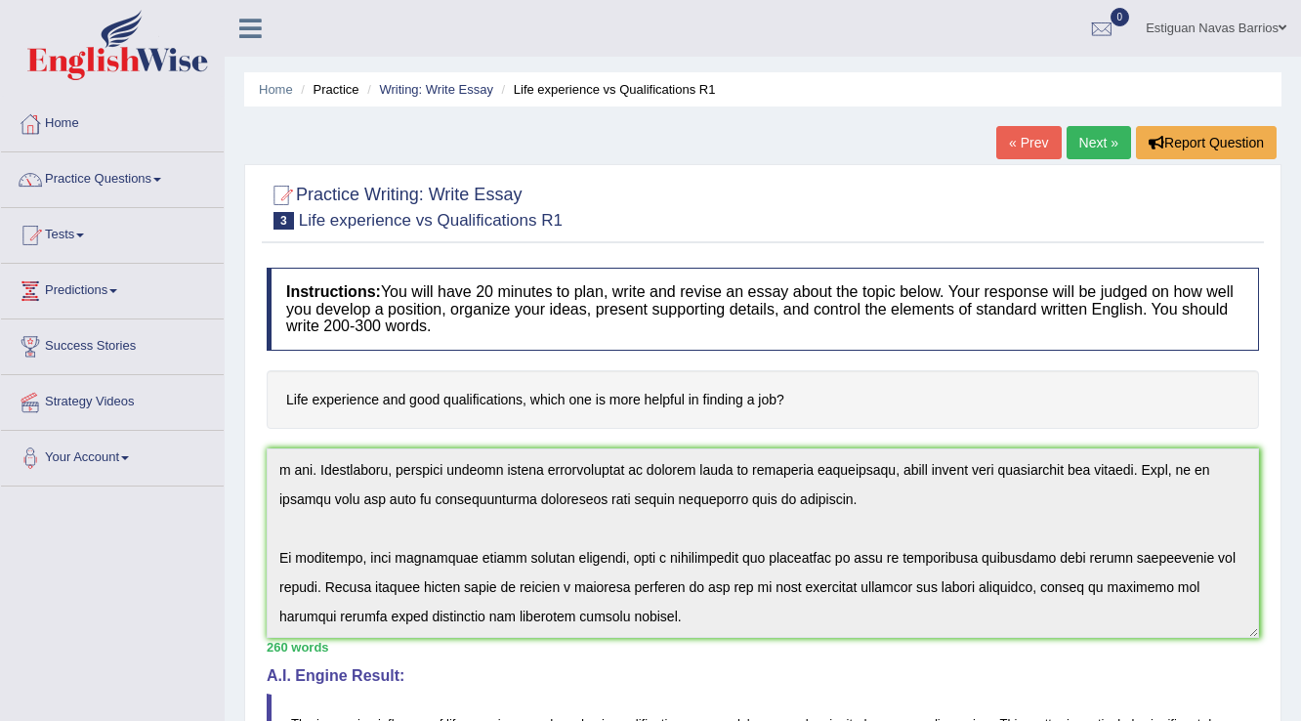
click at [1254, 16] on link "Estiguan Navas Barrios" at bounding box center [1216, 25] width 170 height 51
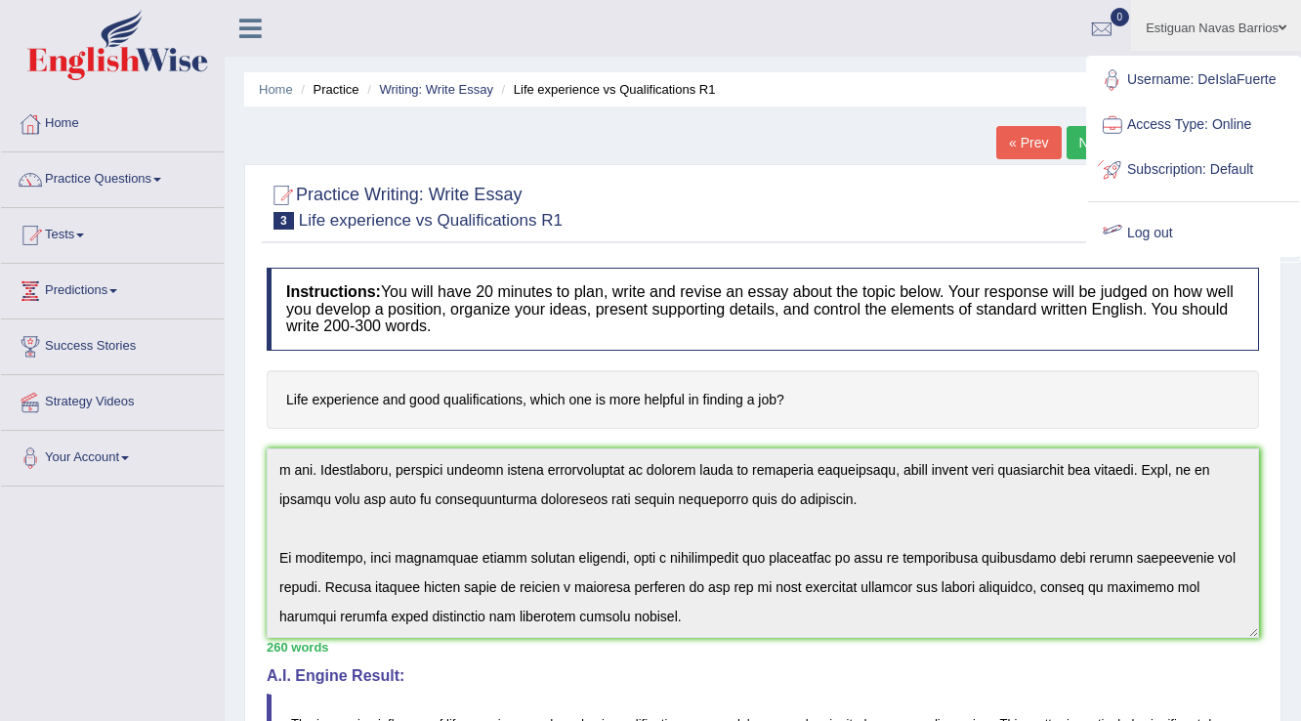
click at [1128, 235] on link "Log out" at bounding box center [1193, 233] width 211 height 45
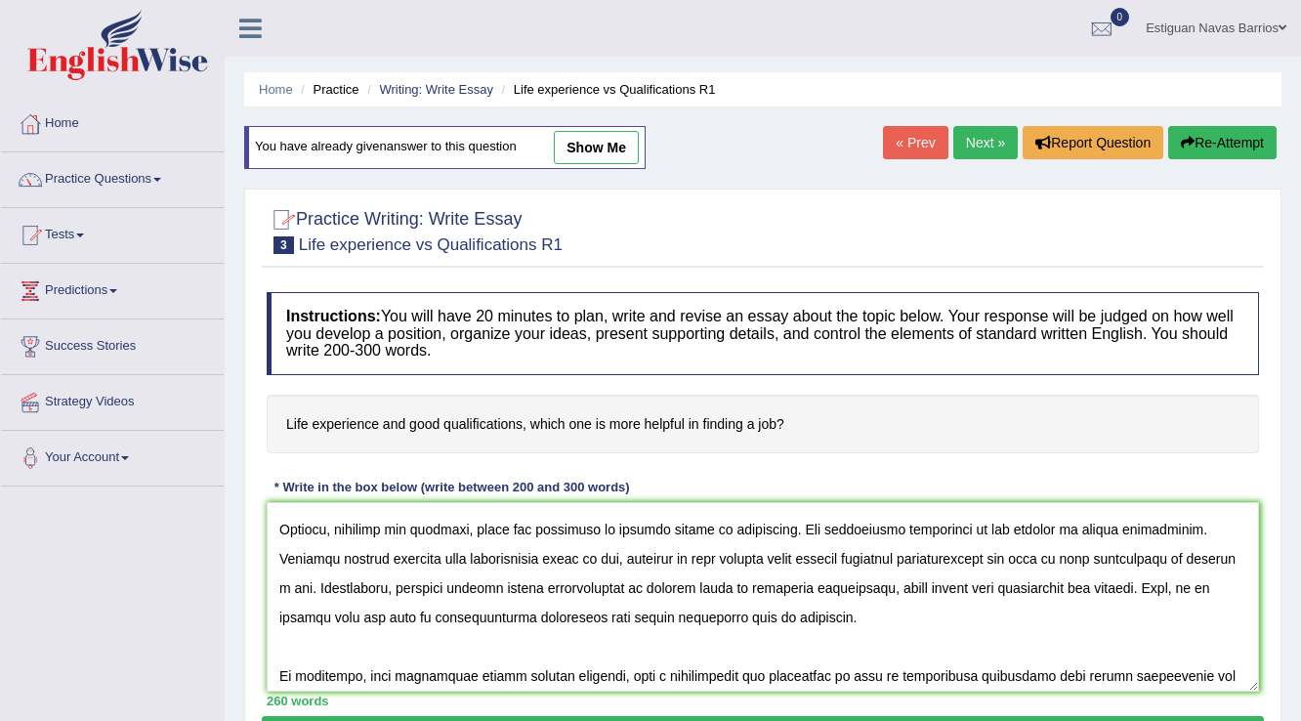
scroll to position [152, 0]
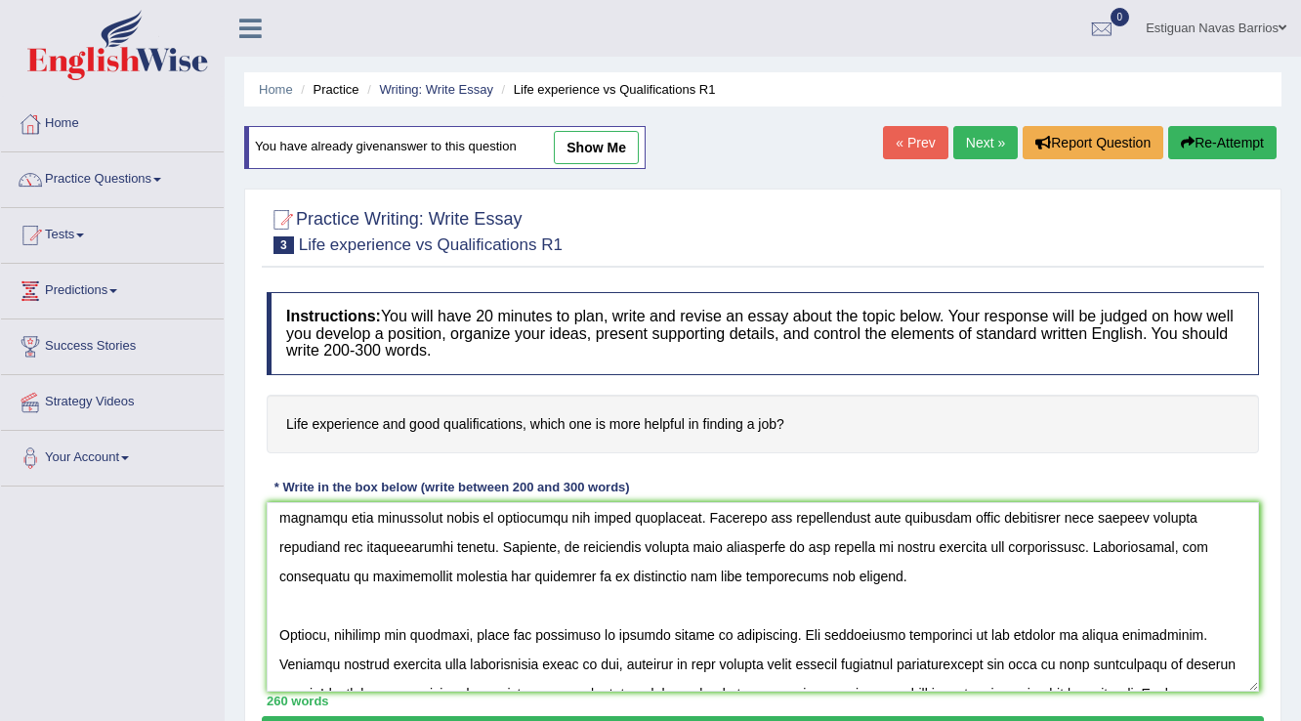
click at [1043, 516] on textarea at bounding box center [763, 597] width 993 height 190
click at [362, 627] on textarea at bounding box center [763, 597] width 993 height 190
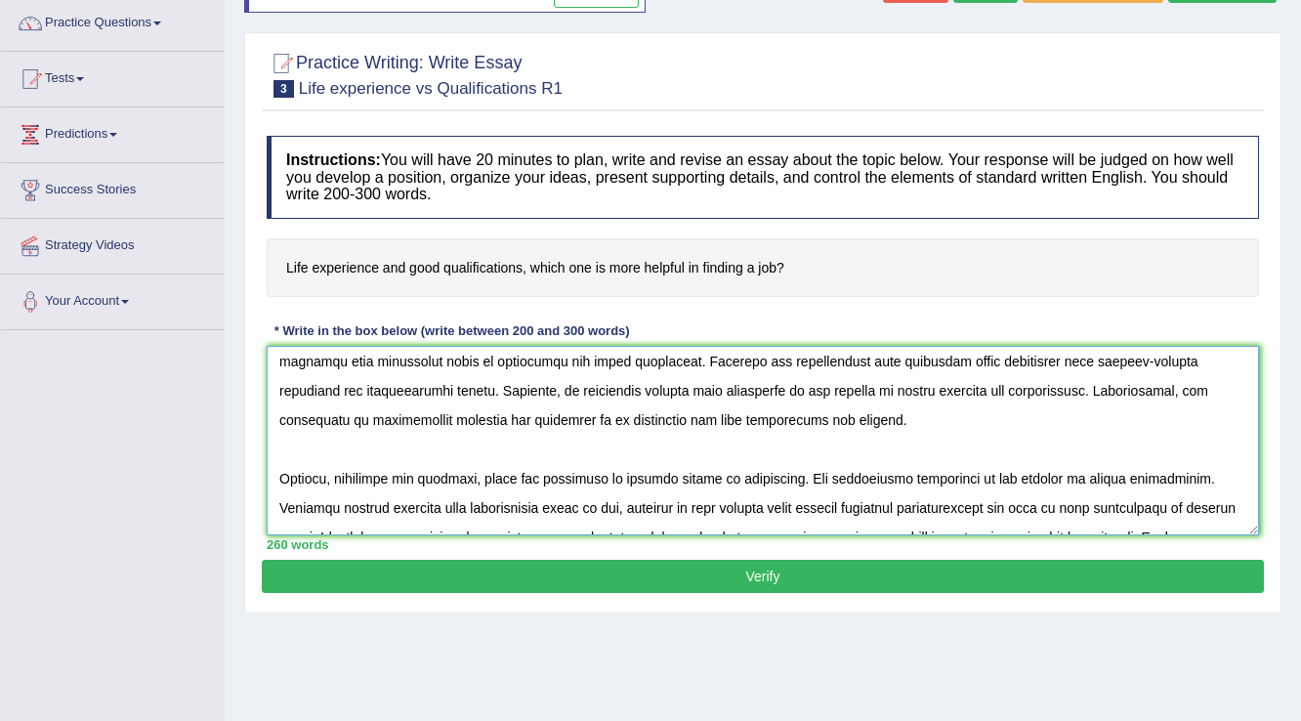
scroll to position [231, 0]
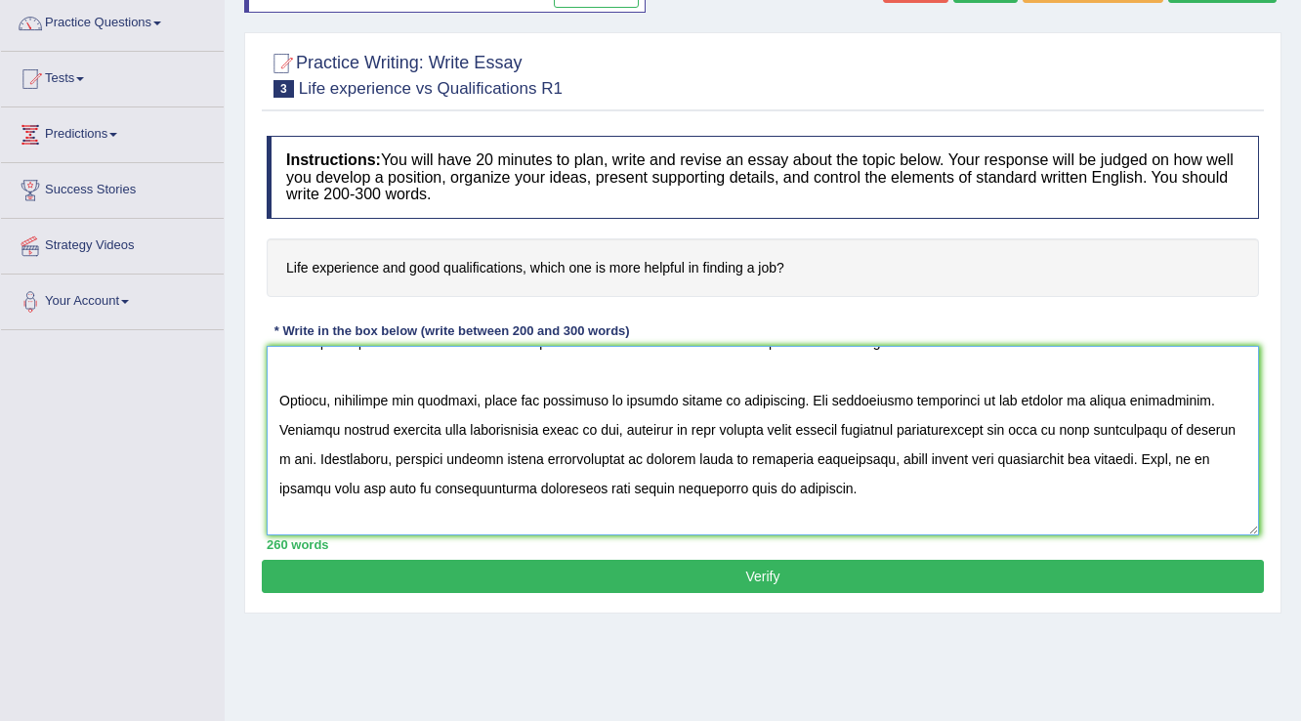
click at [836, 453] on textarea at bounding box center [763, 441] width 993 height 190
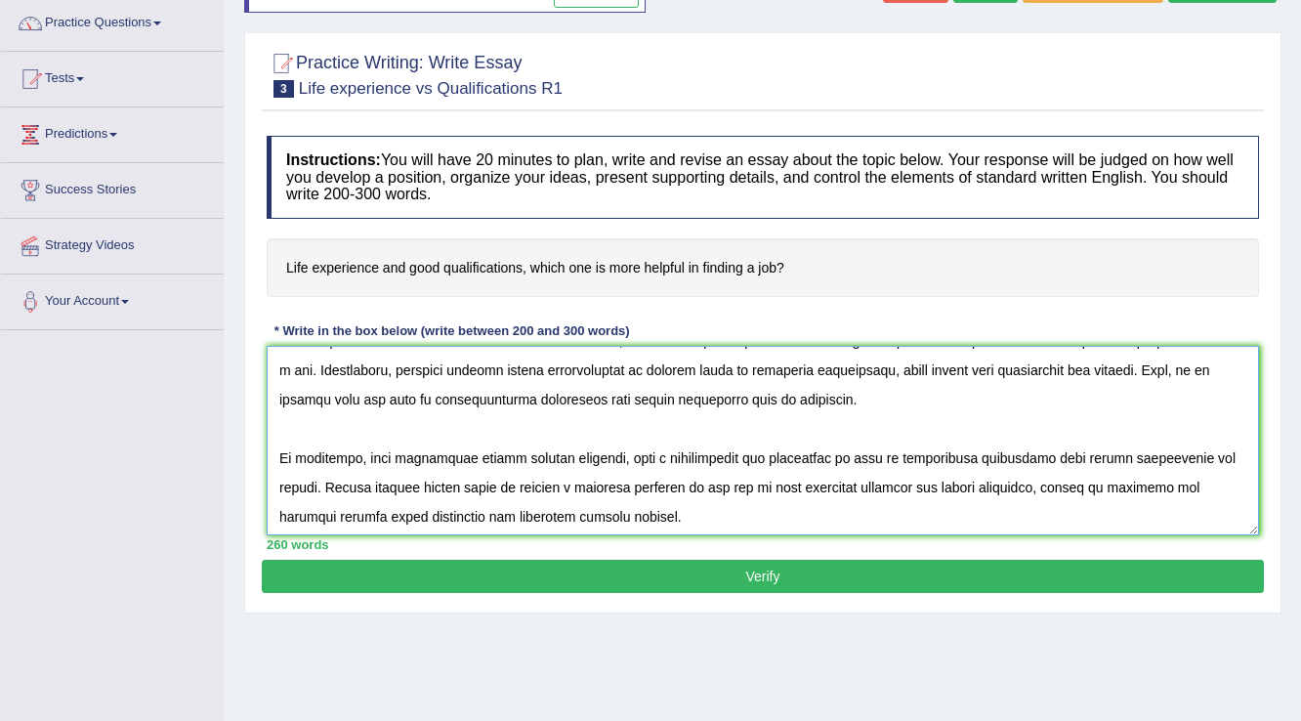
scroll to position [321, 0]
click at [647, 455] on textarea at bounding box center [763, 441] width 993 height 190
type textarea "The increasing influence of life experience and academic qualifications on peop…"
click at [739, 570] on button "Verify" at bounding box center [763, 576] width 1002 height 33
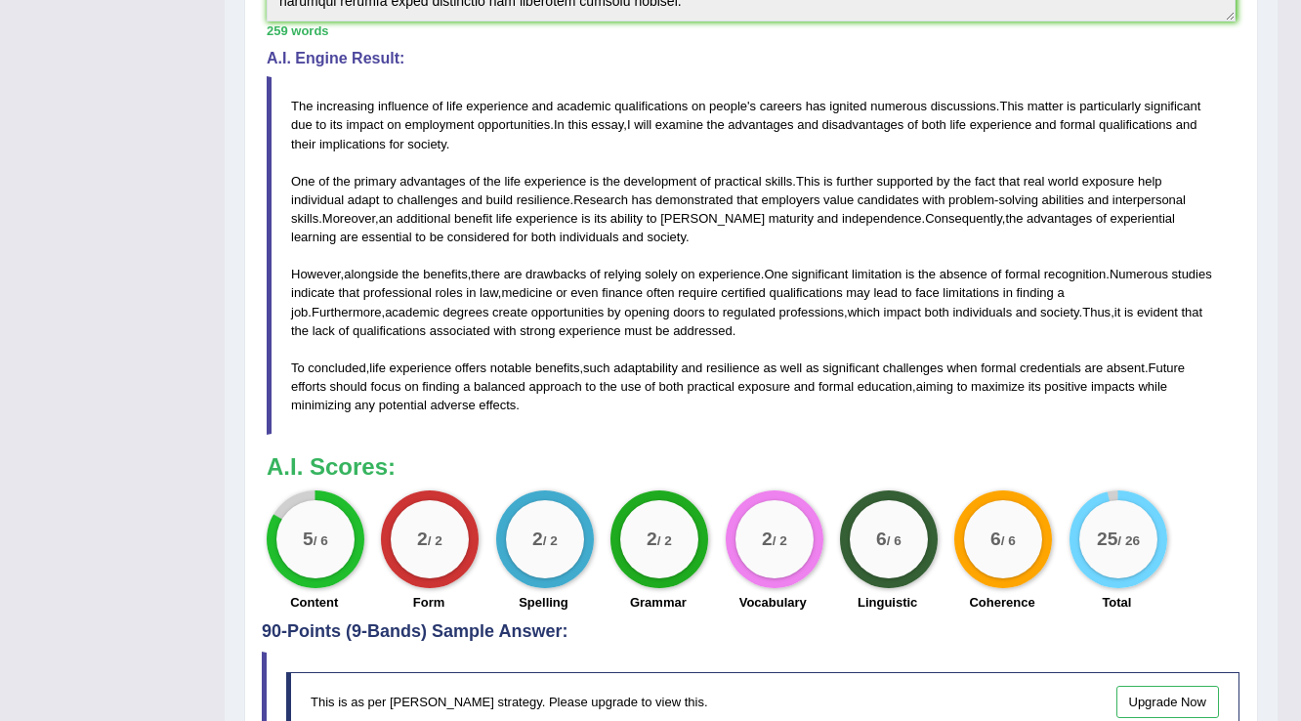
scroll to position [641, 0]
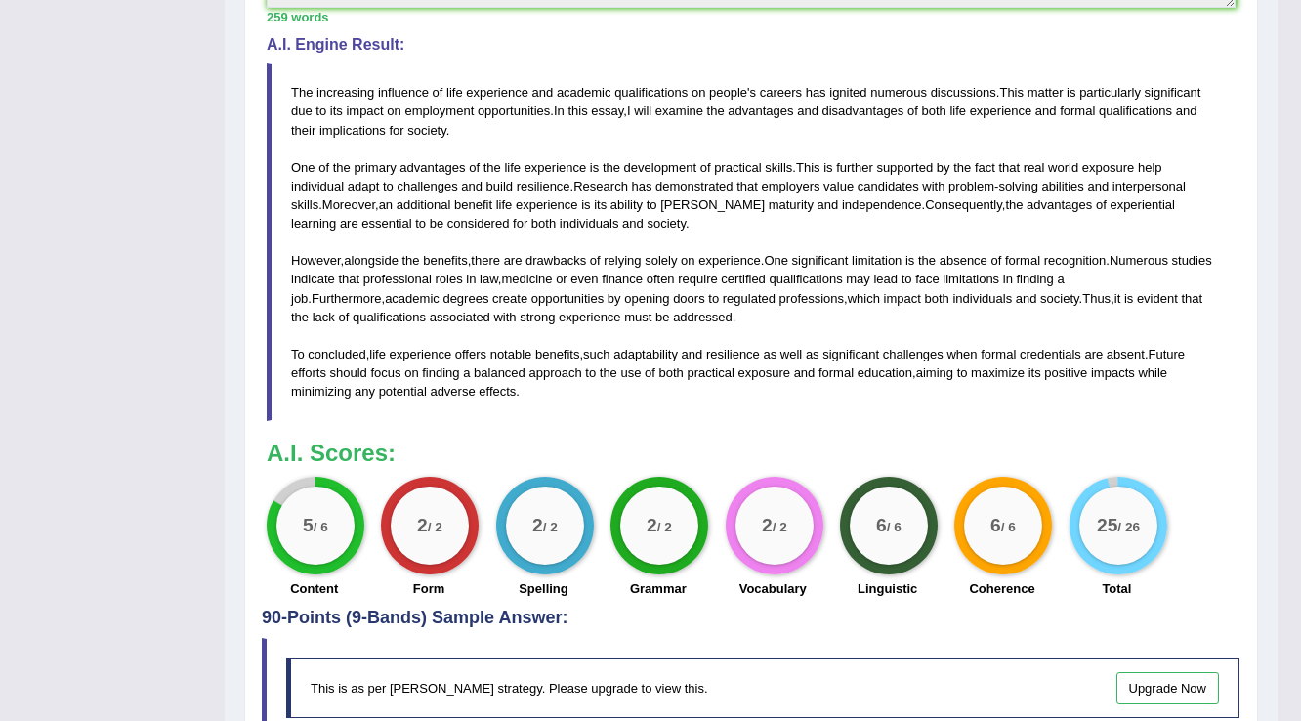
click at [325, 521] on small "/ 6" at bounding box center [321, 527] width 15 height 15
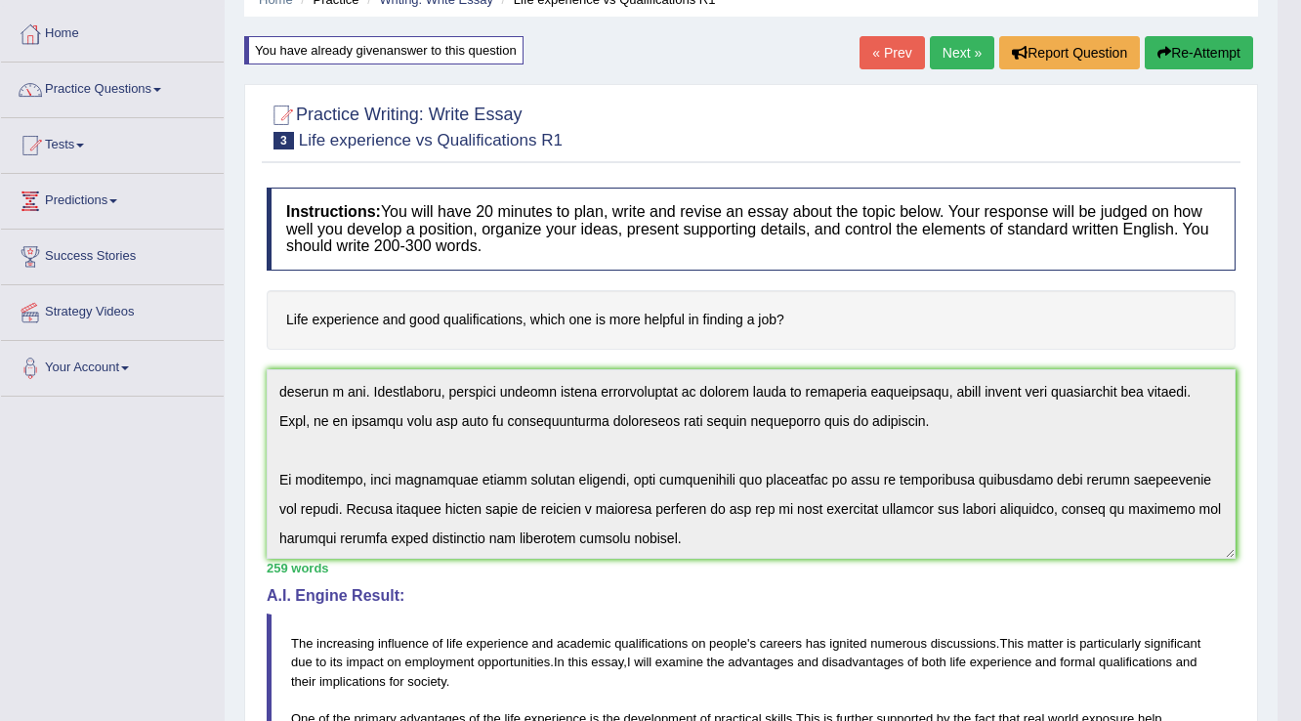
scroll to position [0, 0]
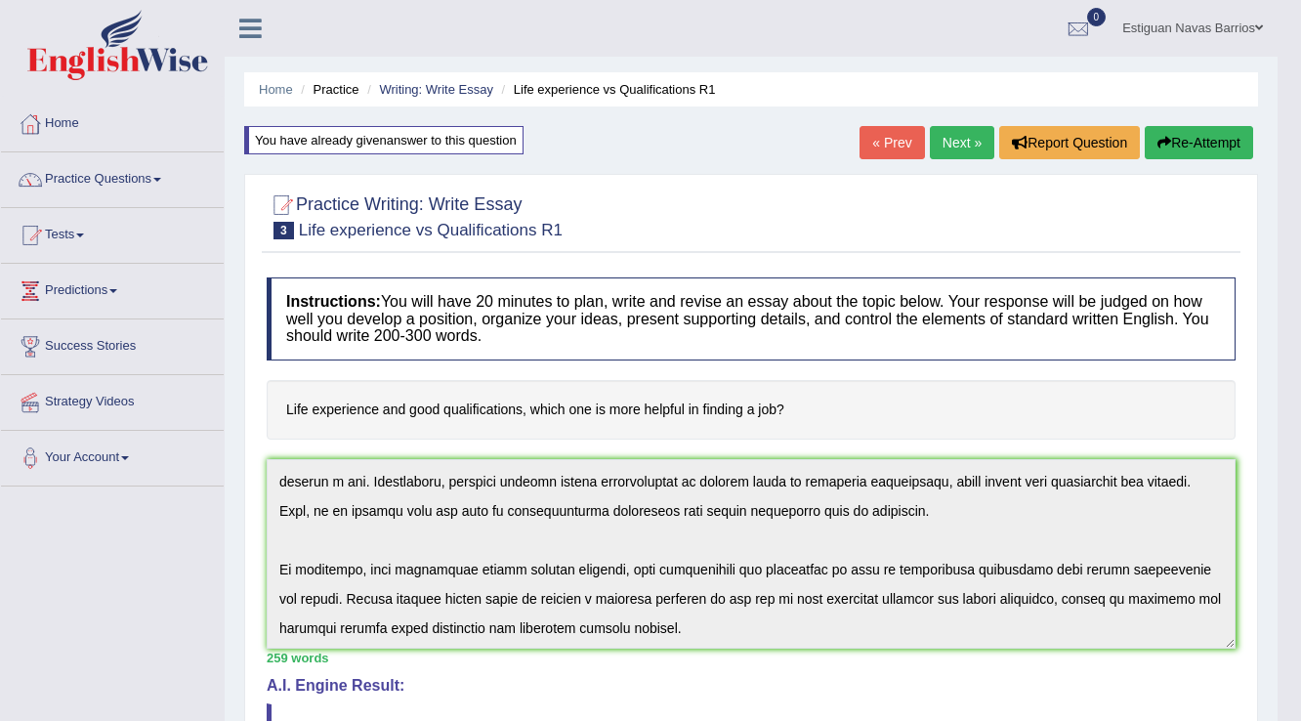
click at [965, 148] on link "Next »" at bounding box center [962, 142] width 64 height 33
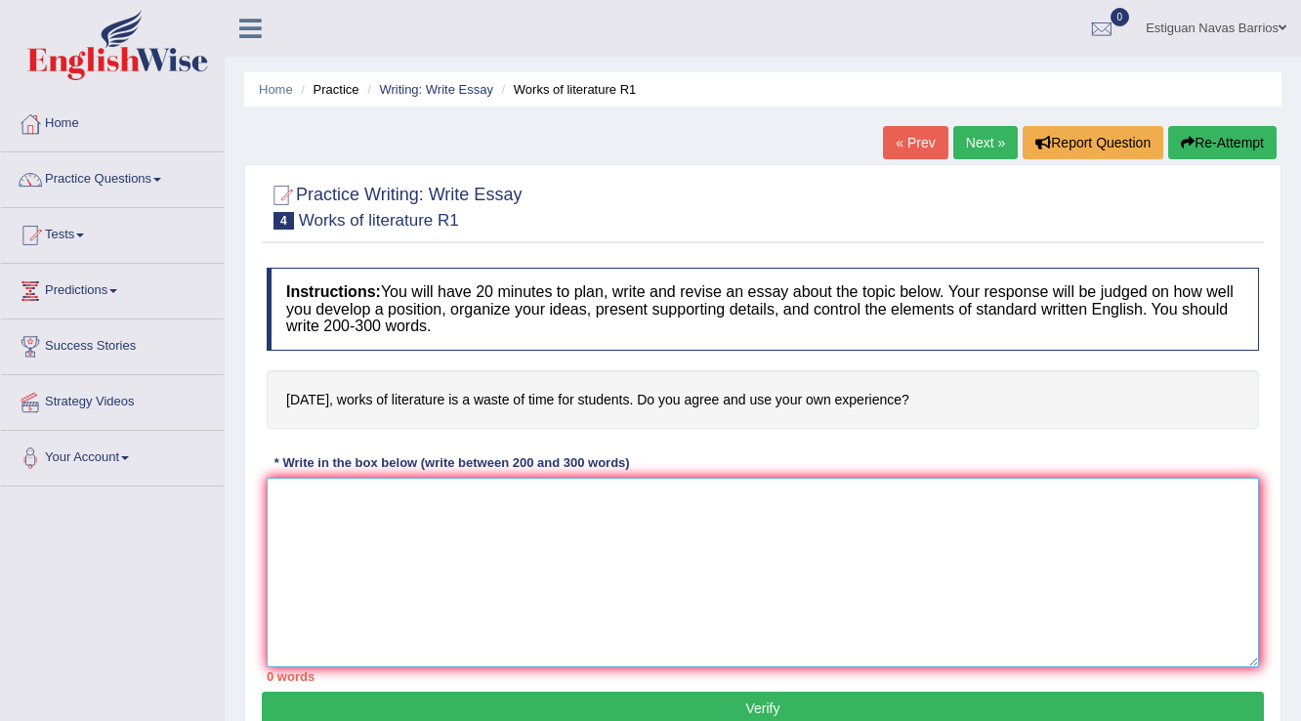
click at [485, 521] on textarea at bounding box center [763, 573] width 993 height 190
click at [67, 235] on link "Tests" at bounding box center [112, 232] width 223 height 49
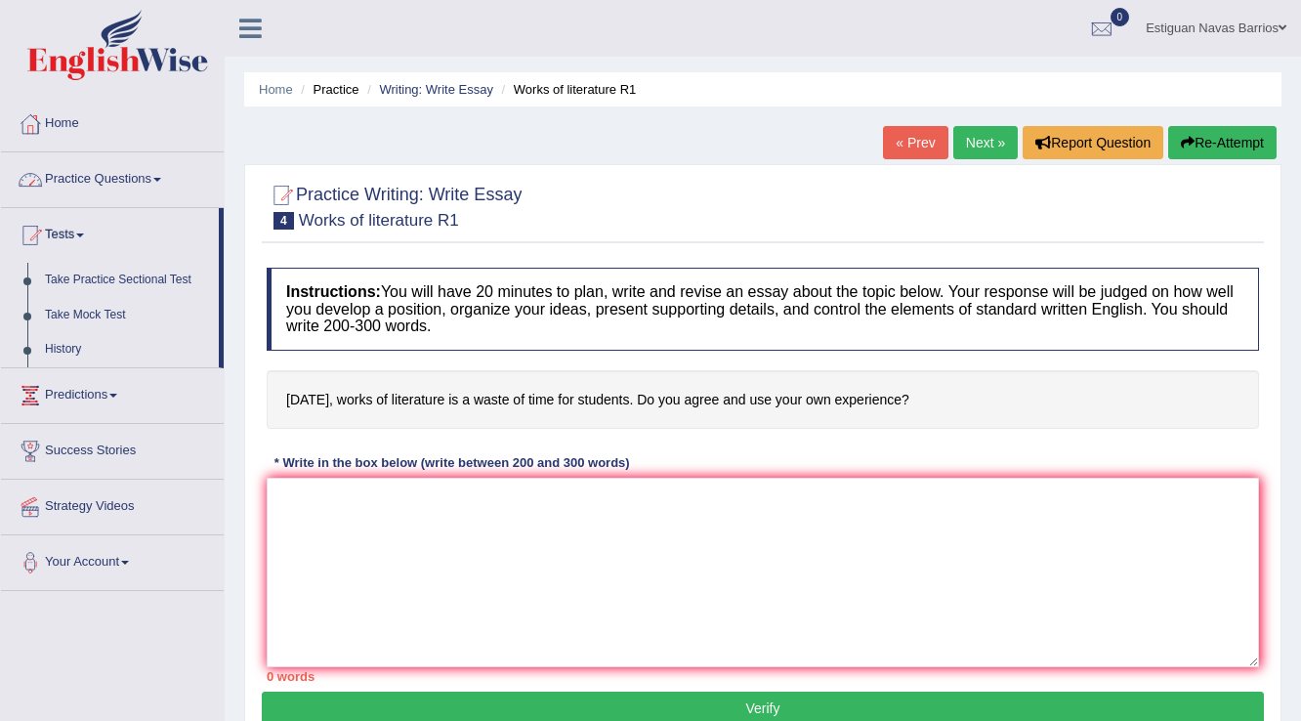
click at [90, 183] on link "Practice Questions" at bounding box center [112, 176] width 223 height 49
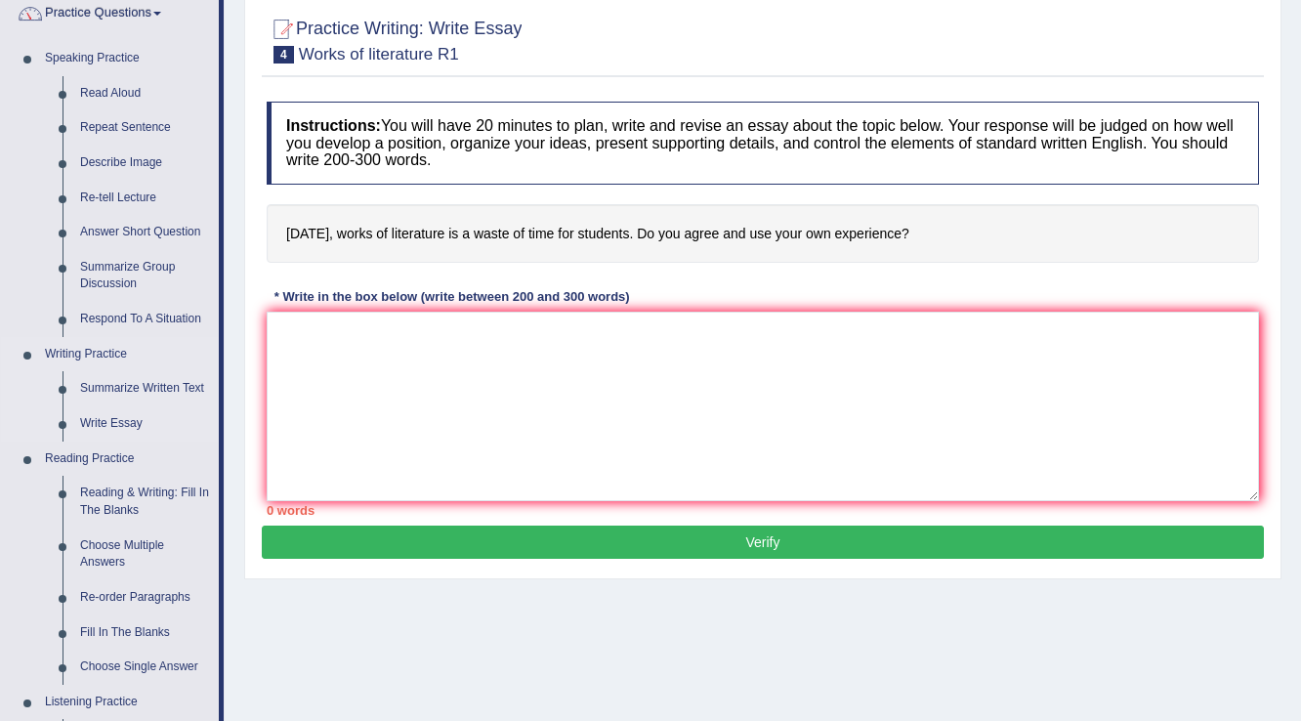
scroll to position [234, 0]
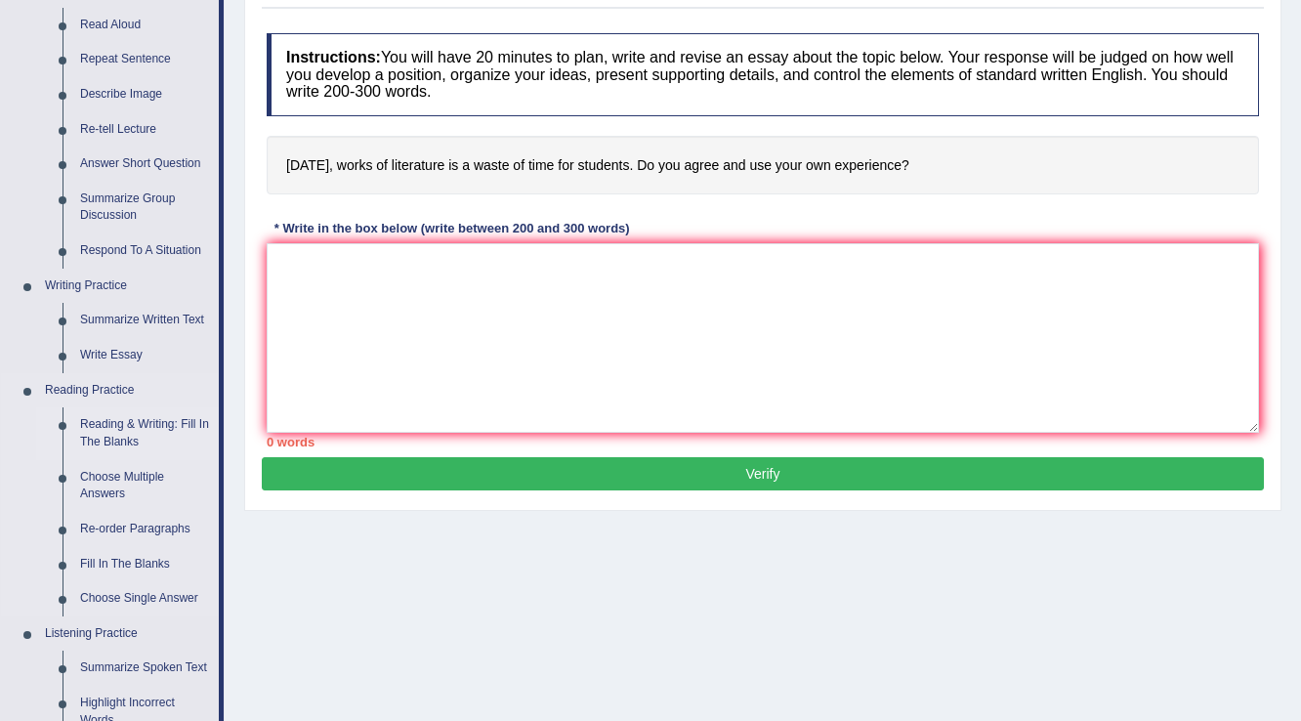
click at [118, 431] on link "Reading & Writing: Fill In The Blanks" at bounding box center [145, 433] width 148 height 52
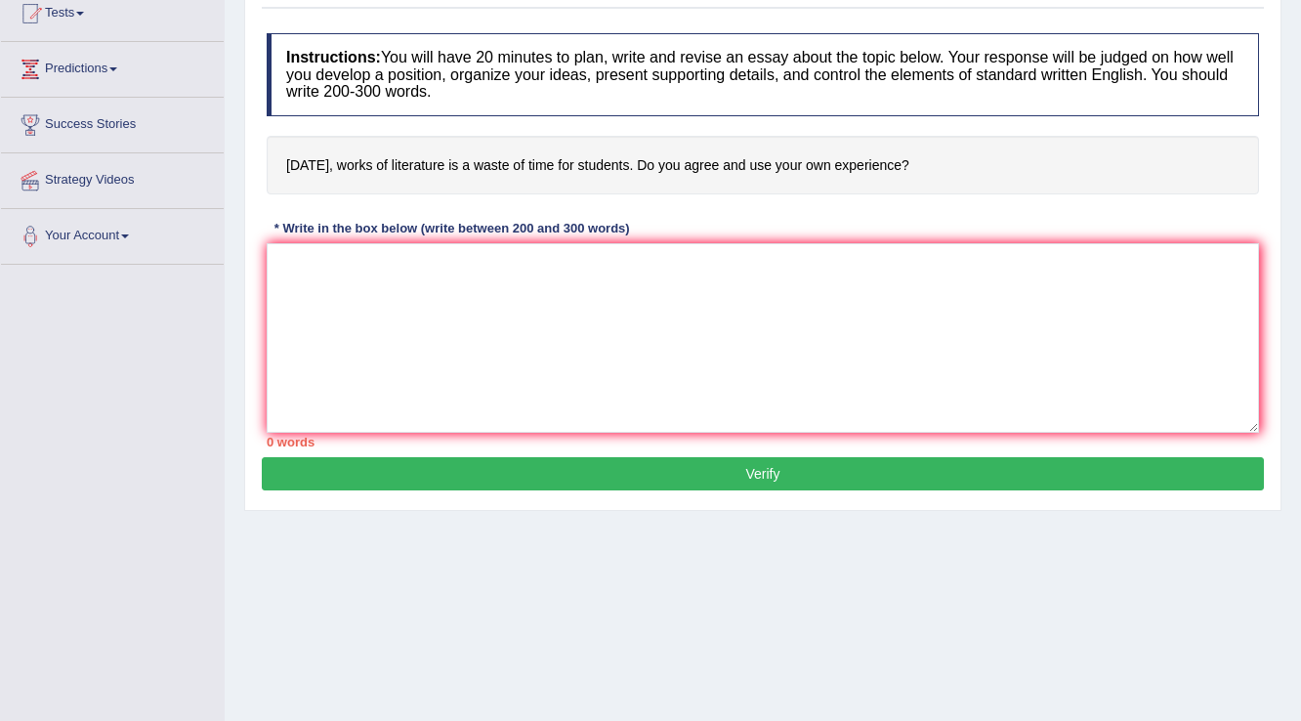
scroll to position [298, 0]
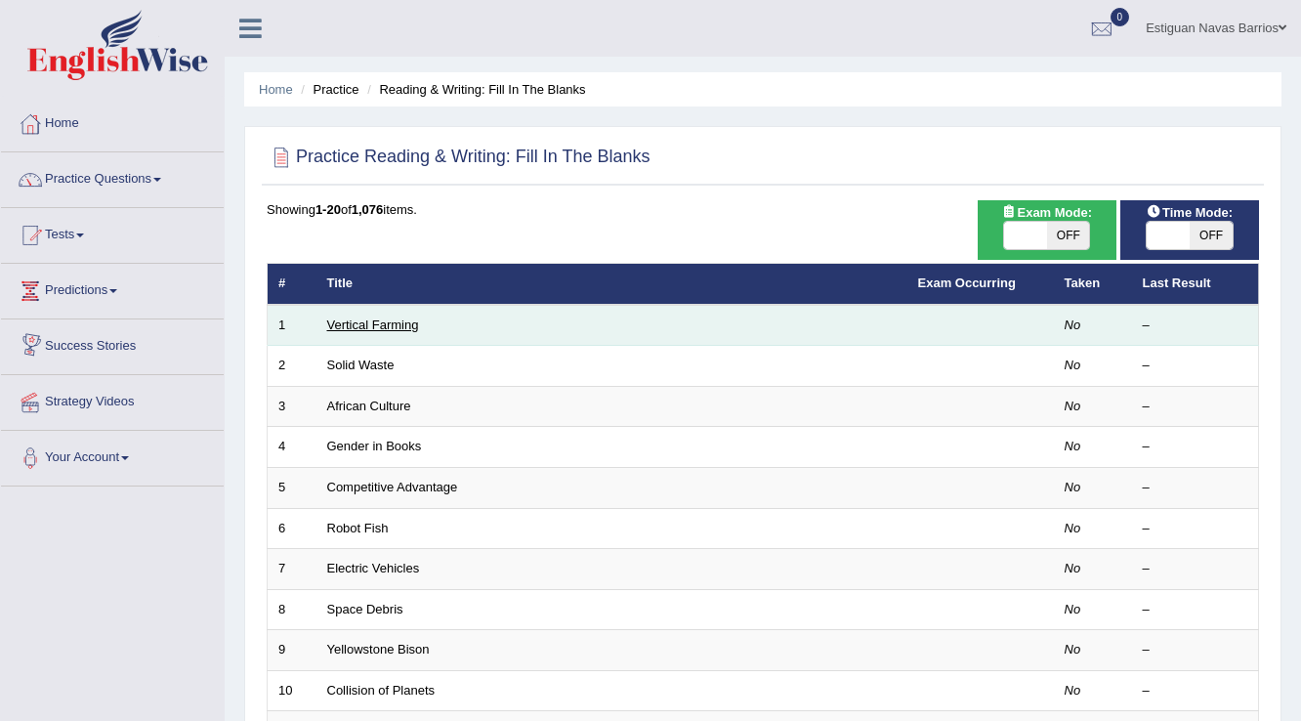
click at [356, 320] on link "Vertical Farming" at bounding box center [373, 325] width 92 height 15
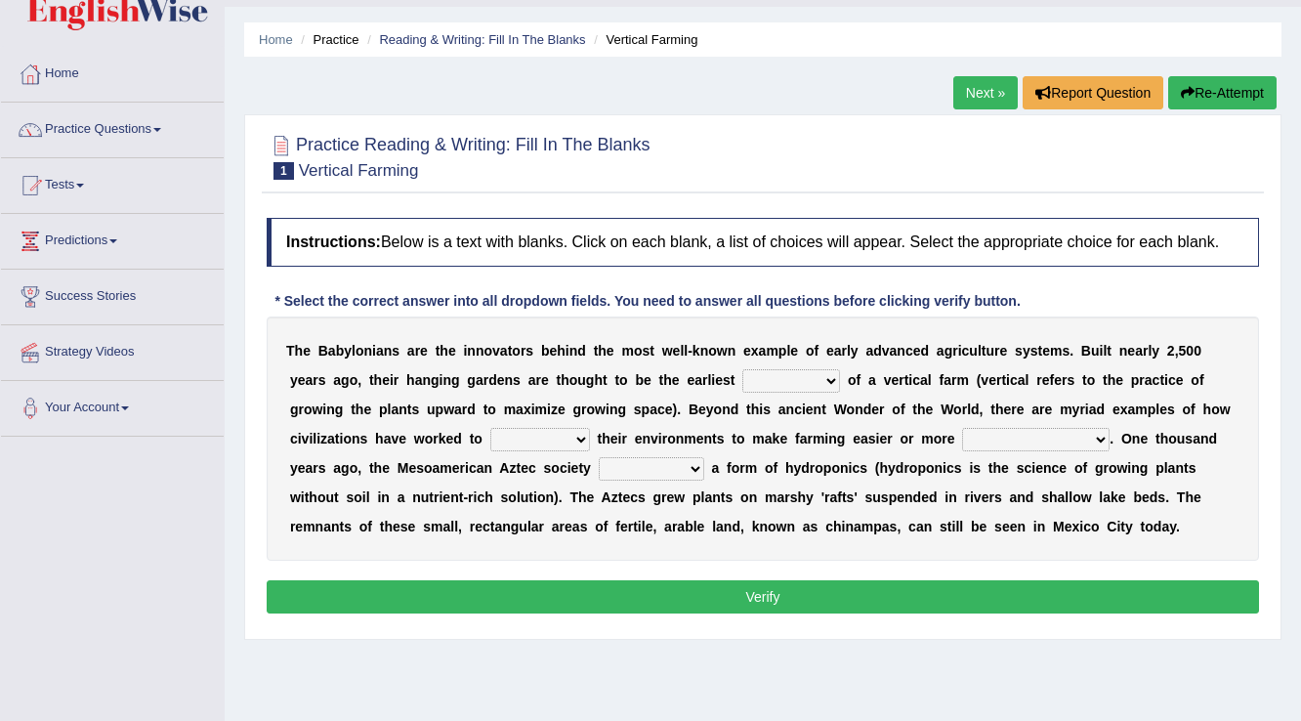
scroll to position [78, 0]
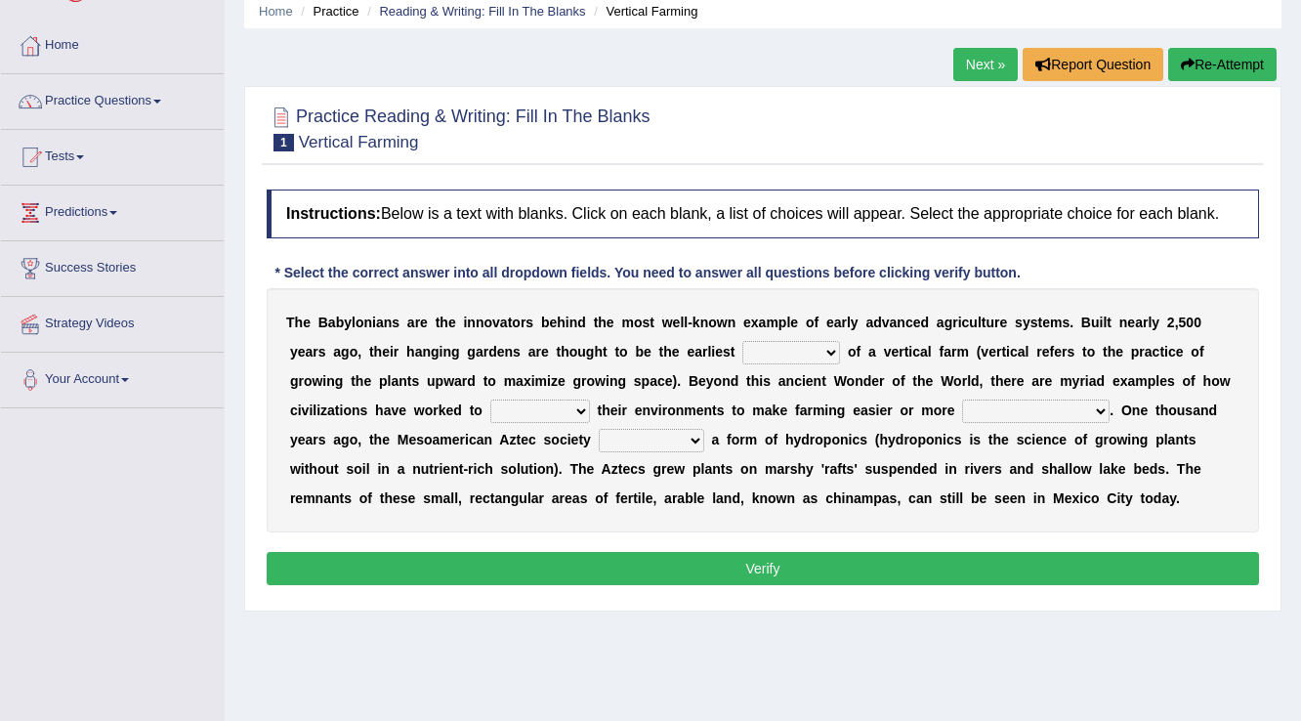
click at [795, 346] on select "prototype failure discredit protocol" at bounding box center [792, 352] width 98 height 23
click at [743, 341] on select "prototype failure discredit protocol" at bounding box center [792, 352] width 98 height 23
click at [802, 351] on select "prototype failure discredit protocol" at bounding box center [792, 352] width 98 height 23
select select "protocol"
click at [743, 341] on select "prototype failure discredit protocol" at bounding box center [792, 352] width 98 height 23
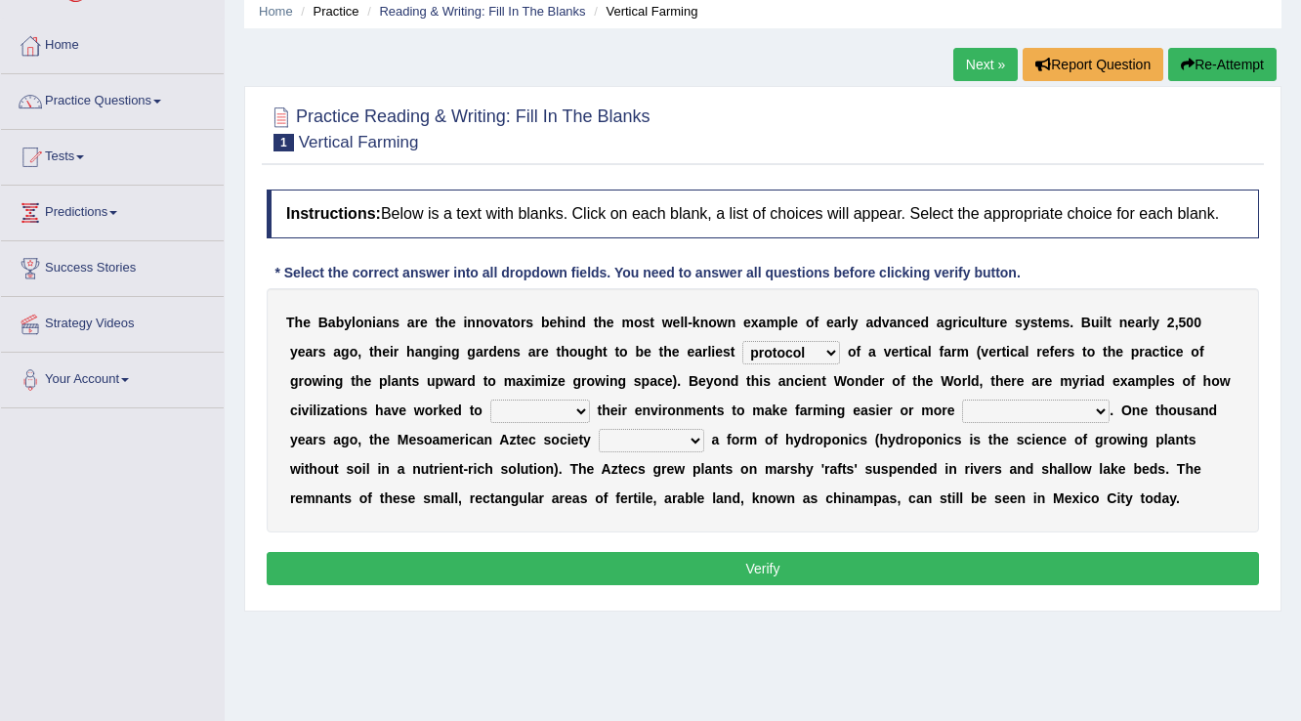
click at [547, 409] on select "manipulate escape respect disarrange" at bounding box center [540, 411] width 100 height 23
select select "manipulate"
click at [490, 400] on select "manipulate escape respect disarrange" at bounding box center [540, 411] width 100 height 23
click at [1006, 407] on select "productive constructive connective counterproductive" at bounding box center [1036, 411] width 148 height 23
select select "productive"
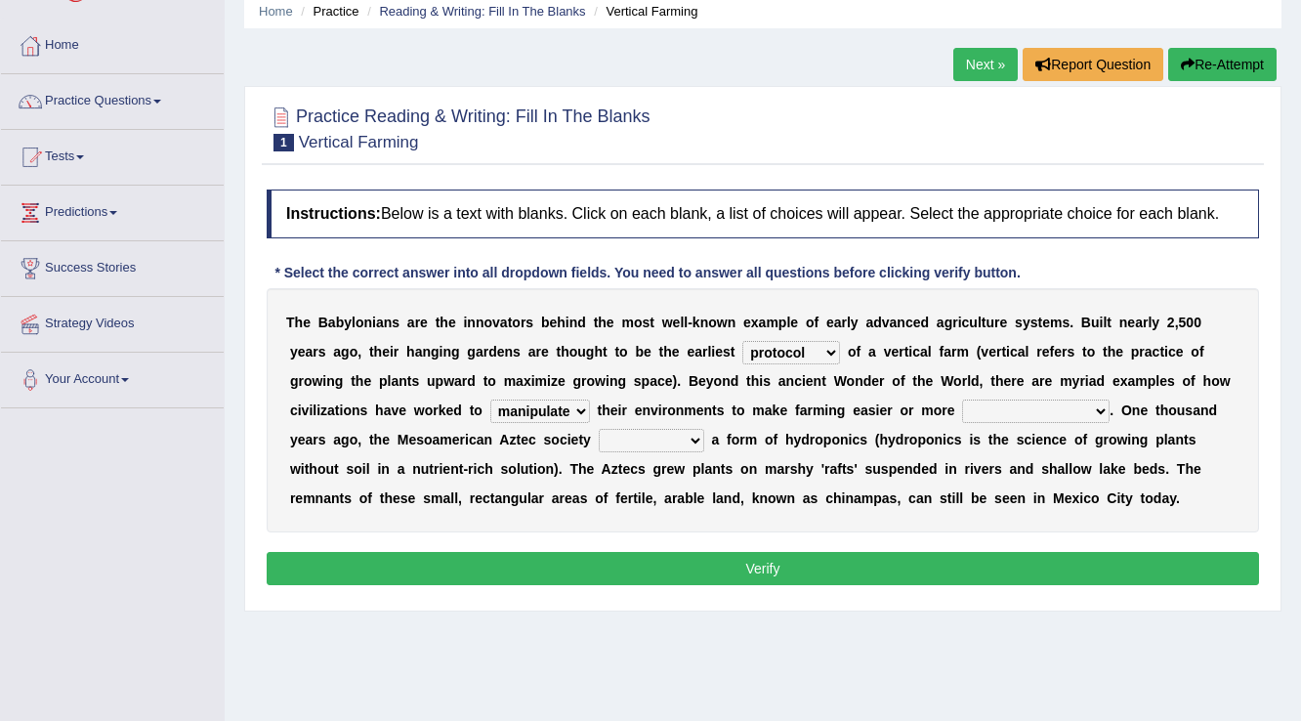
click at [962, 400] on select "productive constructive connective counterproductive" at bounding box center [1036, 411] width 148 height 23
click at [657, 434] on select "domineered volunteered pioneered engineered" at bounding box center [652, 440] width 106 height 23
select select "engineered"
click at [599, 429] on select "domineered volunteered pioneered engineered" at bounding box center [652, 440] width 106 height 23
click at [814, 567] on button "Verify" at bounding box center [763, 568] width 993 height 33
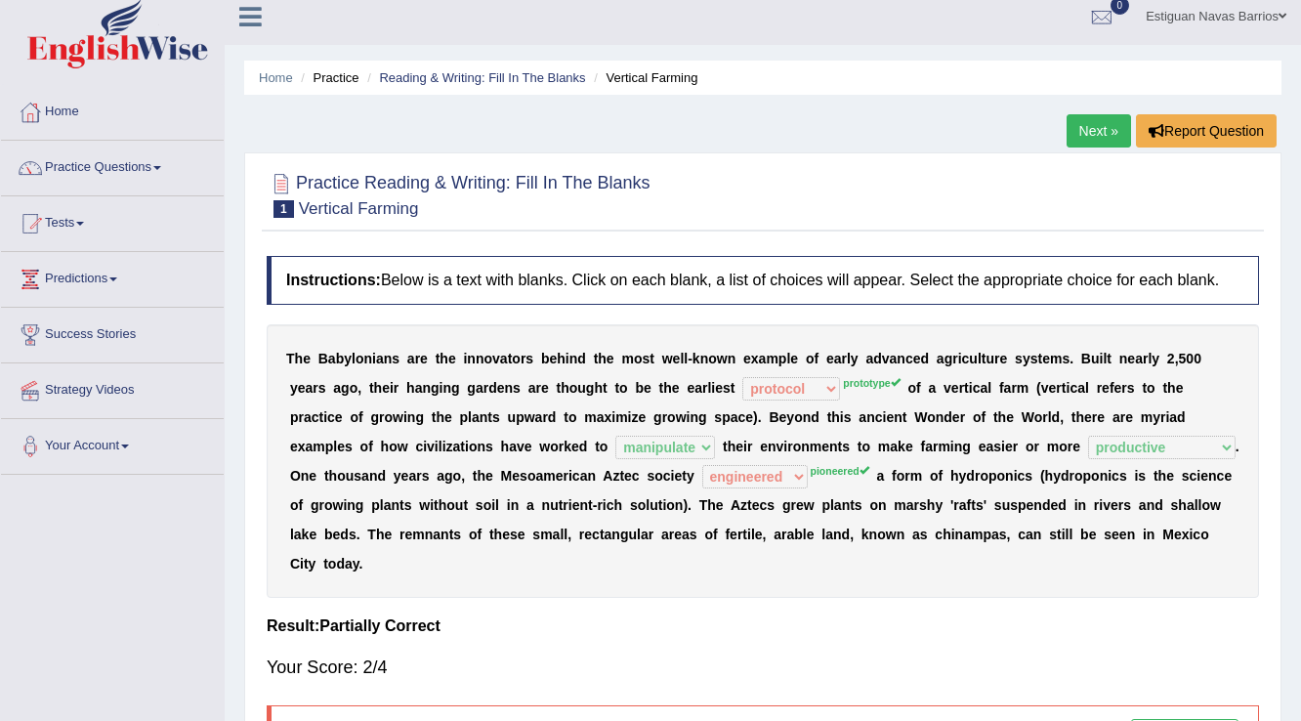
scroll to position [0, 0]
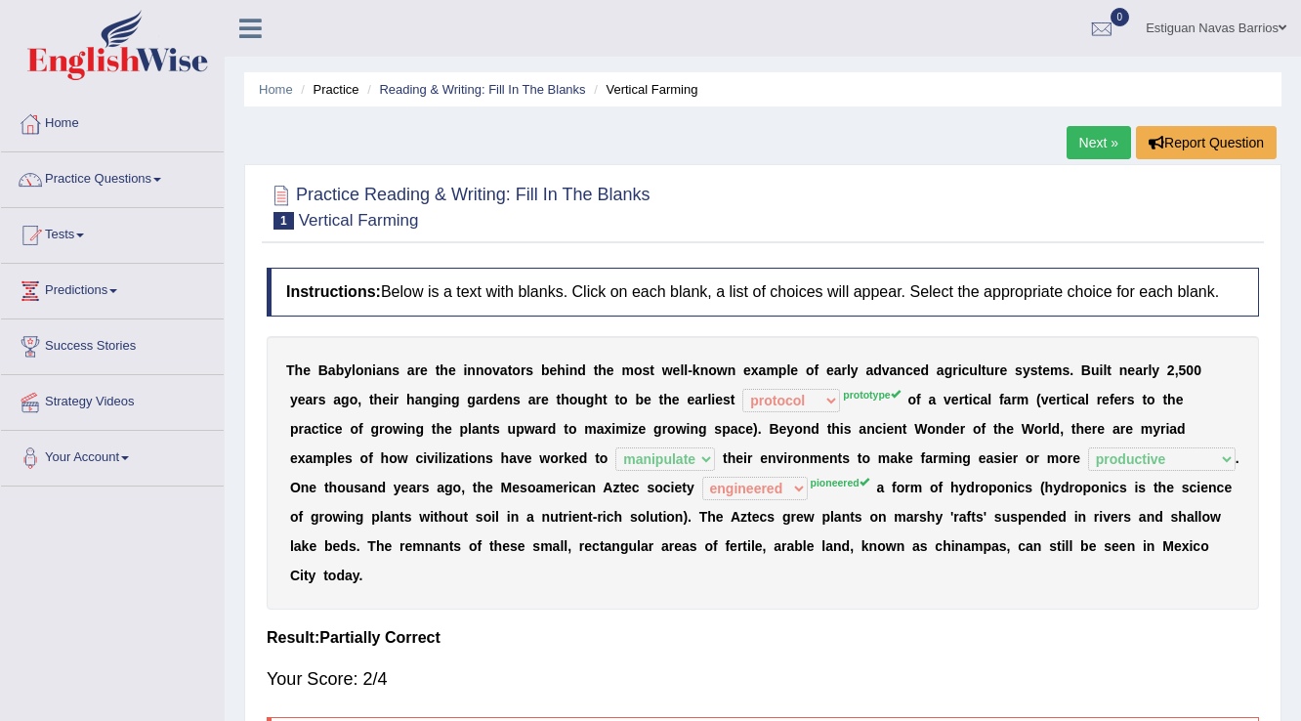
click at [1078, 143] on link "Next »" at bounding box center [1099, 142] width 64 height 33
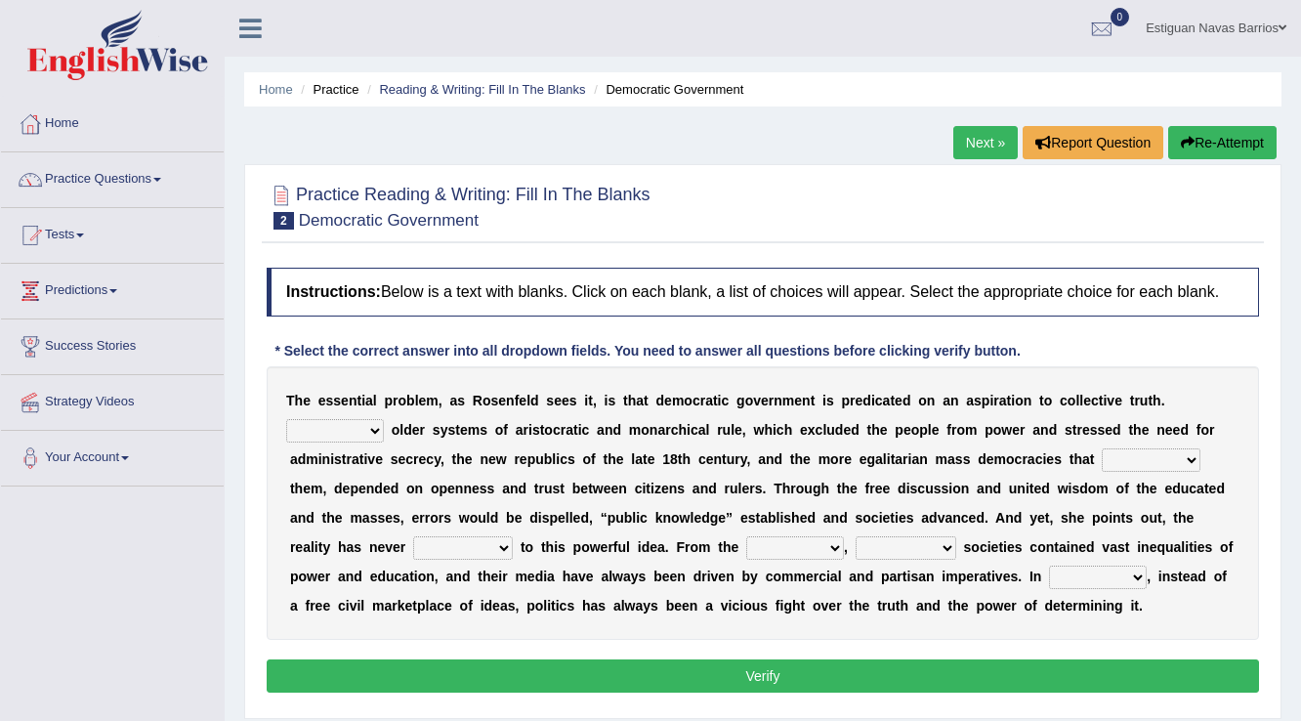
scroll to position [78, 0]
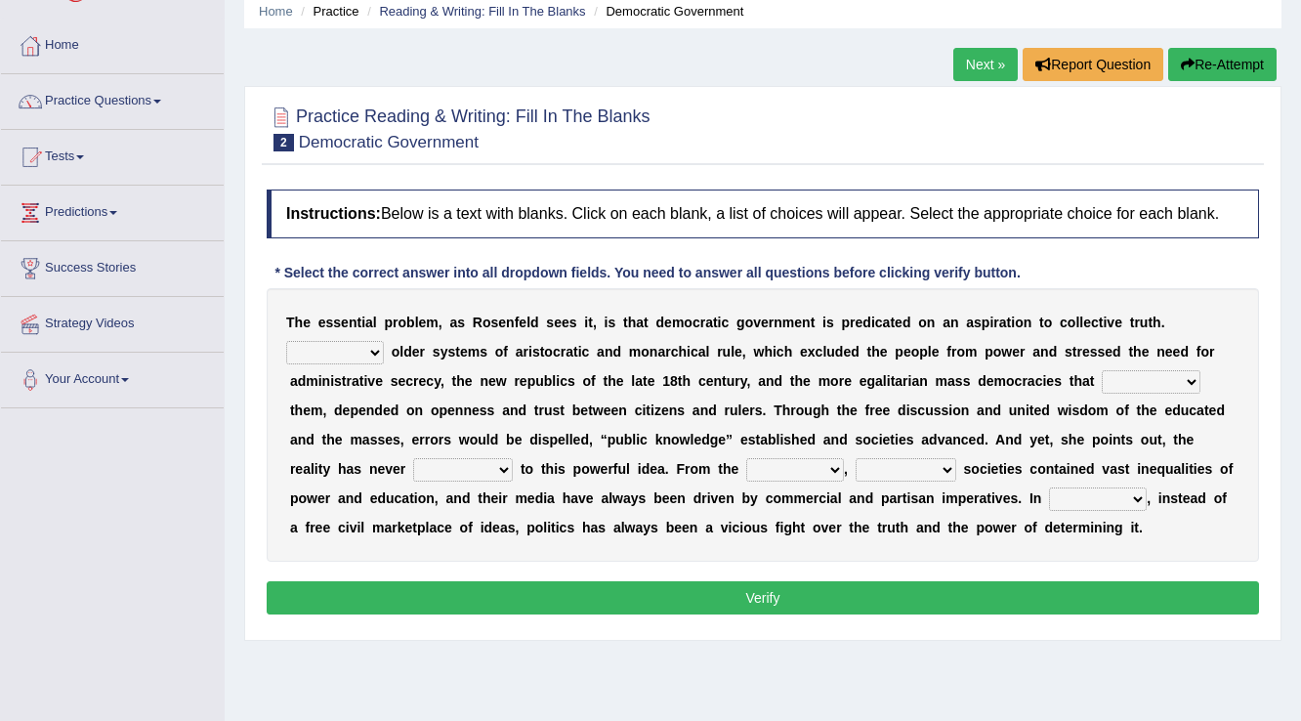
click at [371, 356] on select "Like Unlike Likely Safely" at bounding box center [335, 352] width 98 height 23
click at [631, 535] on div "T h e e s s e n t i a l p r o b l e m , a s R o s e n f e l d s e e s i t , i s…" at bounding box center [763, 425] width 993 height 274
click at [379, 344] on select "Like Unlike Likely Safely" at bounding box center [335, 352] width 98 height 23
select select "Unlike"
click at [286, 341] on select "Like Unlike Likely Safely" at bounding box center [335, 352] width 98 height 23
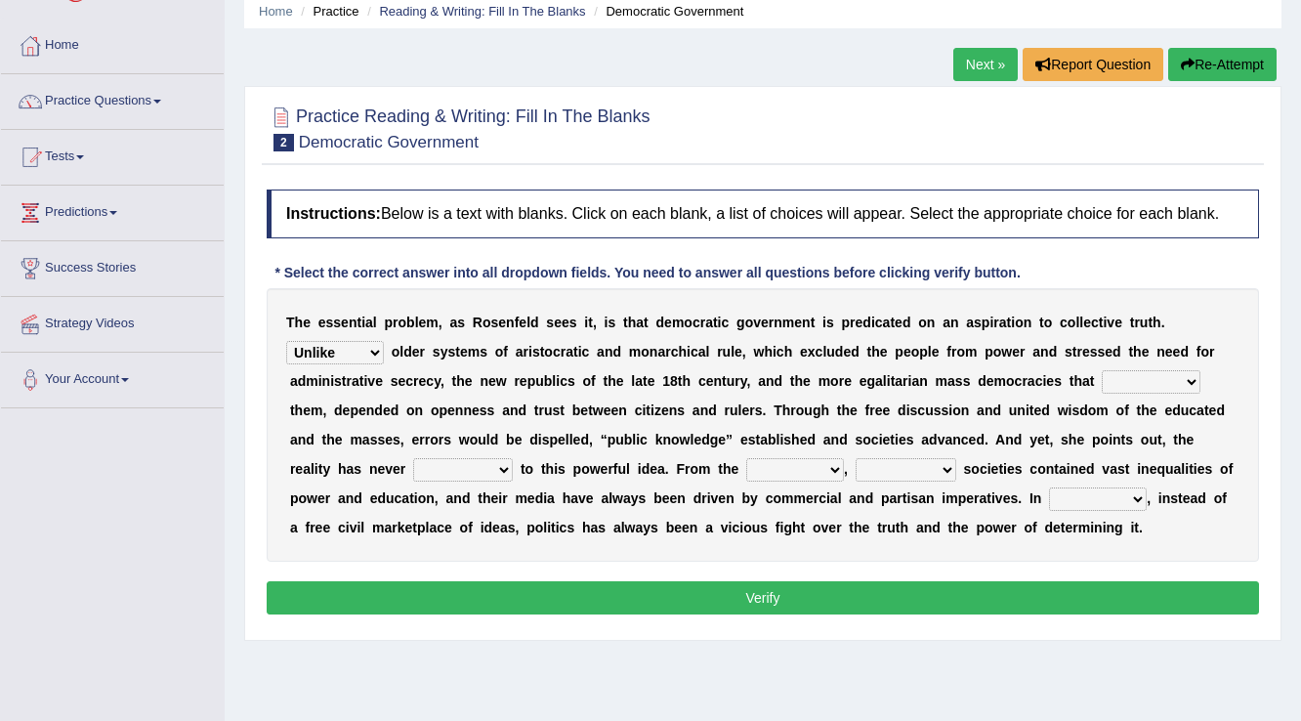
click at [1126, 380] on select "readed grated succeeded printed" at bounding box center [1151, 381] width 99 height 23
select select "readed"
click at [1102, 370] on select "readed grated succeeded printed" at bounding box center [1151, 381] width 99 height 23
click at [491, 469] on select "saved up stood up brought up lived up" at bounding box center [463, 469] width 100 height 23
select select "saved up"
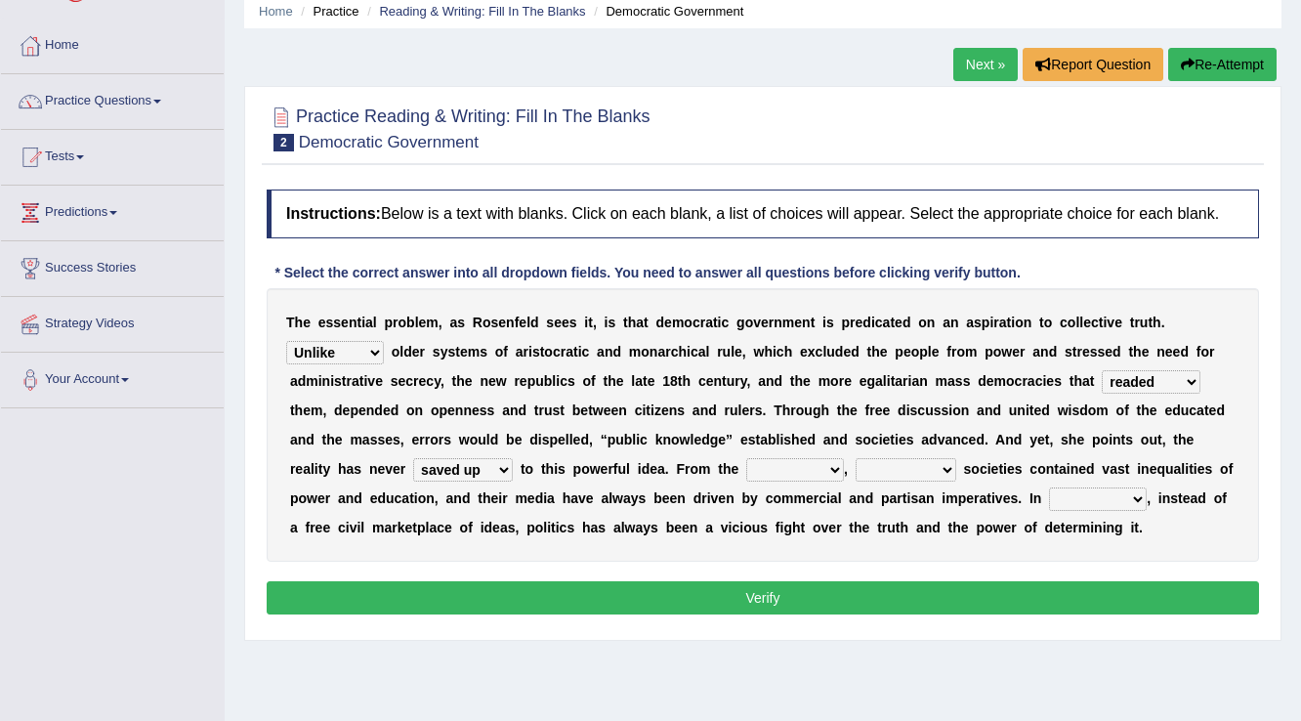
click at [413, 458] on select "saved up stood up brought up lived up" at bounding box center [463, 469] width 100 height 23
click at [827, 461] on select "outset ranged stood caught" at bounding box center [795, 469] width 98 height 23
select select "outset"
click at [746, 458] on select "outset ranged stood caught" at bounding box center [795, 469] width 98 height 23
click at [907, 468] on select "freedom democratic media stilled" at bounding box center [906, 469] width 101 height 23
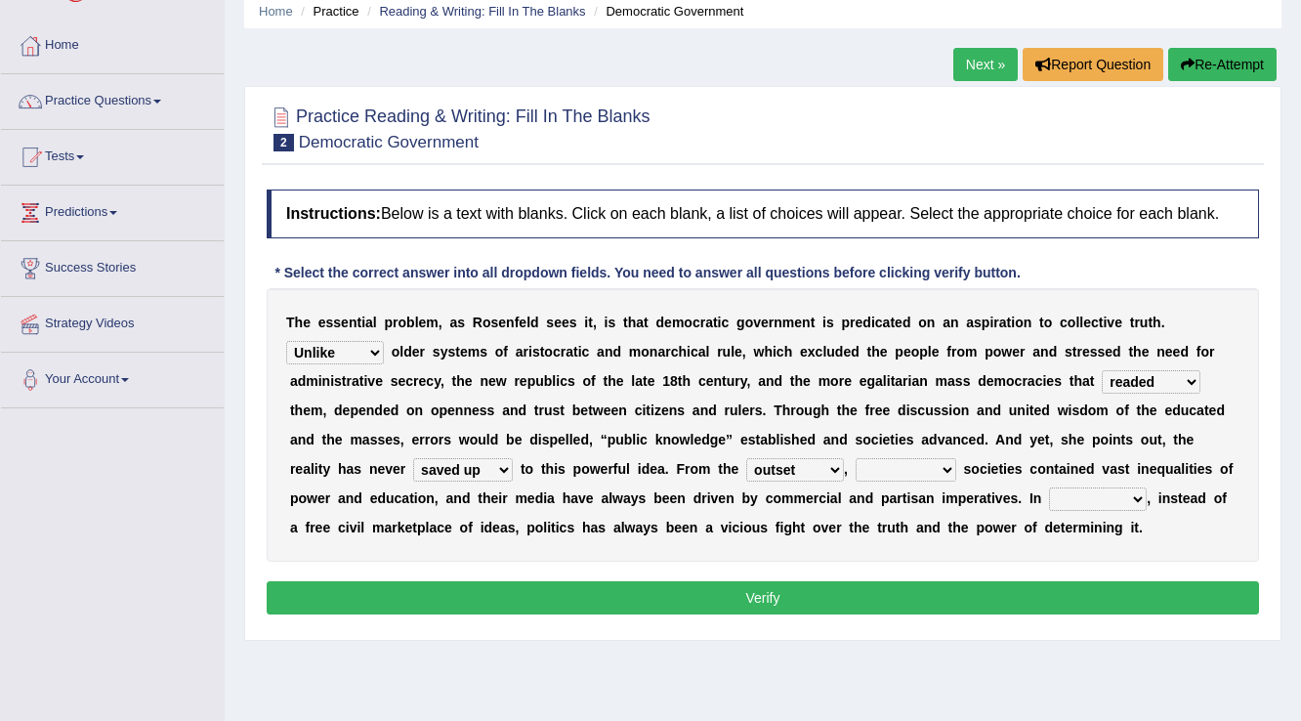
select select "democratic"
click at [856, 458] on select "freedom democratic media stilled" at bounding box center [906, 469] width 101 height 23
click at [937, 460] on select "freedom democratic media stilled" at bounding box center [906, 469] width 101 height 23
click at [856, 458] on select "freedom democratic media stilled" at bounding box center [906, 469] width 101 height 23
click at [1137, 494] on select "power practice ideas fought" at bounding box center [1098, 499] width 98 height 23
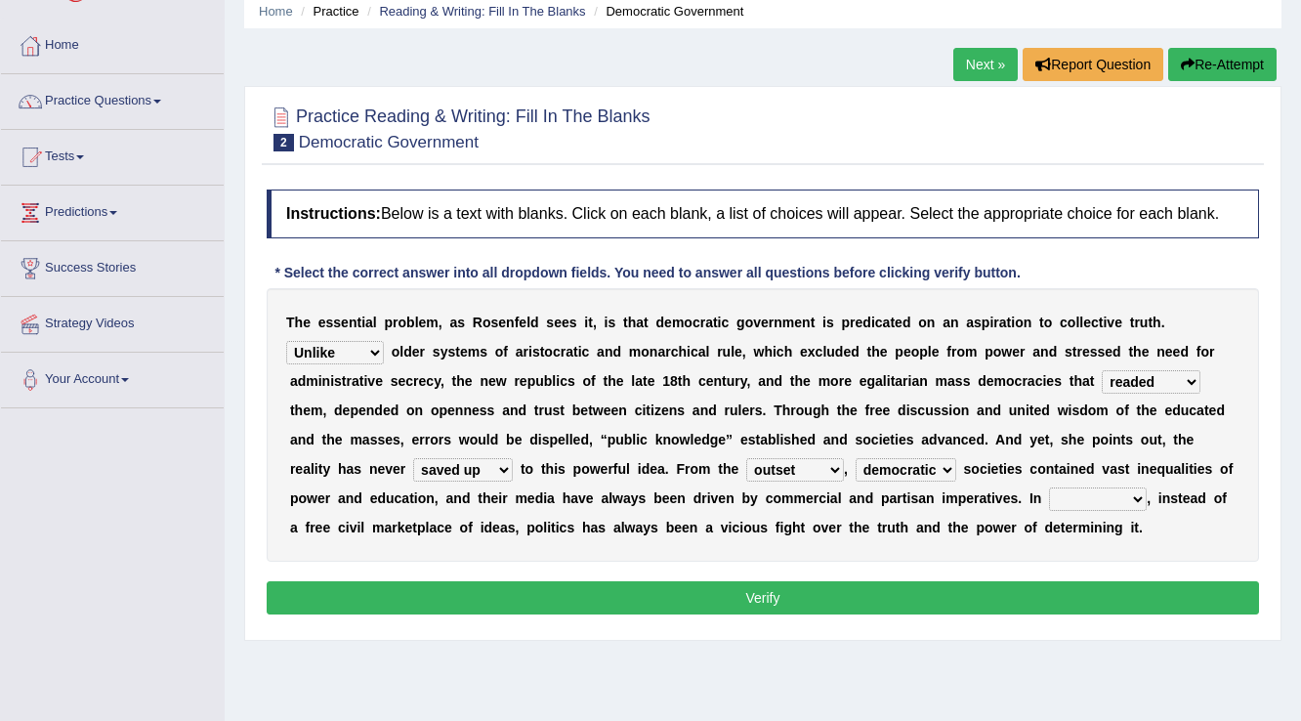
select select "practice"
click at [1049, 488] on select "power practice ideas fought" at bounding box center [1098, 499] width 98 height 23
click at [784, 581] on button "Verify" at bounding box center [763, 597] width 993 height 33
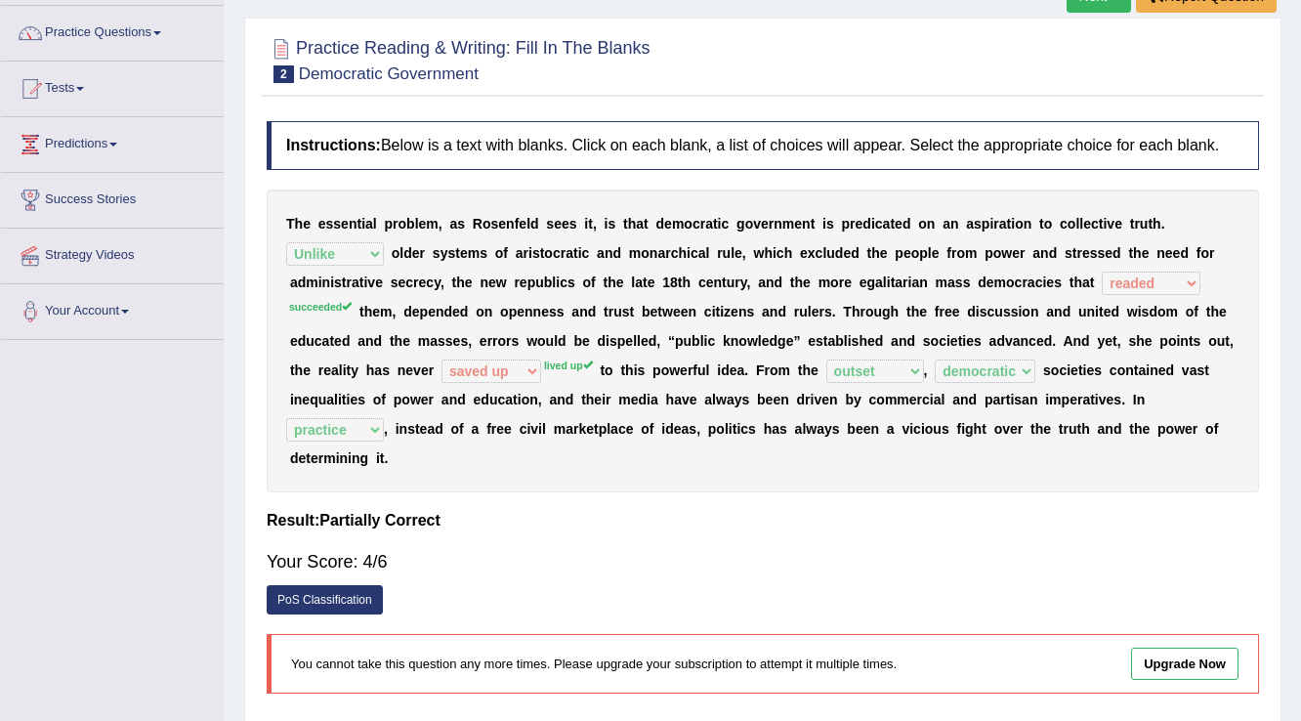
scroll to position [0, 0]
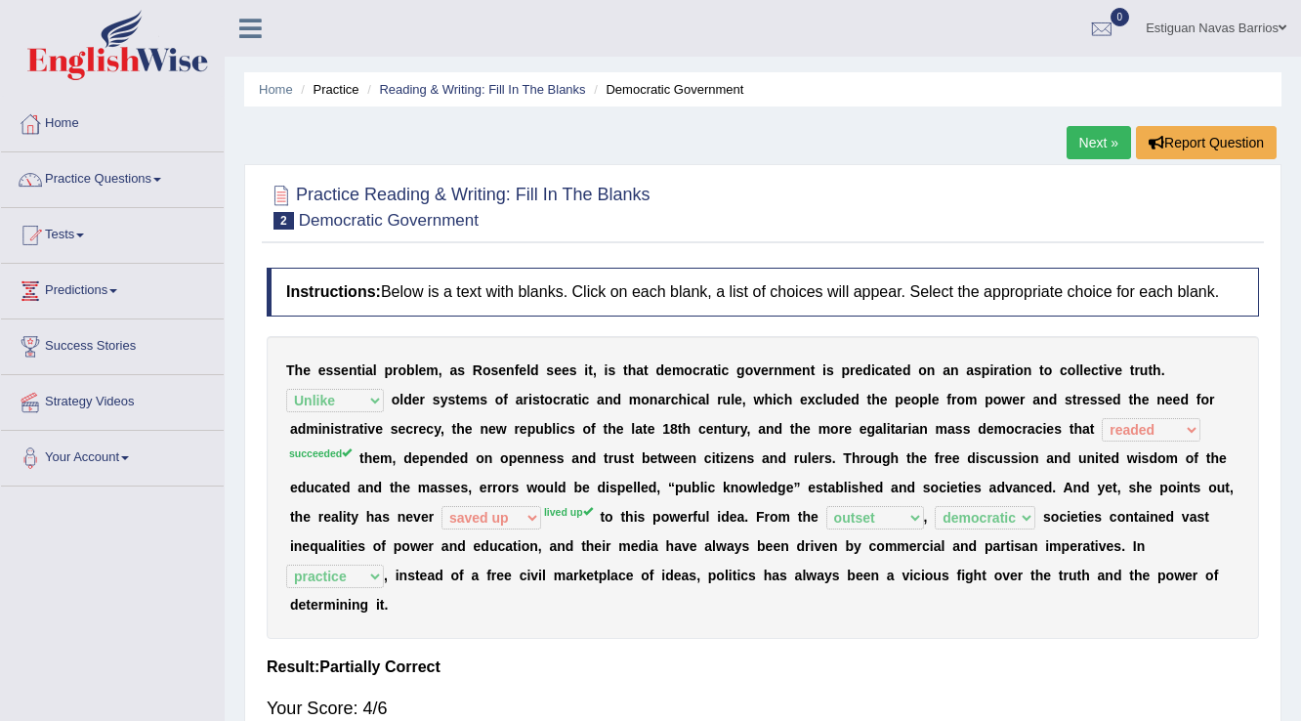
click at [1082, 145] on link "Next »" at bounding box center [1099, 142] width 64 height 33
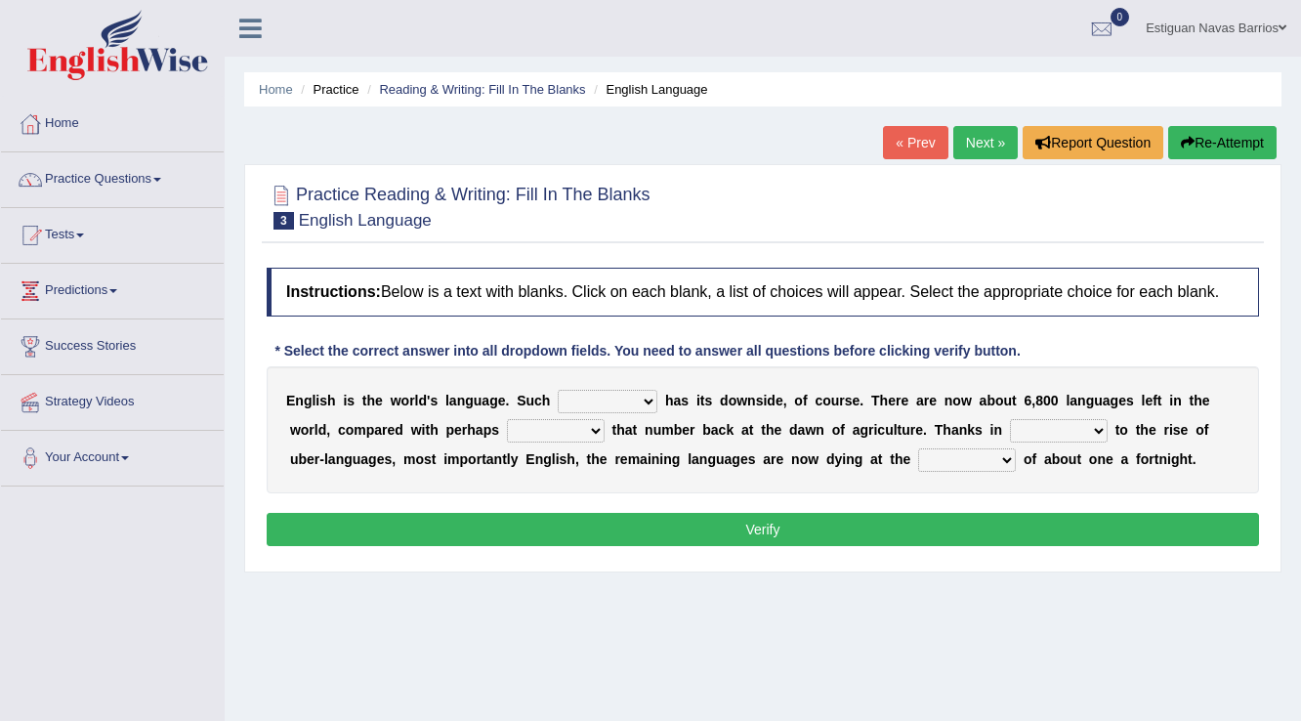
click at [654, 392] on select "power idea subject dominance" at bounding box center [608, 401] width 100 height 23
select select "idea"
click at [558, 390] on select "power idea subject dominance" at bounding box center [608, 401] width 100 height 23
click at [572, 434] on select "rise twice firstly never" at bounding box center [556, 430] width 98 height 23
click at [401, 424] on b "d" at bounding box center [399, 430] width 9 height 16
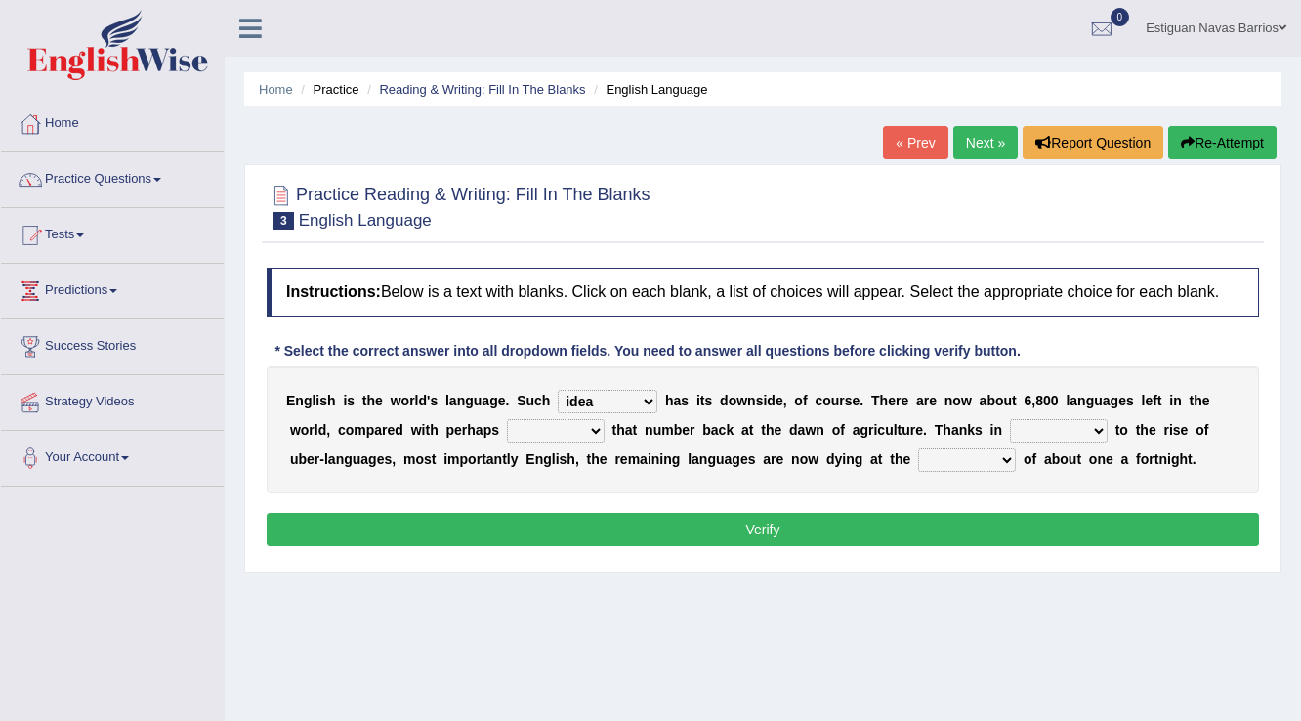
click at [536, 430] on select "rise twice firstly never" at bounding box center [556, 430] width 98 height 23
select select "firstly"
click at [507, 419] on select "rise twice firstly never" at bounding box center [556, 430] width 98 height 23
click at [546, 430] on select "rise twice firstly never" at bounding box center [556, 430] width 98 height 23
click at [700, 451] on b "n" at bounding box center [704, 459] width 9 height 16
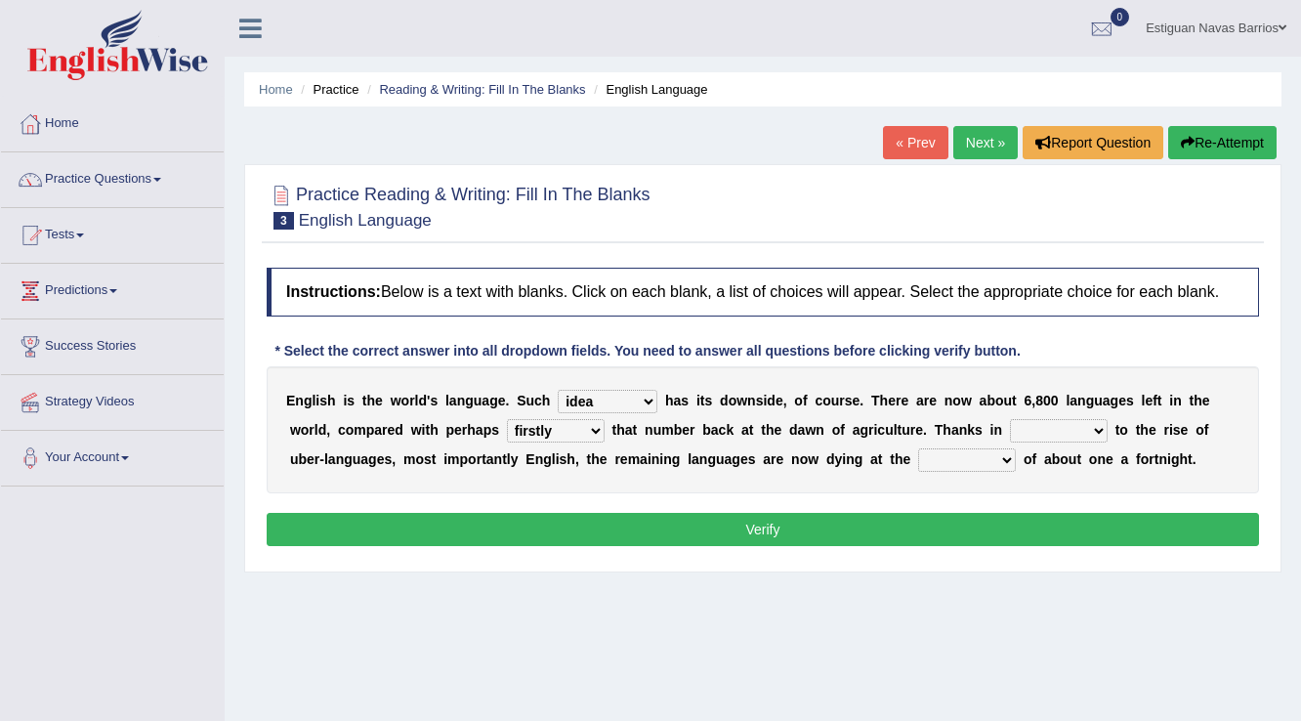
click at [1076, 422] on select "rare start part bother" at bounding box center [1059, 430] width 98 height 23
select select "part"
click at [1010, 419] on select "rare start part bother" at bounding box center [1059, 430] width 98 height 23
click at [1043, 422] on select "rare start part bother" at bounding box center [1059, 430] width 98 height 23
click at [1010, 419] on select "rare start part bother" at bounding box center [1059, 430] width 98 height 23
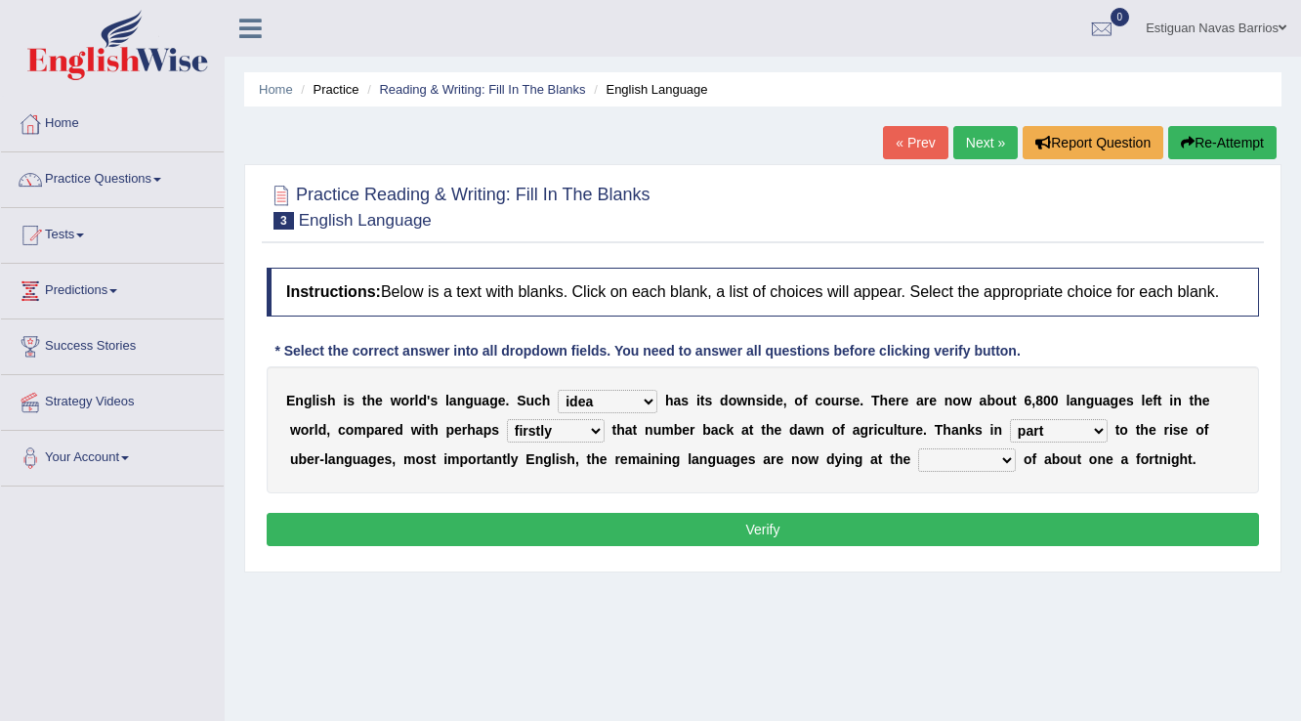
click at [993, 454] on select "state rate wait great" at bounding box center [967, 459] width 98 height 23
select select "rate"
click at [918, 448] on select "state rate wait great" at bounding box center [967, 459] width 98 height 23
click at [680, 519] on button "Verify" at bounding box center [763, 529] width 993 height 33
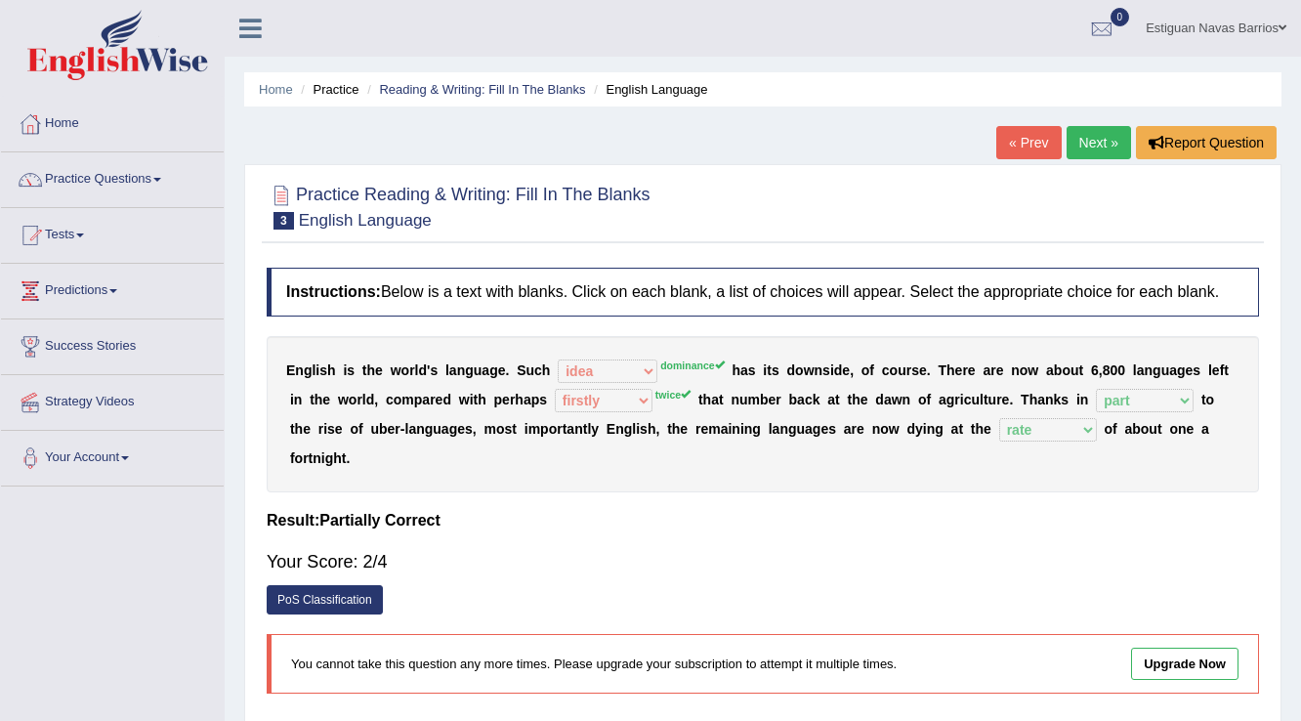
click at [1072, 149] on link "Next »" at bounding box center [1099, 142] width 64 height 33
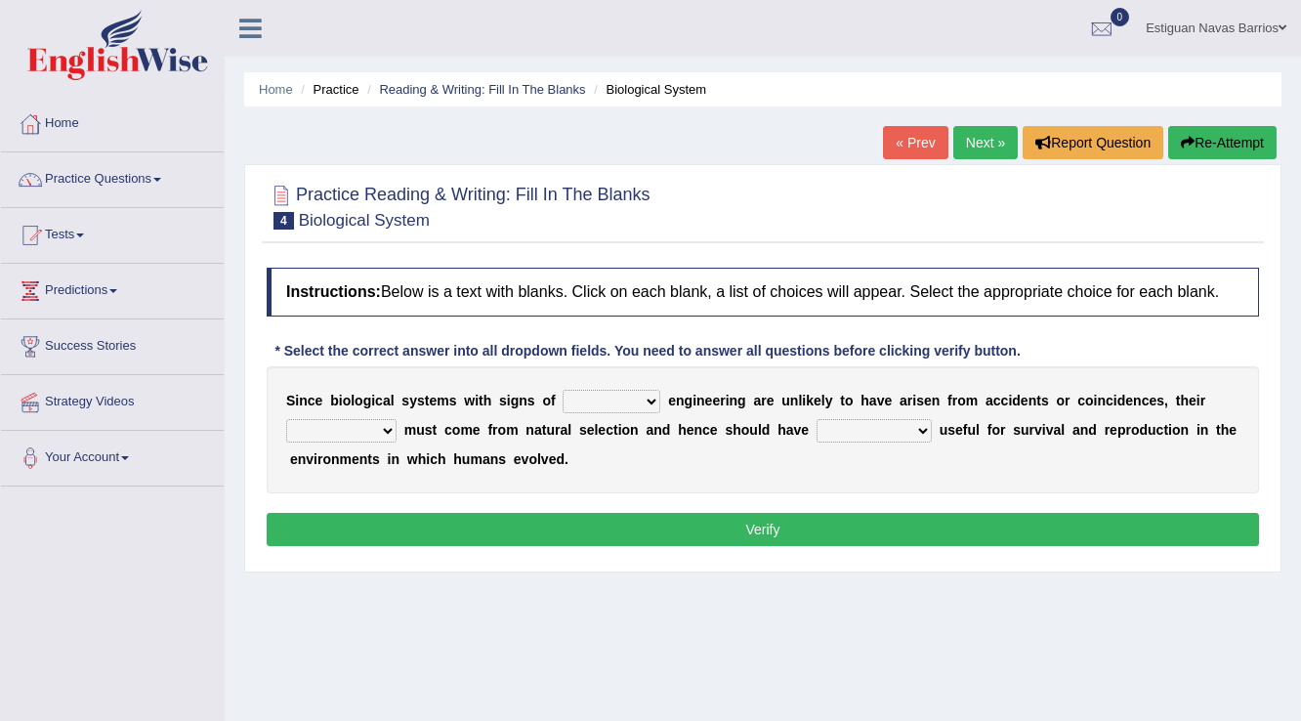
click at [636, 394] on select "system national extra complex" at bounding box center [612, 401] width 98 height 23
click at [77, 231] on link "Tests" at bounding box center [112, 232] width 223 height 49
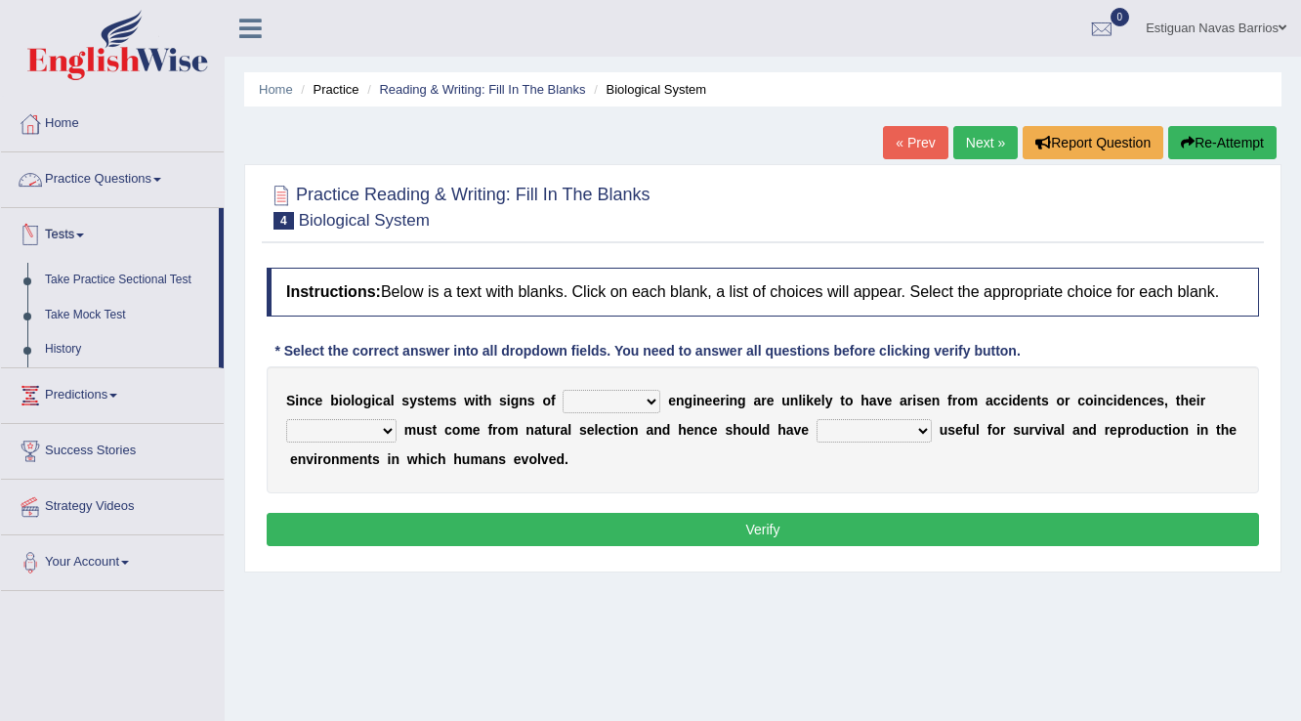
click at [59, 176] on link "Practice Questions" at bounding box center [112, 176] width 223 height 49
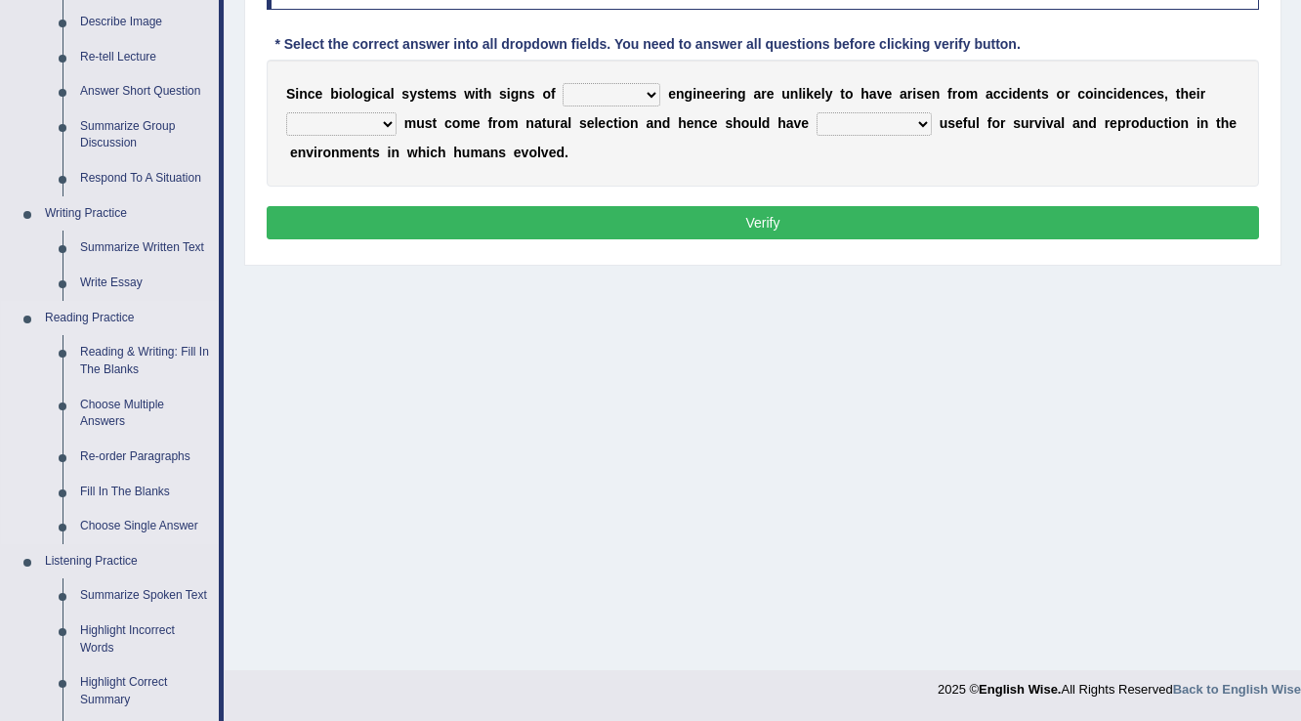
scroll to position [313, 0]
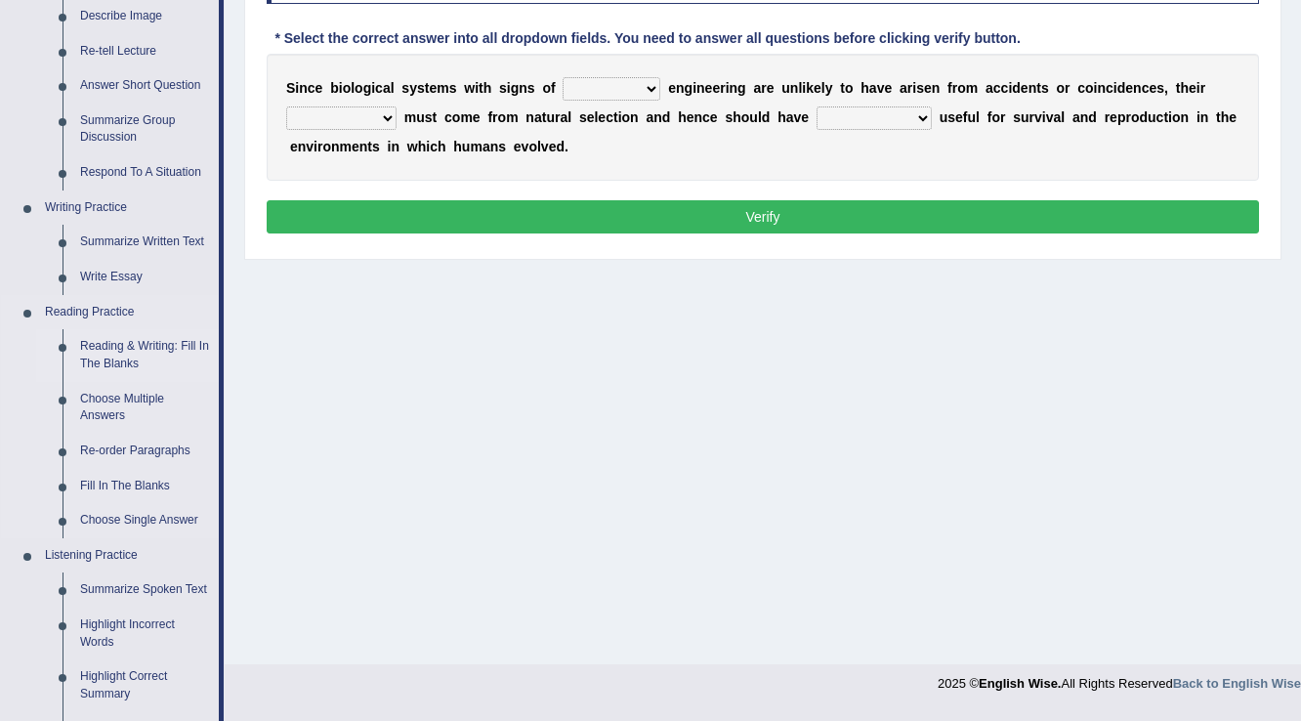
click at [102, 351] on link "Reading & Writing: Fill In The Blanks" at bounding box center [145, 355] width 148 height 52
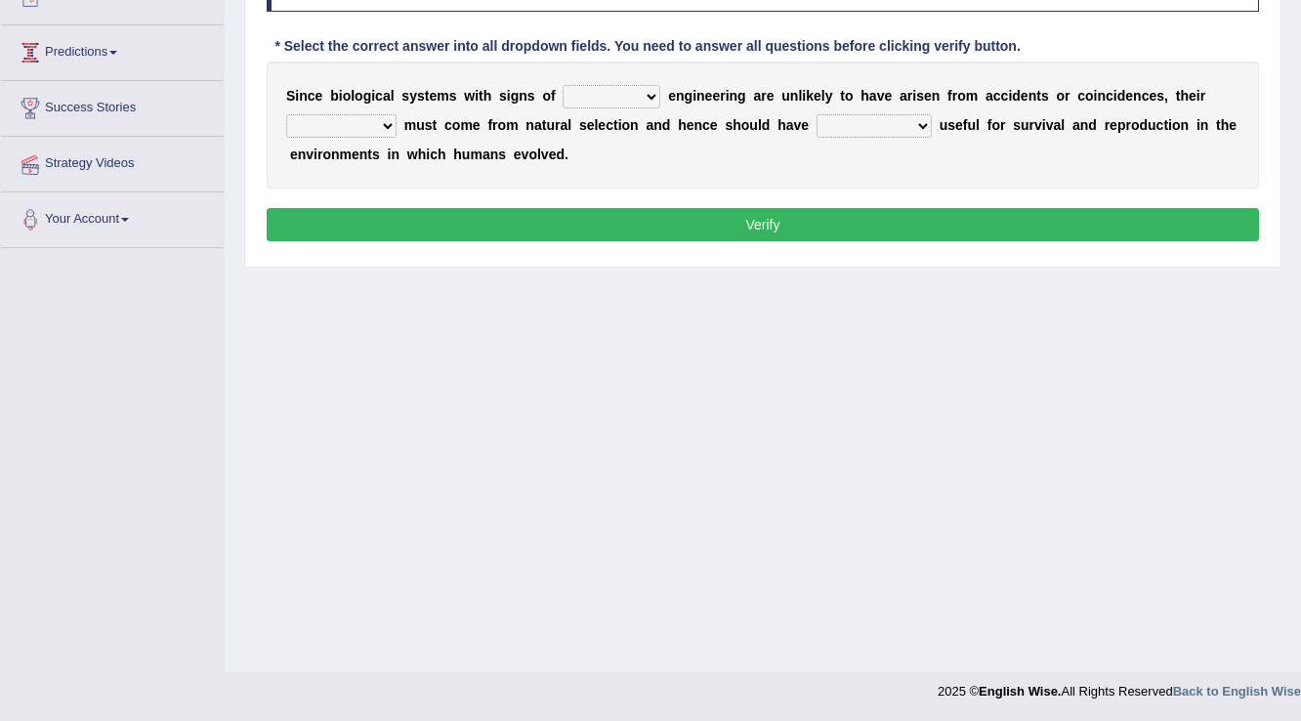
scroll to position [305, 0]
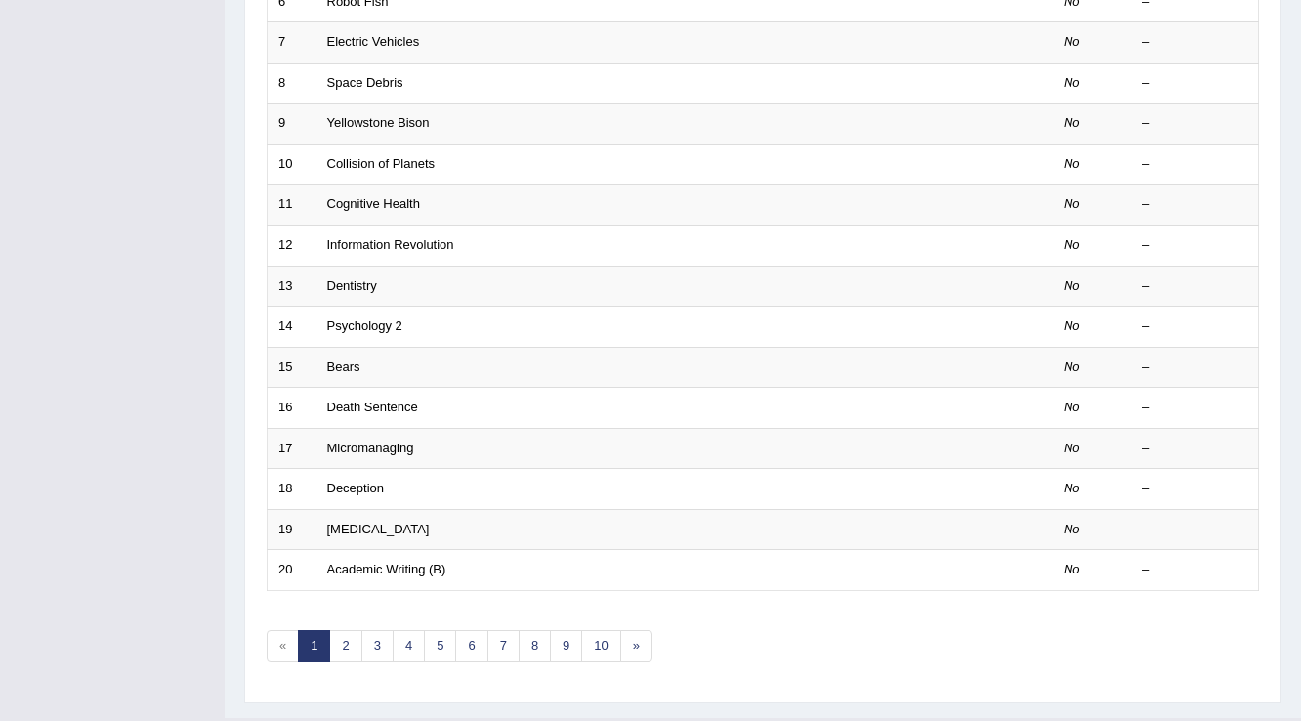
scroll to position [567, 0]
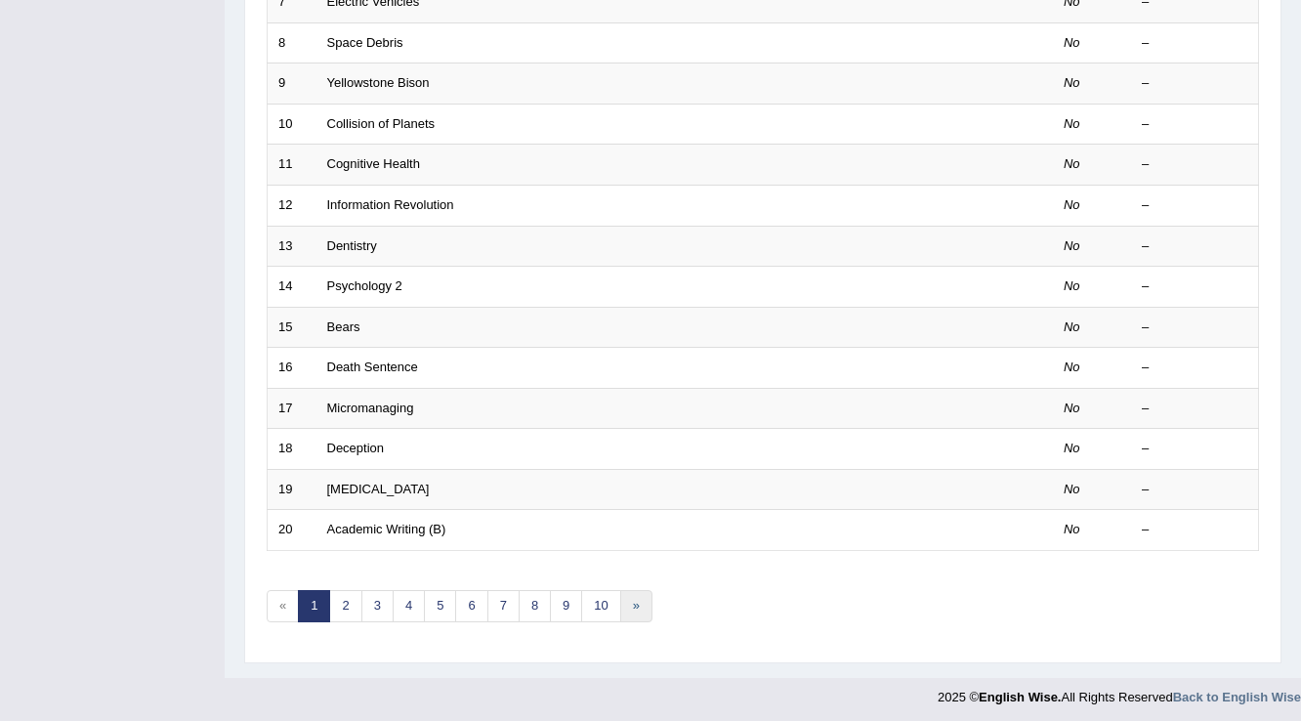
click at [629, 598] on link "»" at bounding box center [636, 606] width 32 height 32
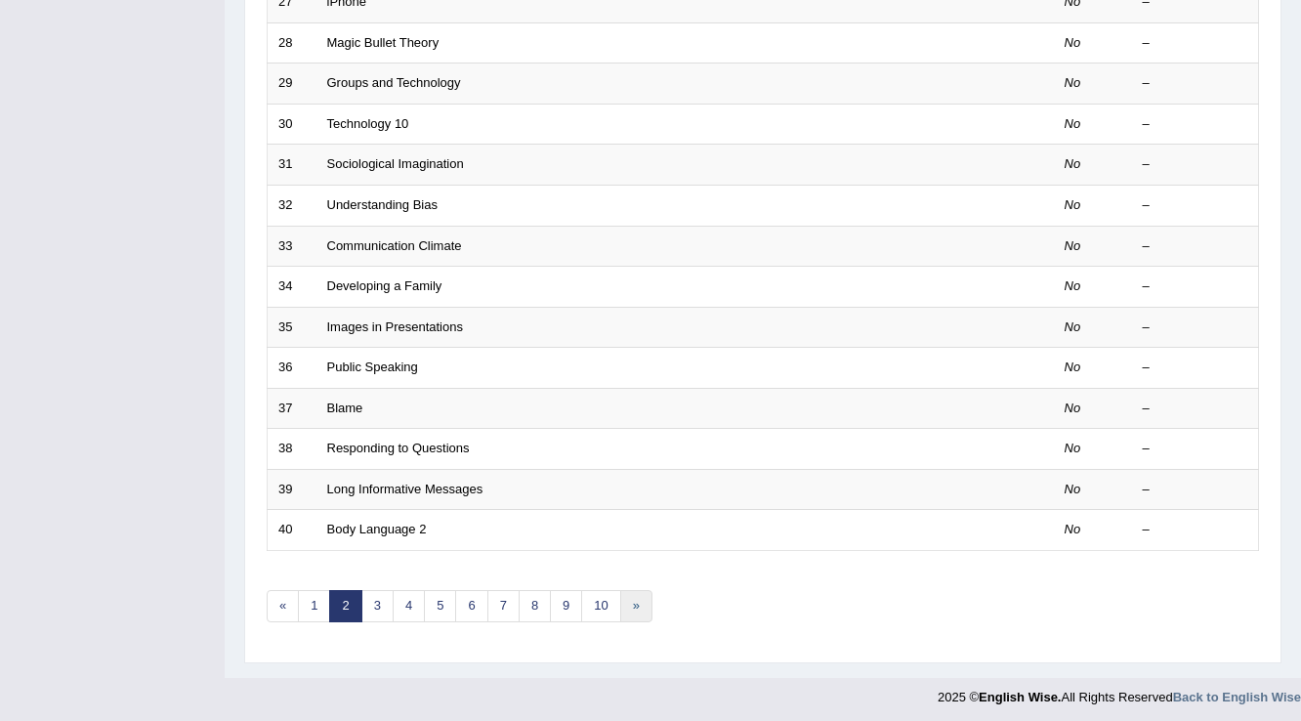
click at [629, 598] on link "»" at bounding box center [636, 606] width 32 height 32
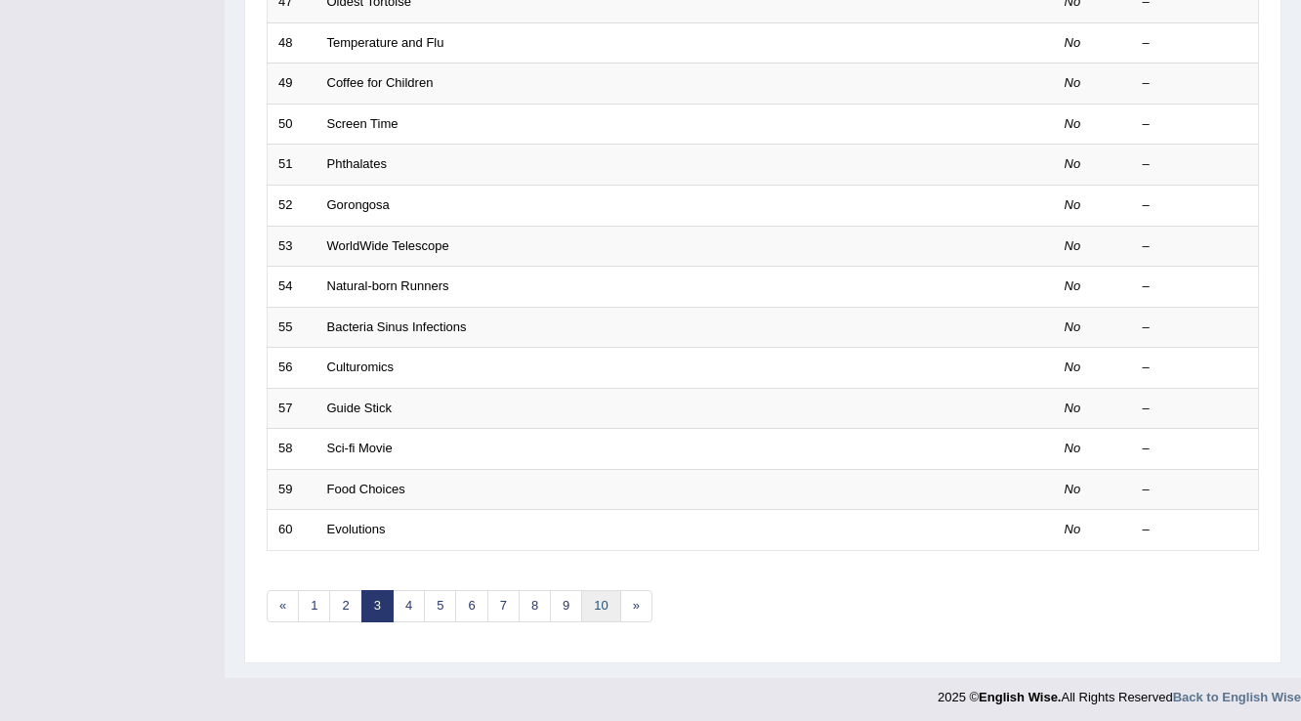
click at [605, 598] on link "10" at bounding box center [600, 606] width 39 height 32
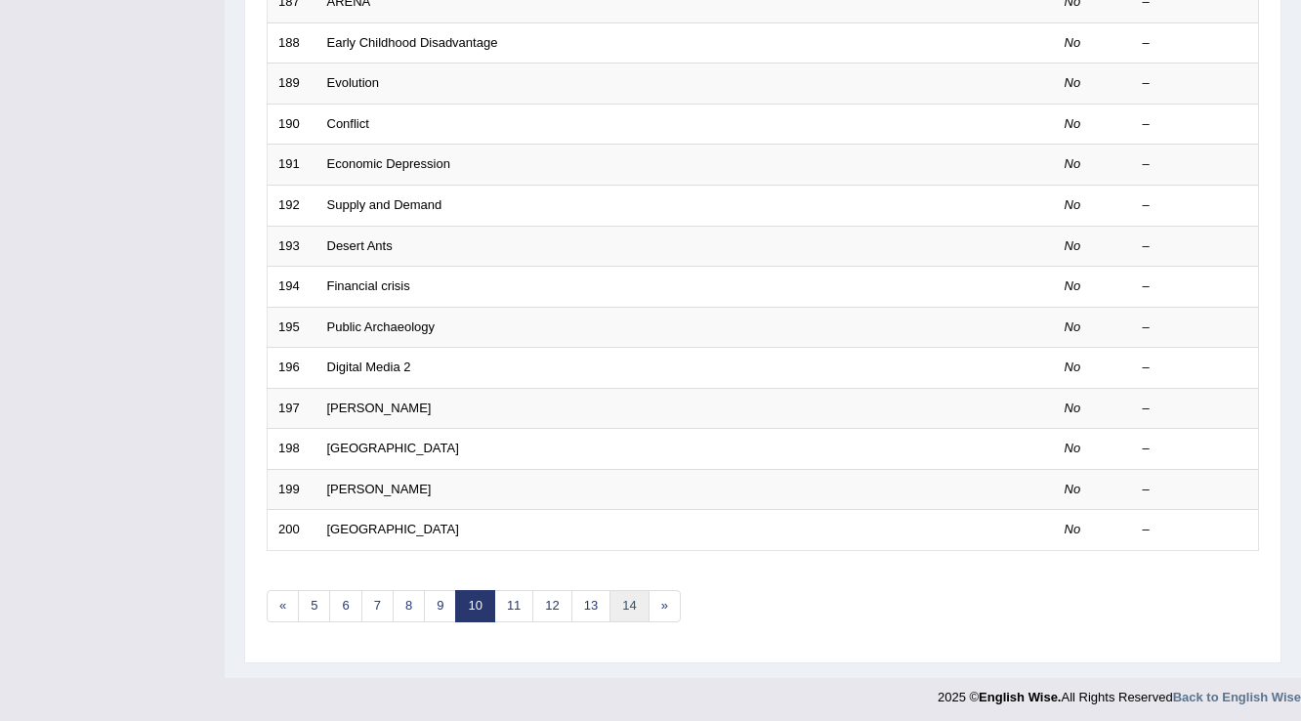
click at [628, 596] on link "14" at bounding box center [629, 606] width 39 height 32
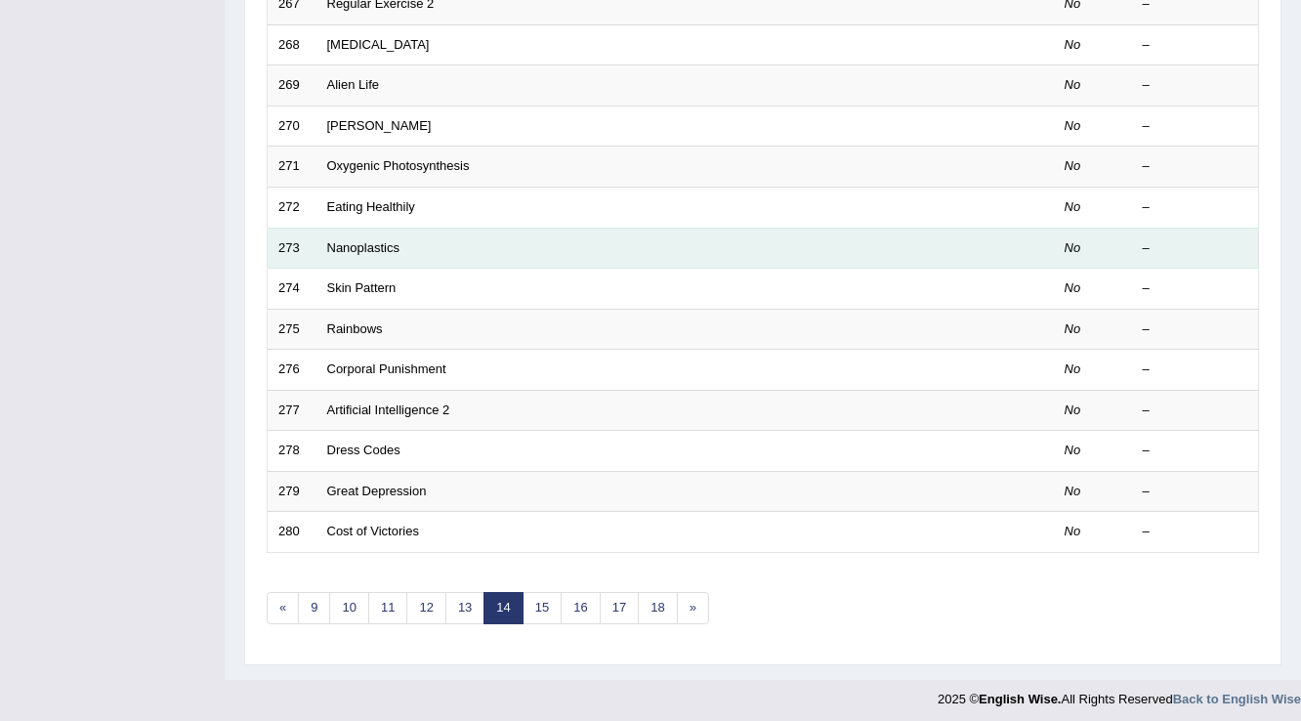
scroll to position [567, 0]
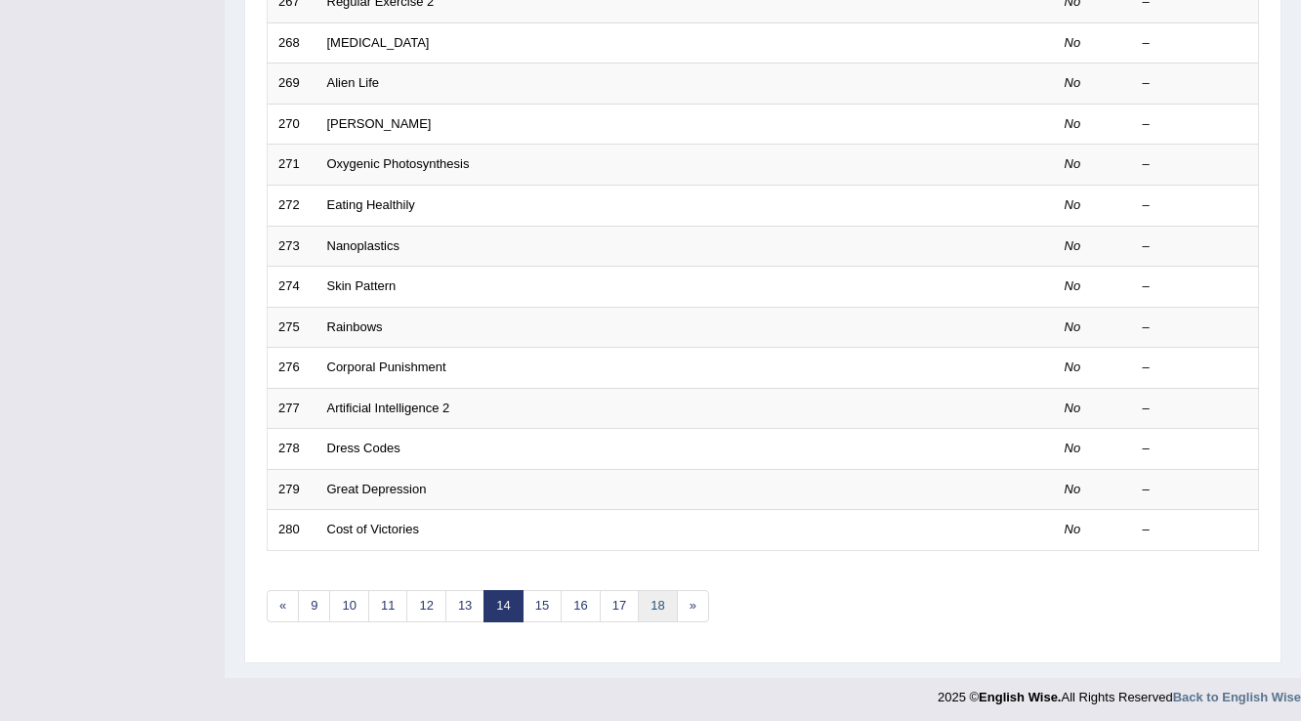
click at [660, 609] on link "18" at bounding box center [657, 606] width 39 height 32
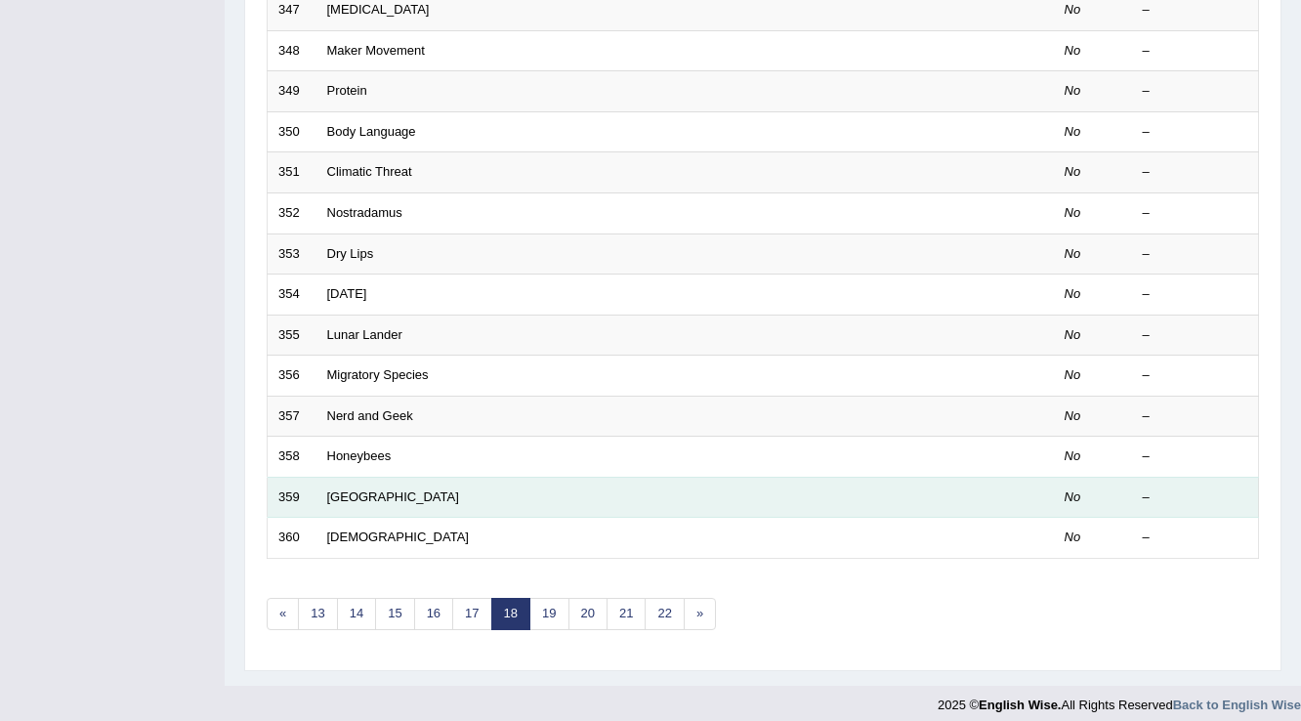
scroll to position [567, 0]
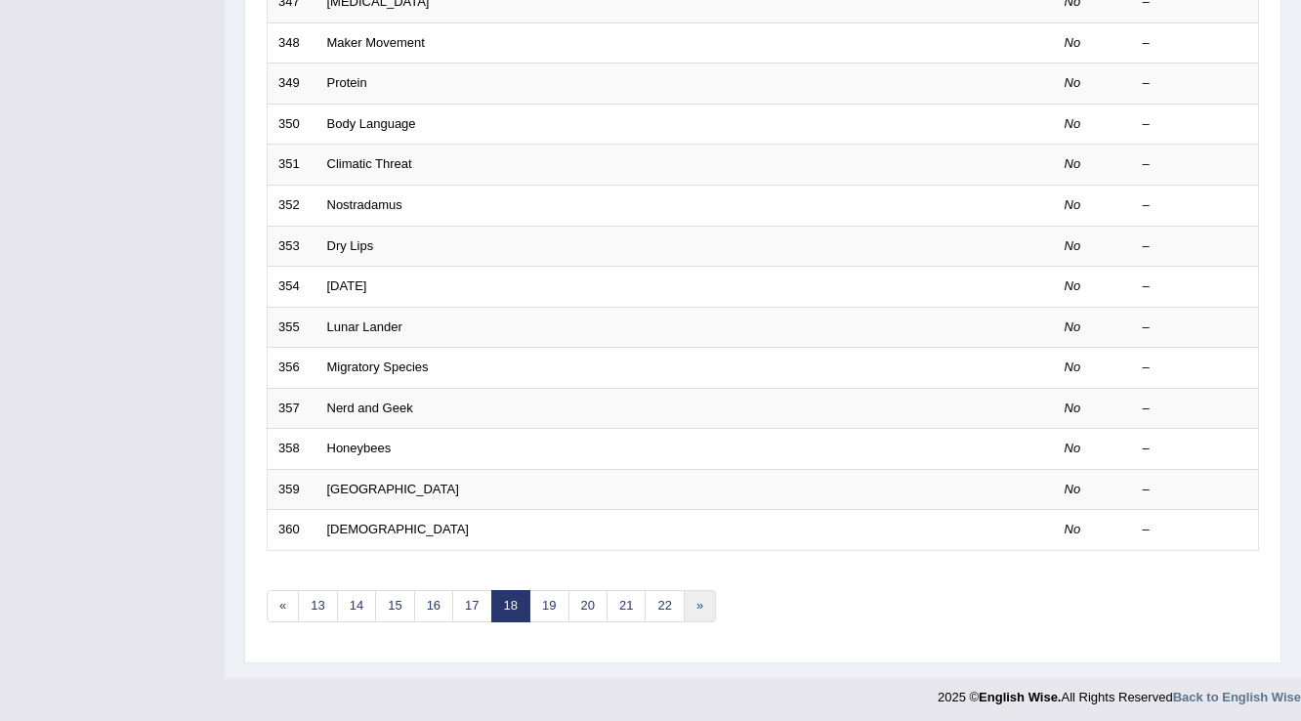
click at [692, 602] on link "»" at bounding box center [700, 606] width 32 height 32
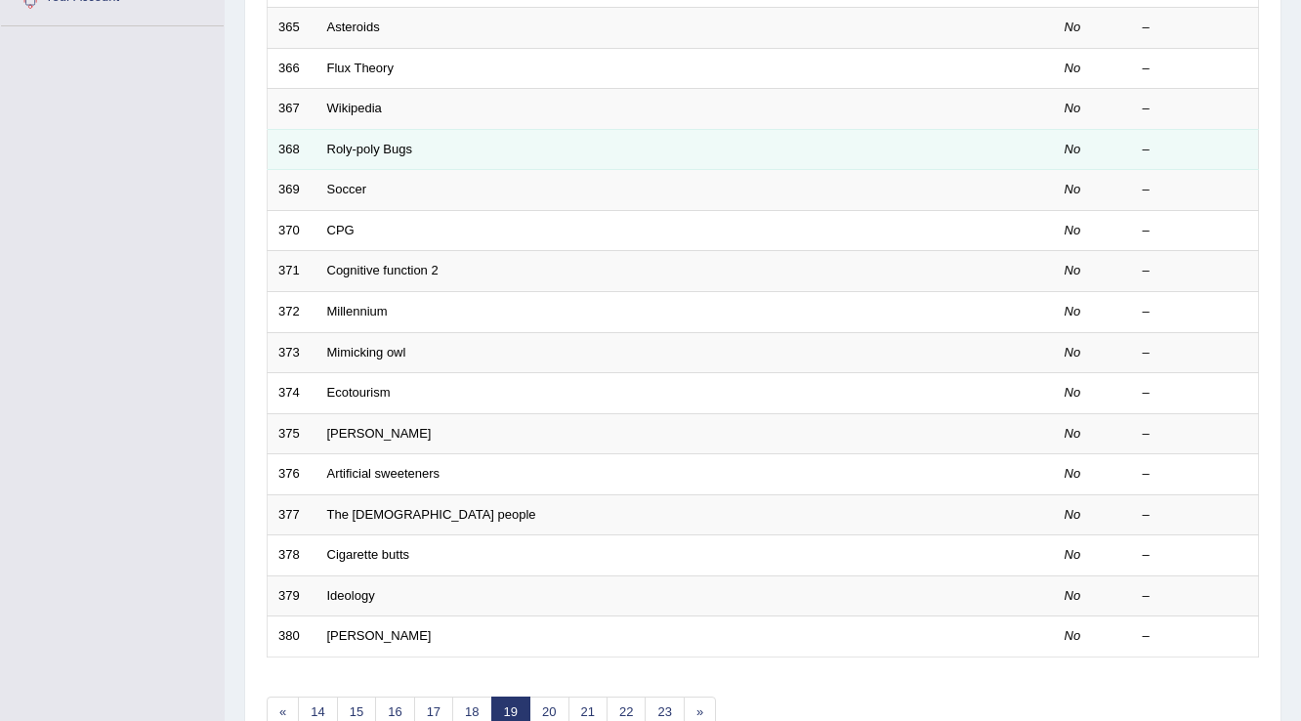
scroll to position [567, 0]
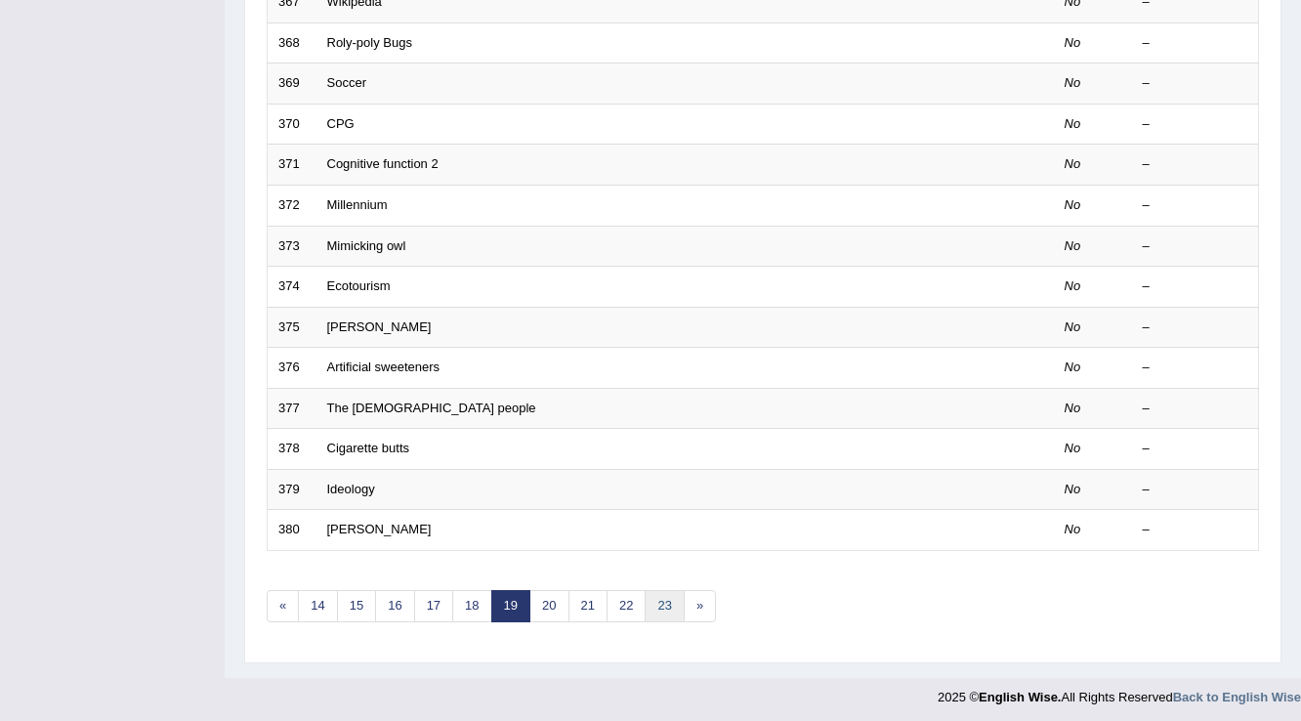
click at [653, 601] on link "23" at bounding box center [664, 606] width 39 height 32
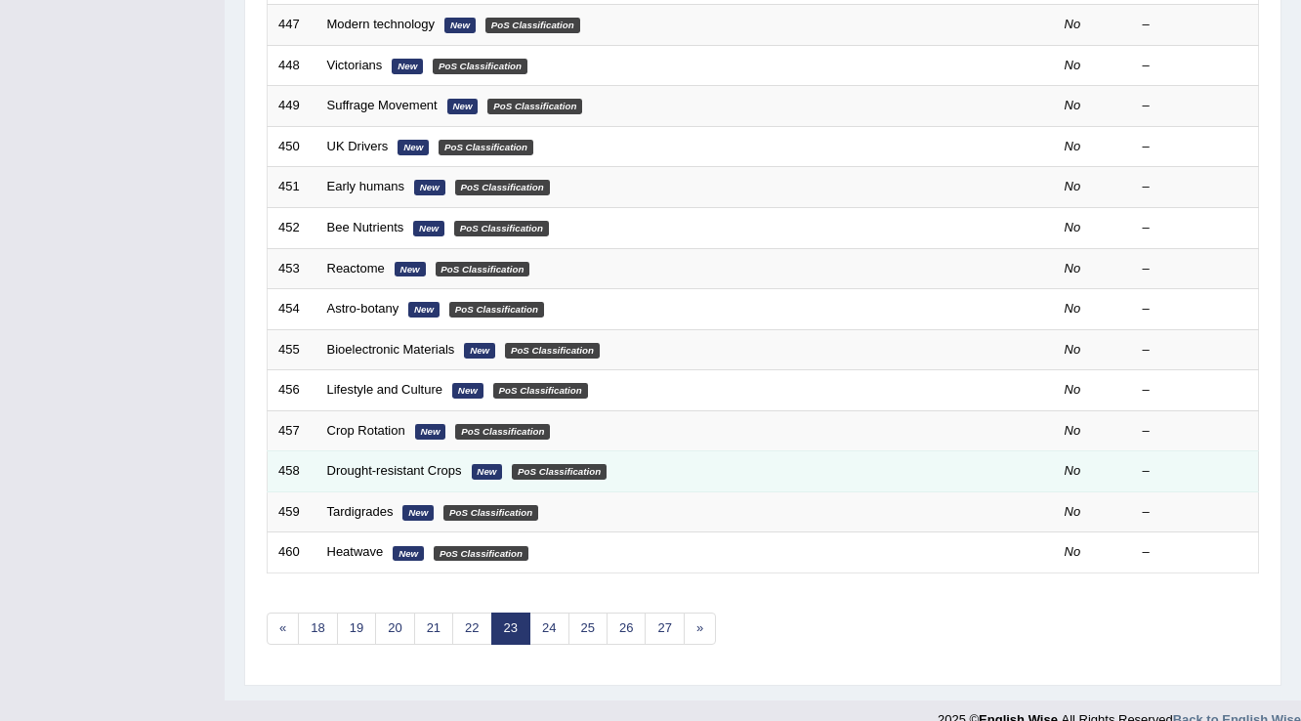
scroll to position [567, 0]
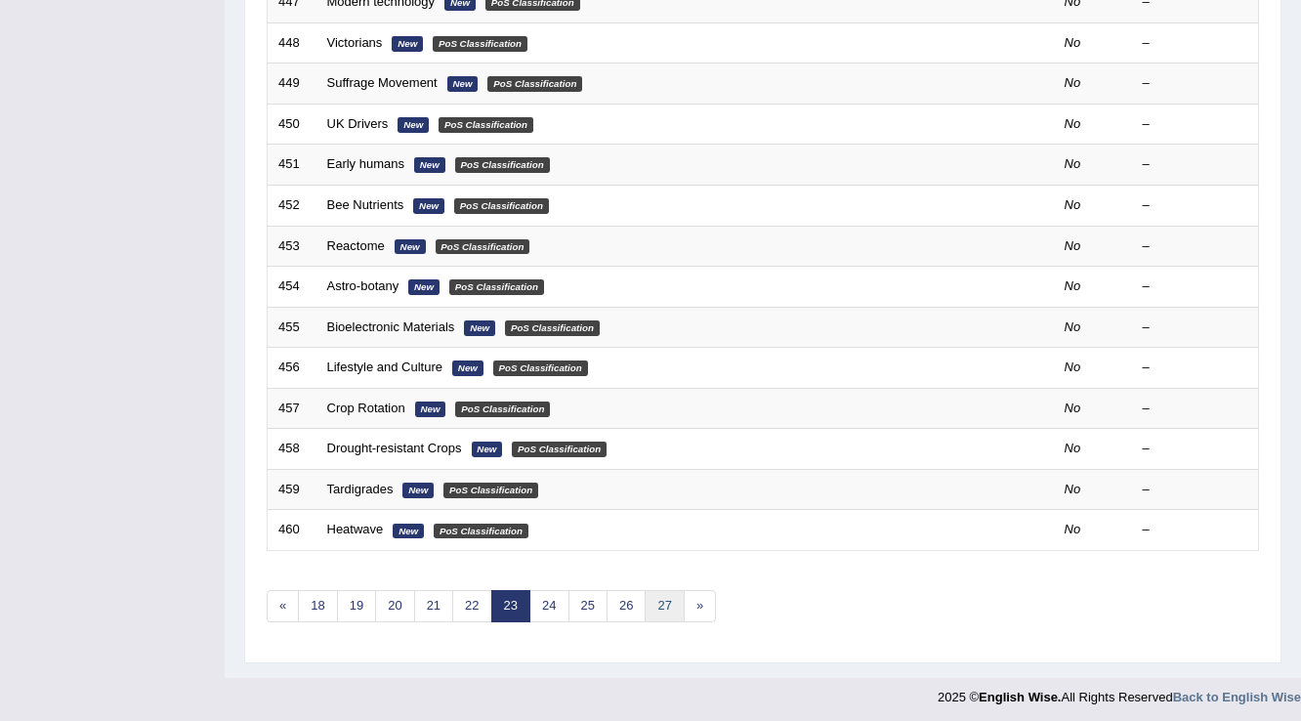
click at [653, 598] on link "27" at bounding box center [664, 606] width 39 height 32
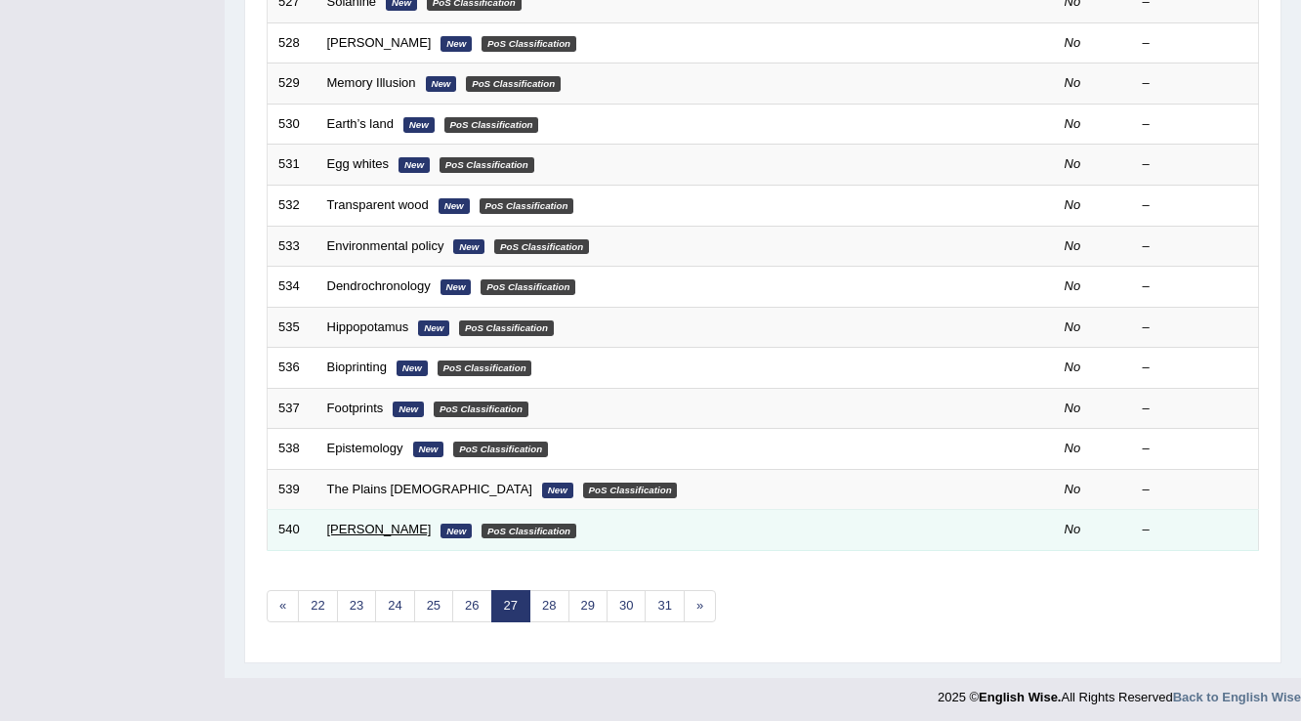
click at [359, 529] on link "Steven Pinker" at bounding box center [379, 529] width 105 height 15
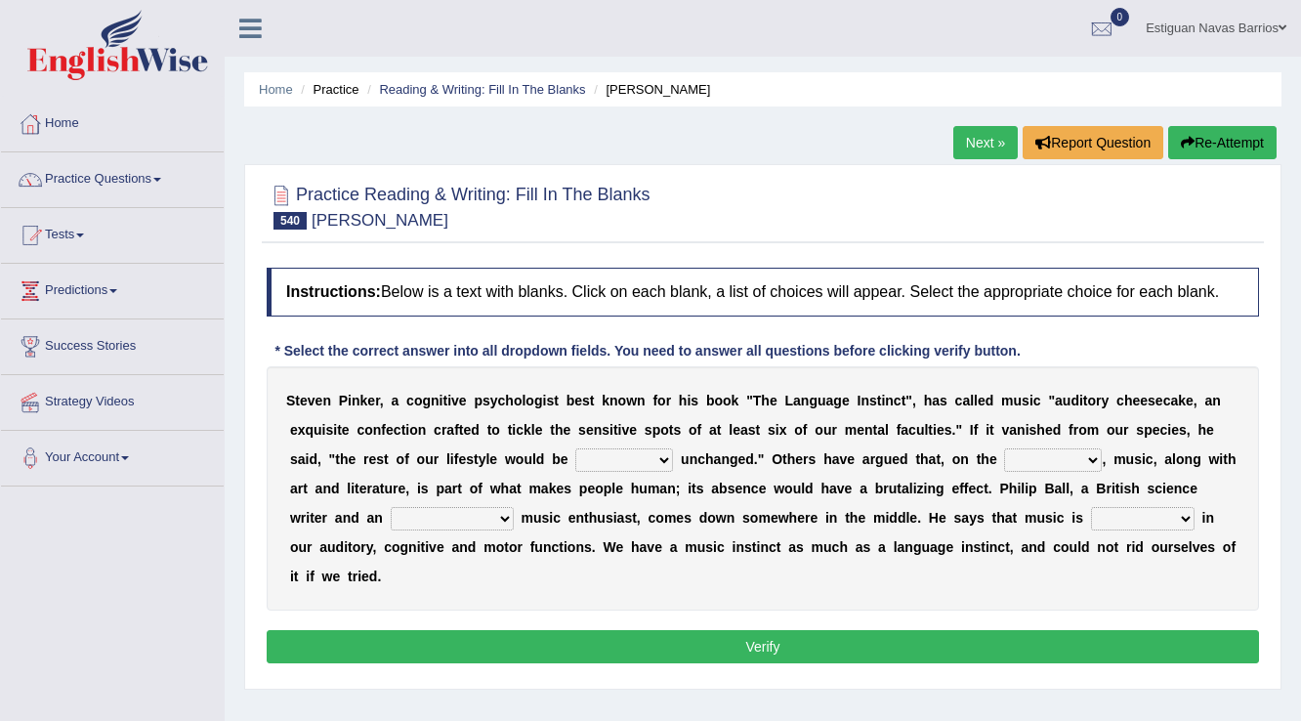
click at [656, 454] on select "rarely cynically nearing virtually" at bounding box center [624, 459] width 98 height 23
select select "rarely"
click at [575, 448] on select "rarely cynically nearing virtually" at bounding box center [624, 459] width 98 height 23
click at [668, 457] on select "rarely cynically nearing virtually" at bounding box center [624, 459] width 98 height 23
click at [575, 448] on select "rarely cynically nearing virtually" at bounding box center [624, 459] width 98 height 23
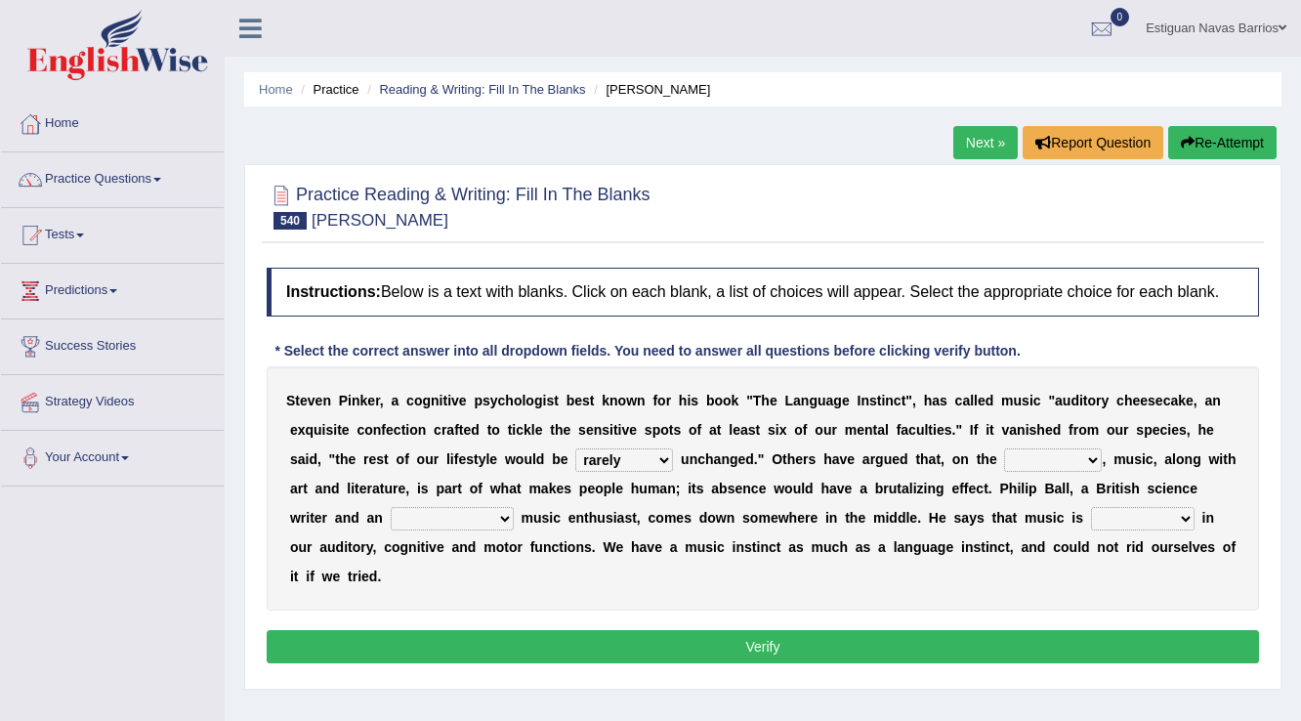
click at [1089, 458] on select "end contrary whole top" at bounding box center [1053, 459] width 98 height 23
select select "contrary"
click at [1004, 448] on select "end contrary whole top" at bounding box center [1053, 459] width 98 height 23
click at [1059, 463] on select "end contrary whole top" at bounding box center [1053, 459] width 98 height 23
click at [1004, 448] on select "end contrary whole top" at bounding box center [1053, 459] width 98 height 23
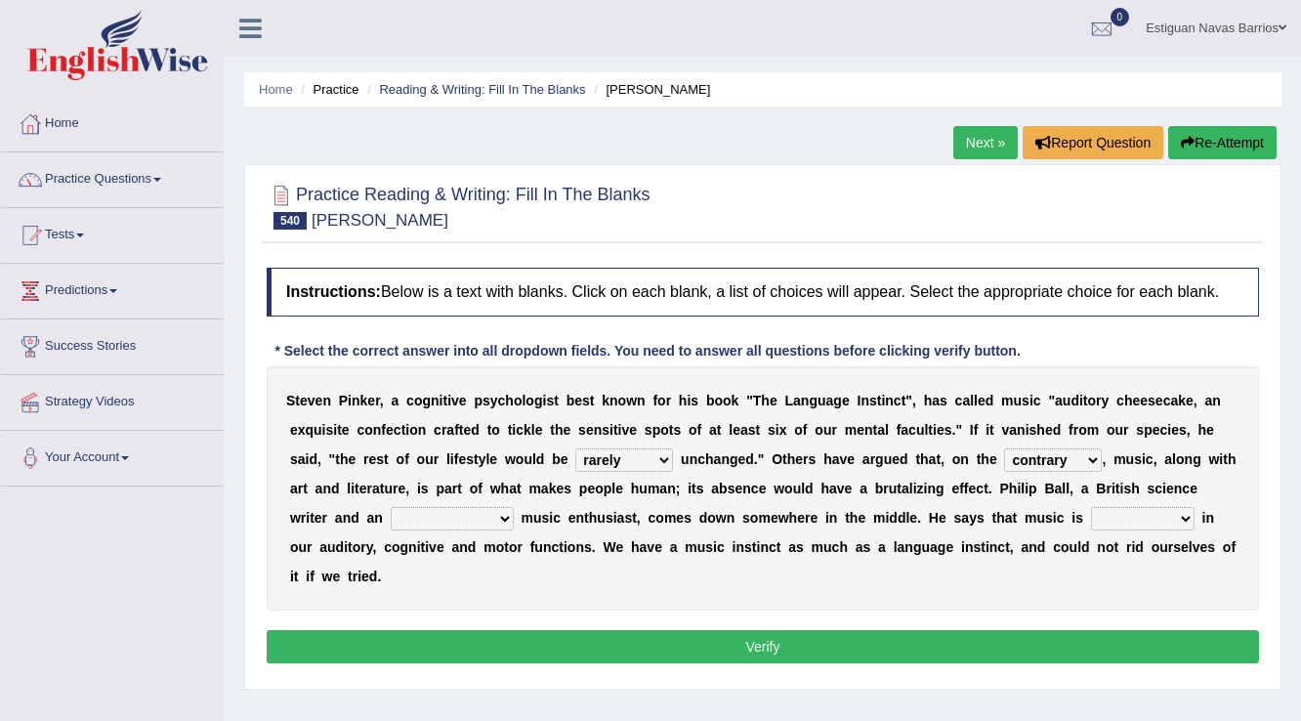
click at [496, 515] on select "pretentious presumptuous ambitious avid" at bounding box center [452, 518] width 123 height 23
select select "ambitious"
click at [391, 507] on select "pretentious presumptuous ambitious avid" at bounding box center [452, 518] width 123 height 23
click at [1165, 507] on select "enacted installed empowered ingrained" at bounding box center [1143, 518] width 104 height 23
select select "enacted"
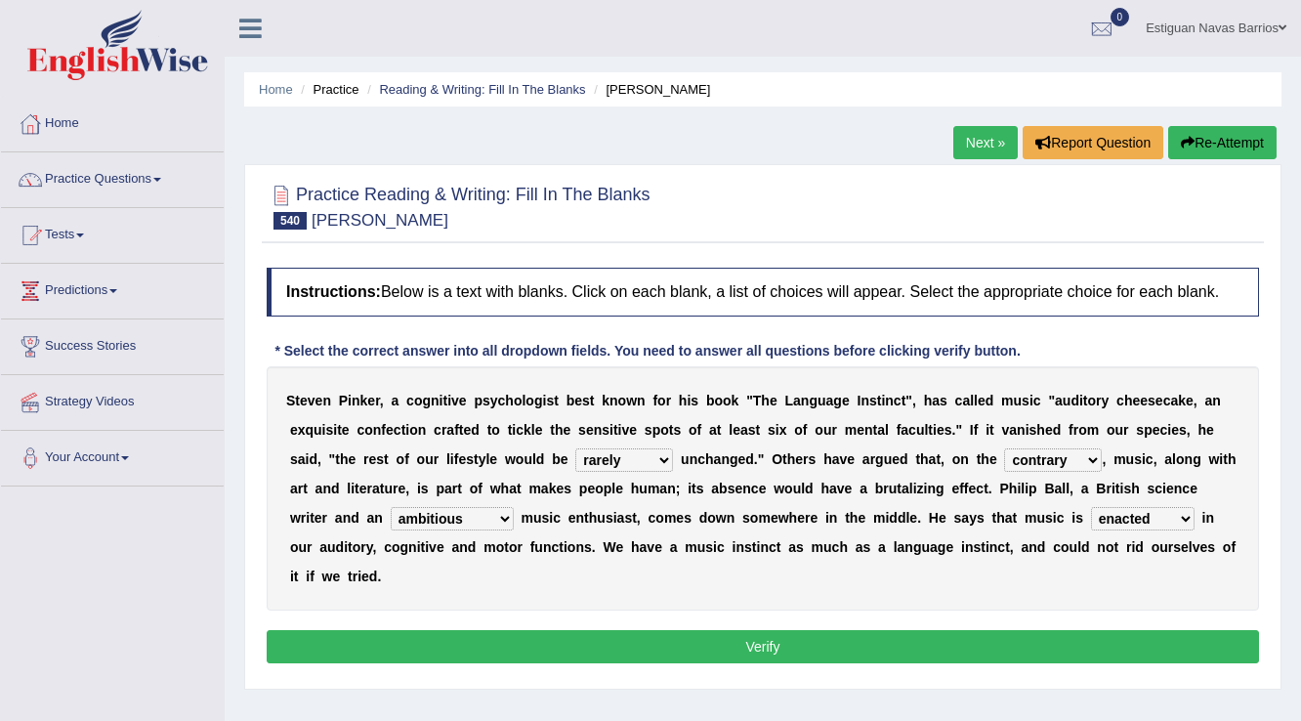
click at [1091, 507] on select "enacted installed empowered ingrained" at bounding box center [1143, 518] width 104 height 23
click at [829, 635] on button "Verify" at bounding box center [763, 646] width 993 height 33
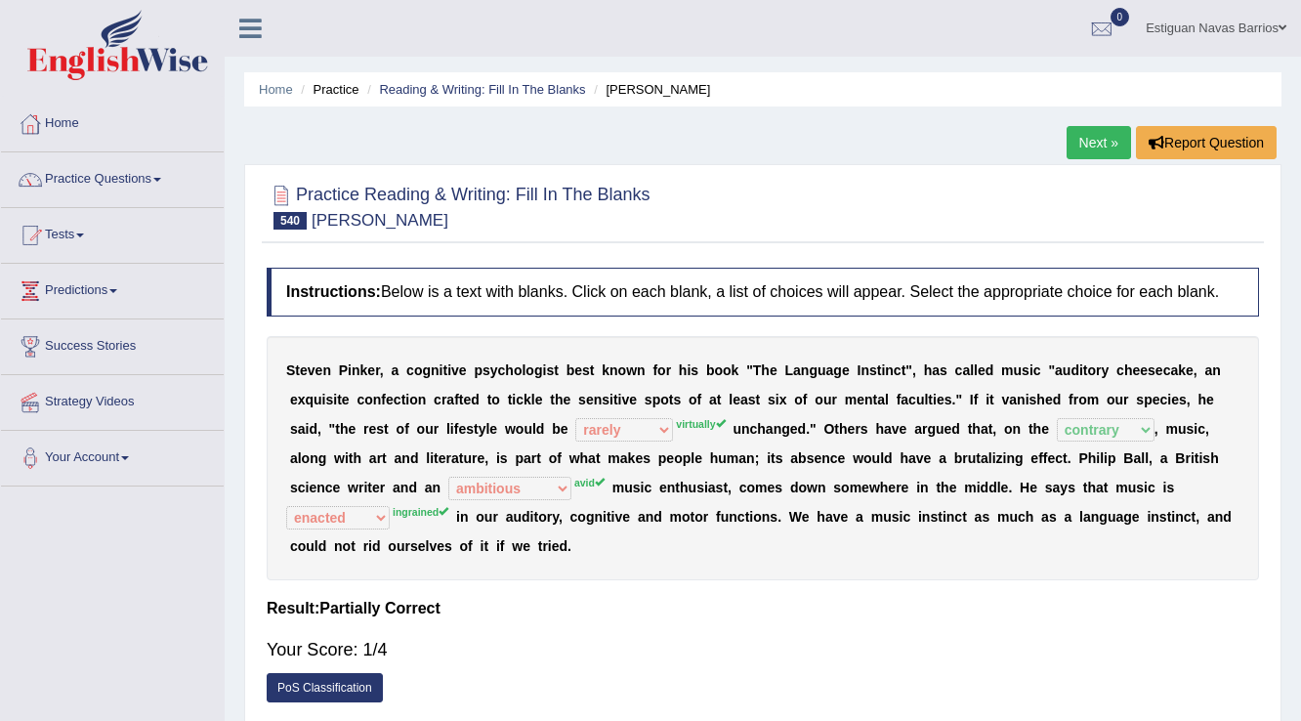
click at [1110, 149] on link "Next »" at bounding box center [1099, 142] width 64 height 33
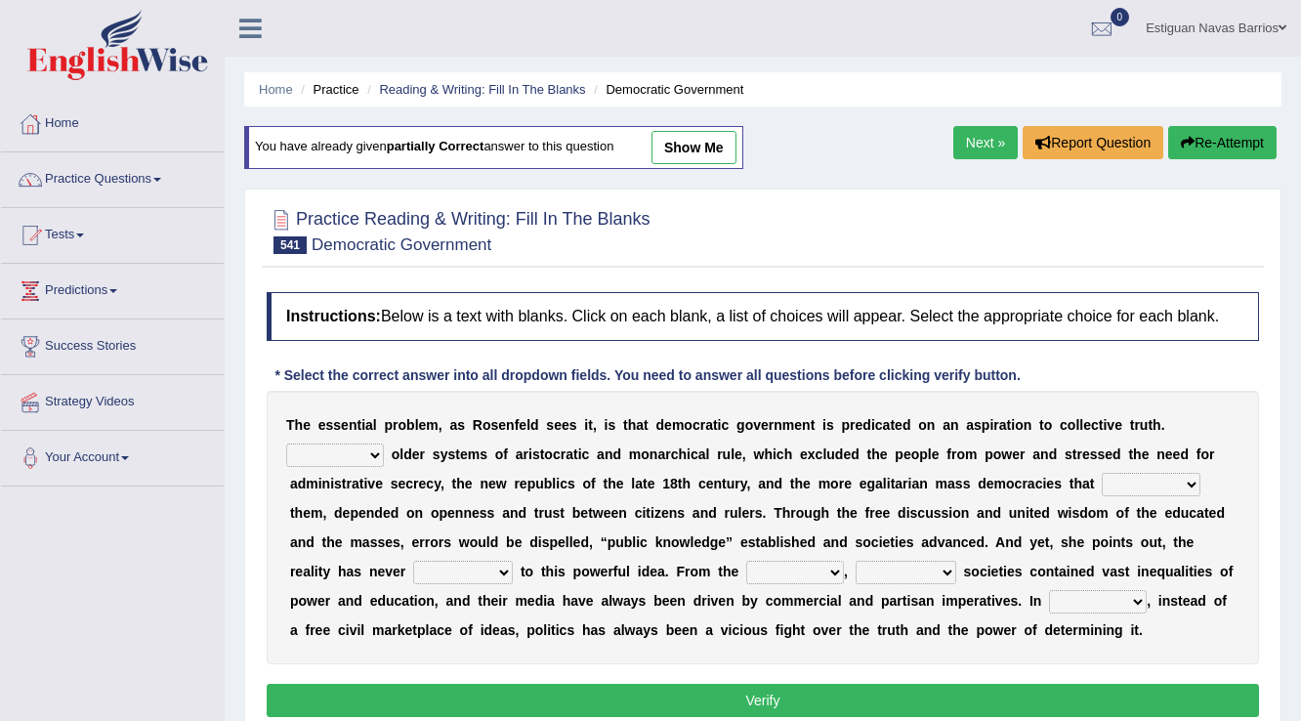
click at [682, 138] on link "show me" at bounding box center [694, 147] width 85 height 33
select select "Unlike"
select select "readed"
select select "saved up"
select select "outset"
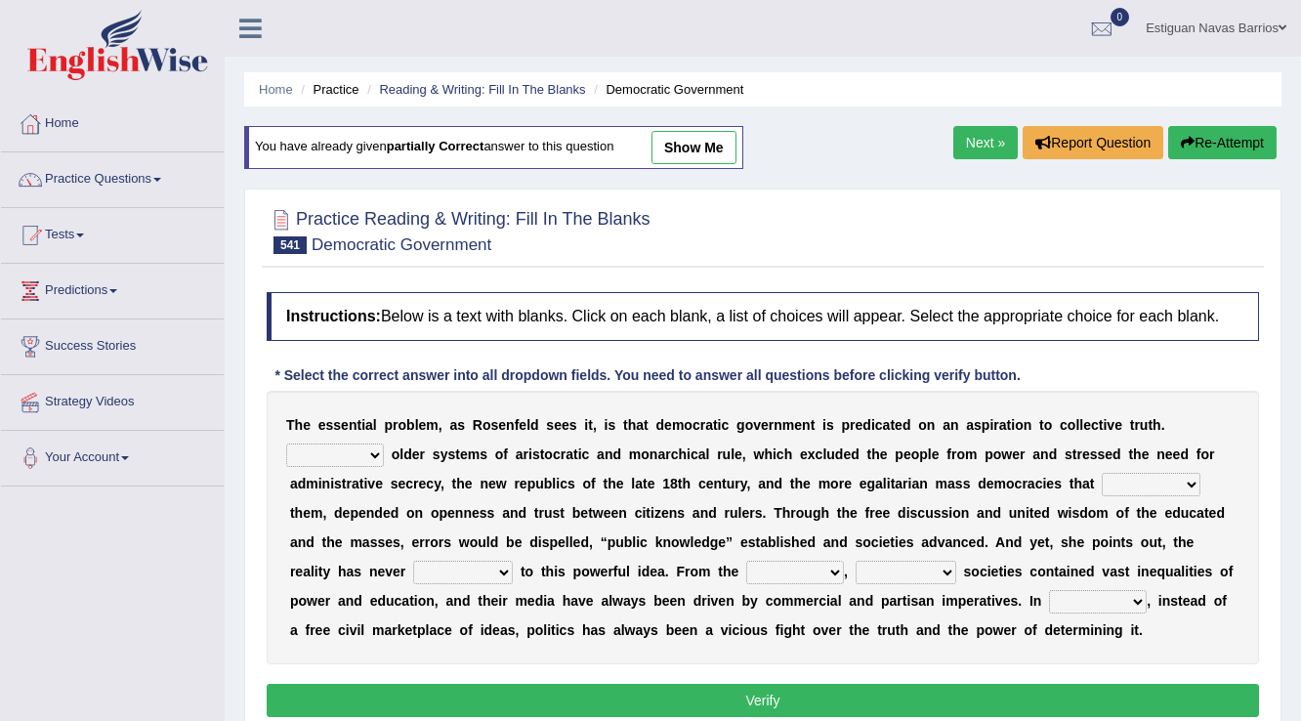
select select "democratic"
select select "practice"
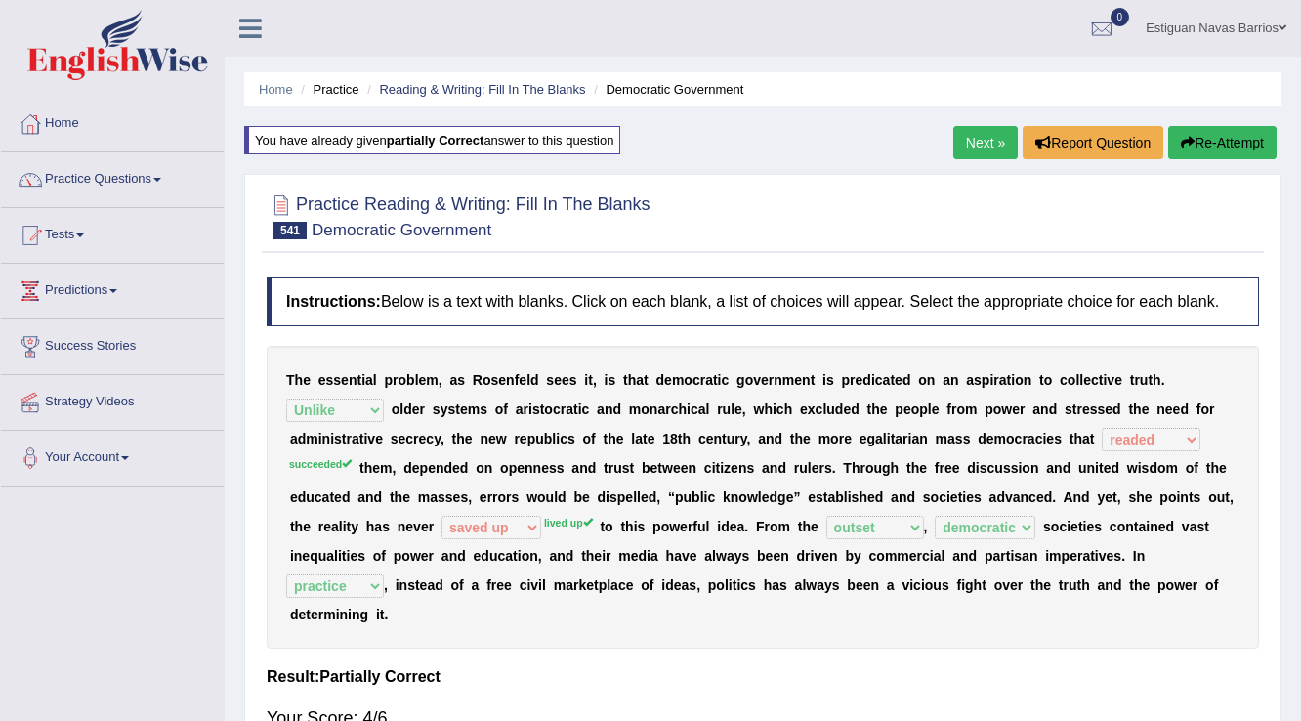
click at [1267, 23] on link "Estiguan Navas Barrios" at bounding box center [1216, 25] width 170 height 51
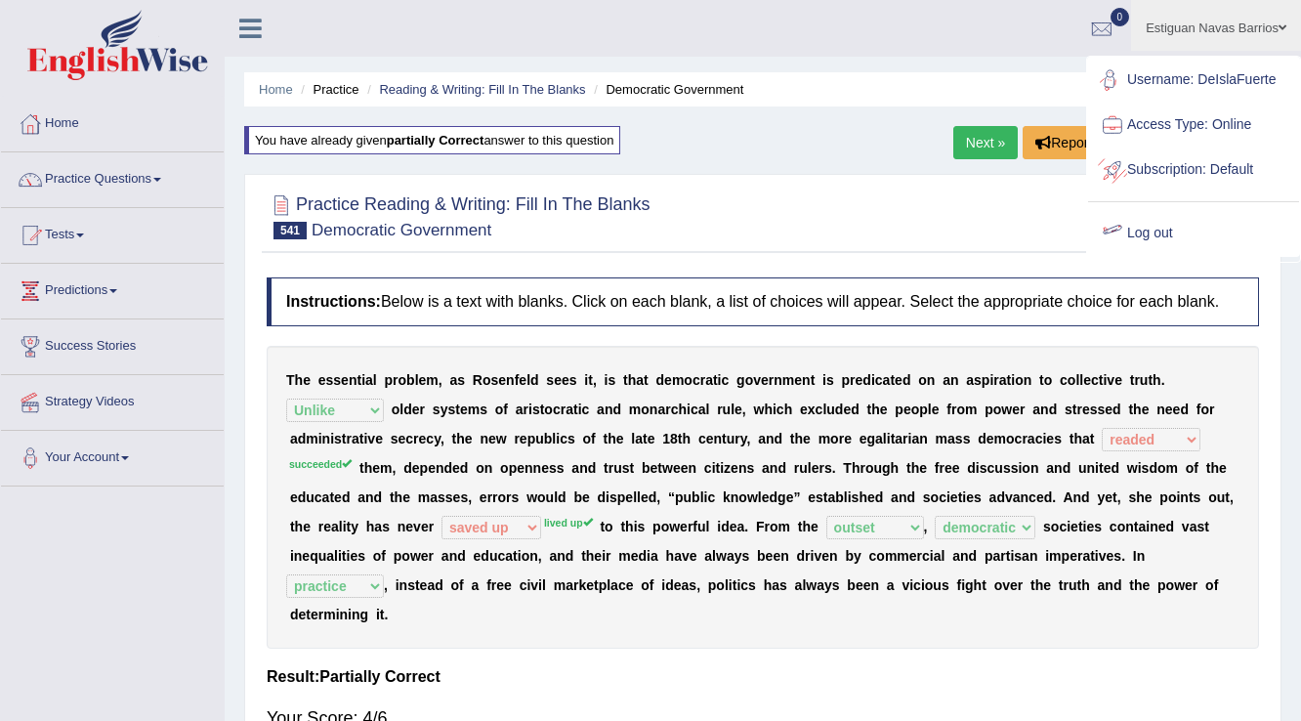
click at [1133, 233] on link "Log out" at bounding box center [1193, 233] width 211 height 45
